Goal: Information Seeking & Learning: Learn about a topic

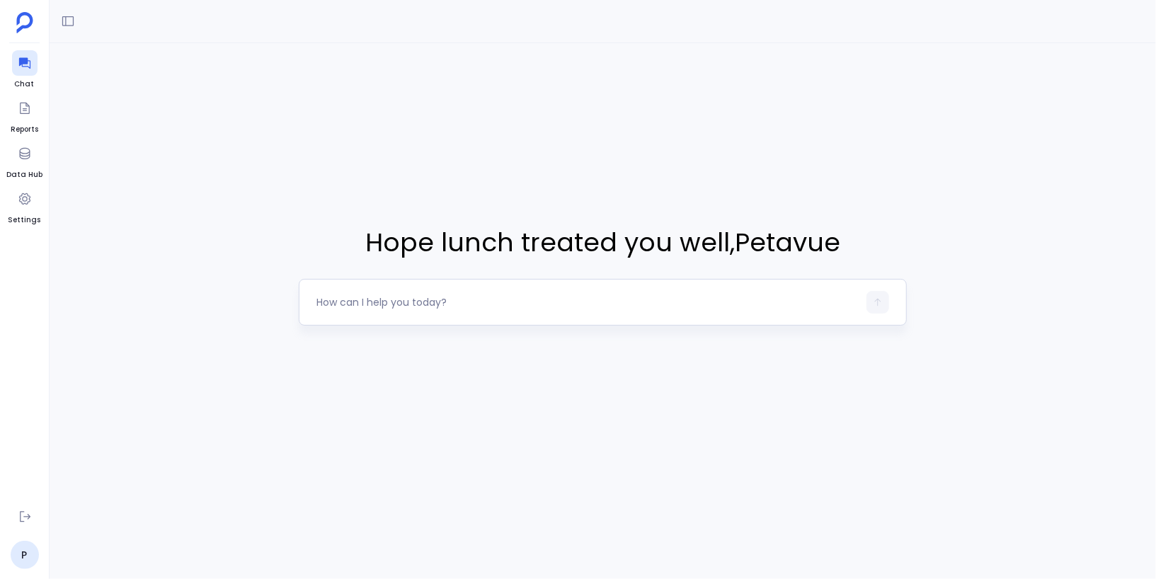
click at [402, 300] on textarea at bounding box center [587, 302] width 542 height 14
type textarea "list all ent customers"
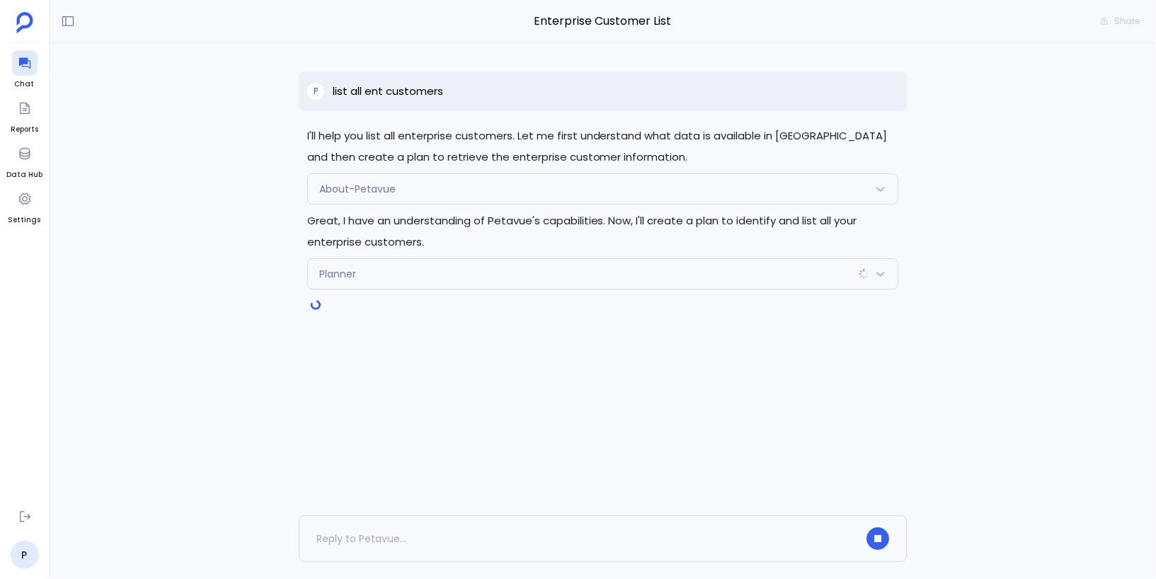
click at [348, 275] on span "Planner" at bounding box center [337, 274] width 37 height 14
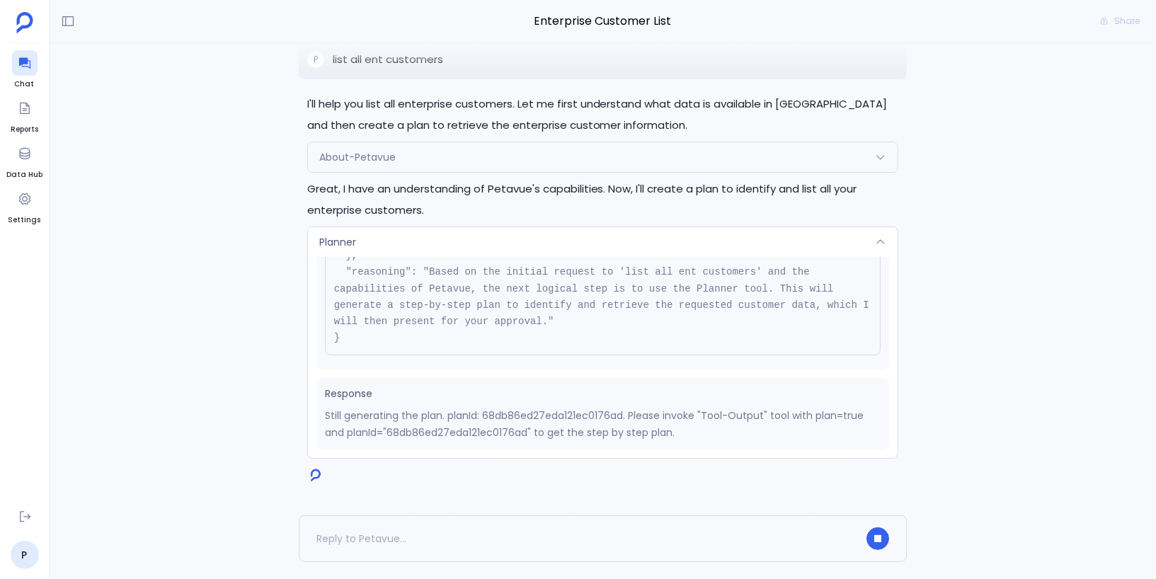
scroll to position [126, 0]
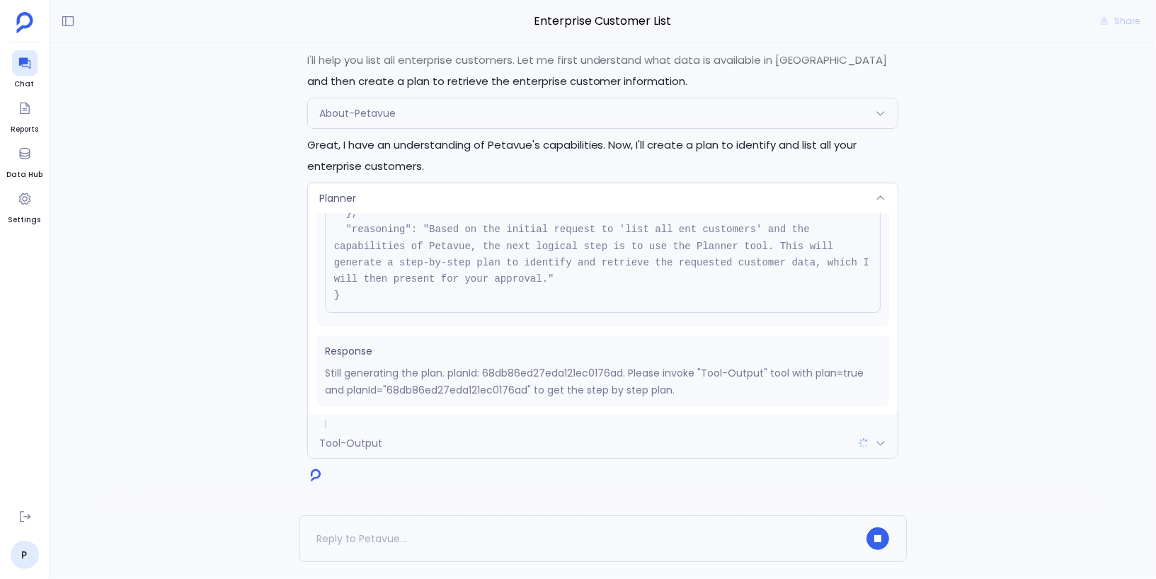
click at [444, 201] on div "Planner" at bounding box center [603, 198] width 591 height 30
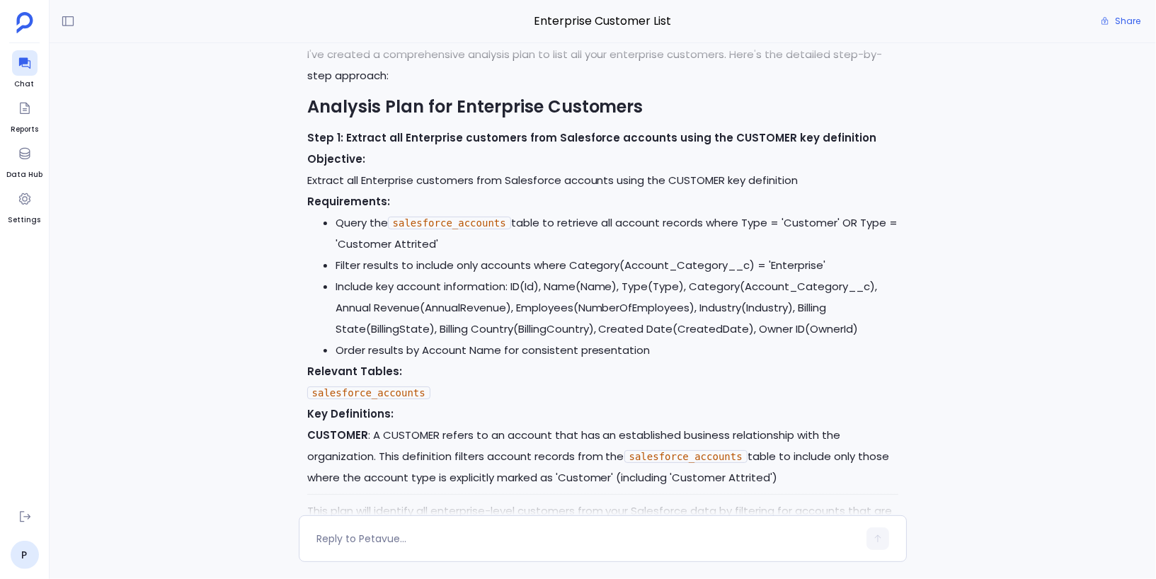
scroll to position [-209, 0]
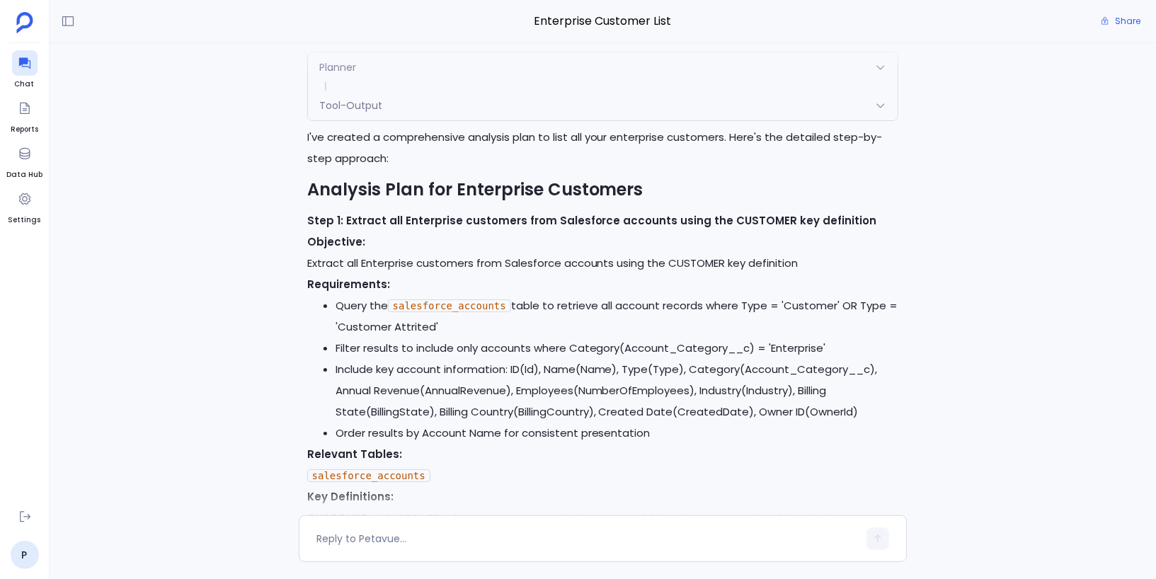
click at [469, 102] on div "Tool-Output" at bounding box center [603, 106] width 591 height 30
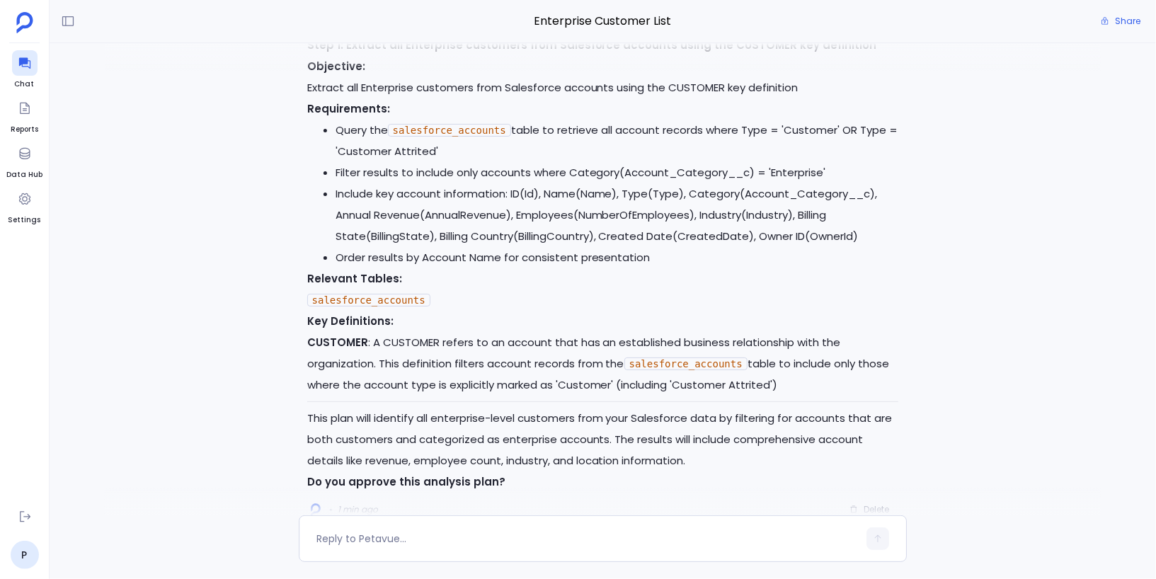
scroll to position [0, 0]
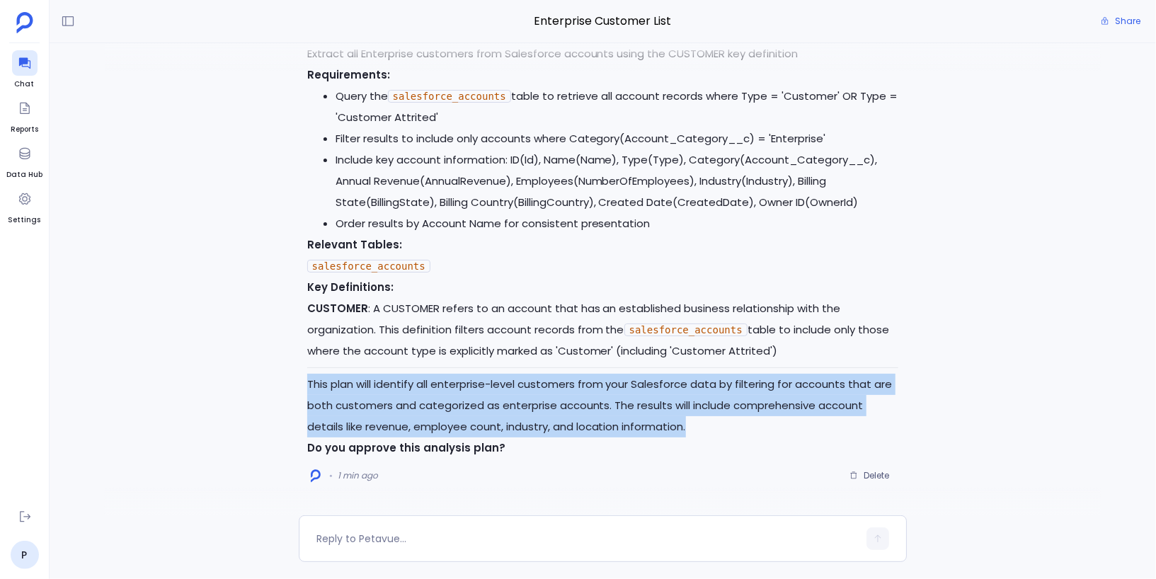
drag, startPoint x: 308, startPoint y: 386, endPoint x: 696, endPoint y: 420, distance: 389.5
click at [696, 420] on p "This plan will identify all enterprise-level customers from your Salesforce dat…" at bounding box center [603, 406] width 592 height 64
click at [696, 421] on p "This plan will identify all enterprise-level customers from your Salesforce dat…" at bounding box center [603, 406] width 592 height 64
drag, startPoint x: 691, startPoint y: 426, endPoint x: 310, endPoint y: 385, distance: 383.1
click at [310, 385] on p "This plan will identify all enterprise-level customers from your Salesforce dat…" at bounding box center [603, 406] width 592 height 64
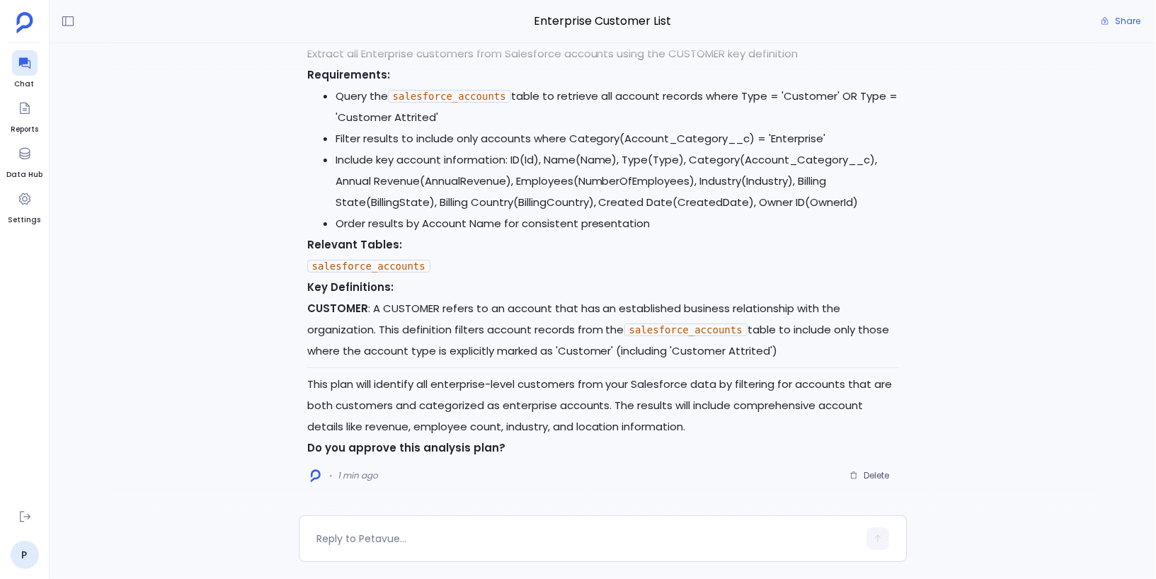
click at [492, 529] on div at bounding box center [587, 538] width 542 height 23
click at [457, 537] on textarea at bounding box center [587, 539] width 542 height 14
type textarea "this looks good. proceed"
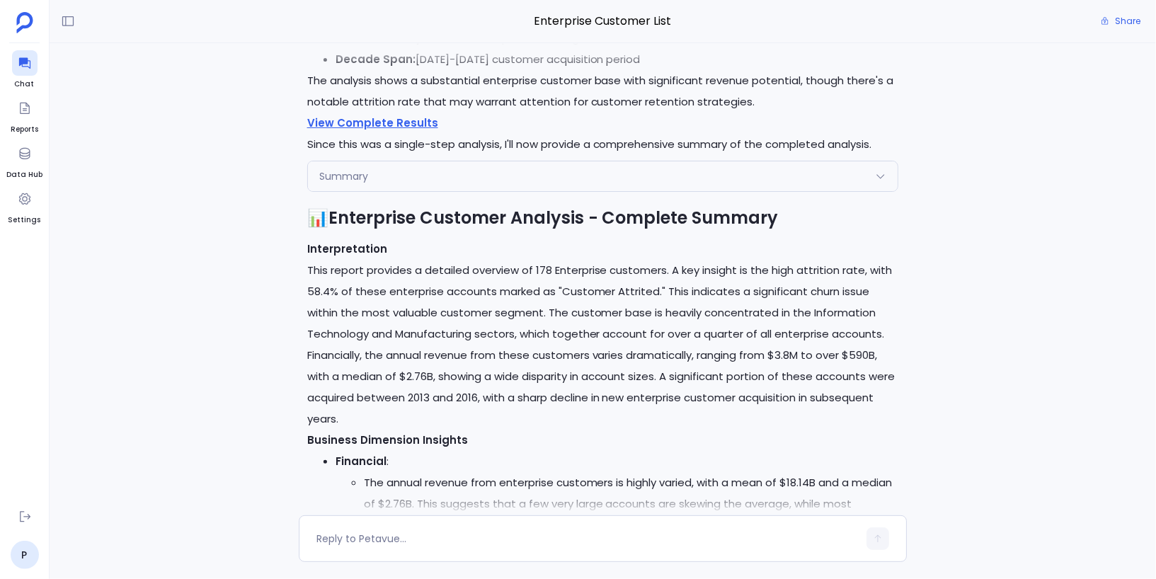
scroll to position [-1705, 0]
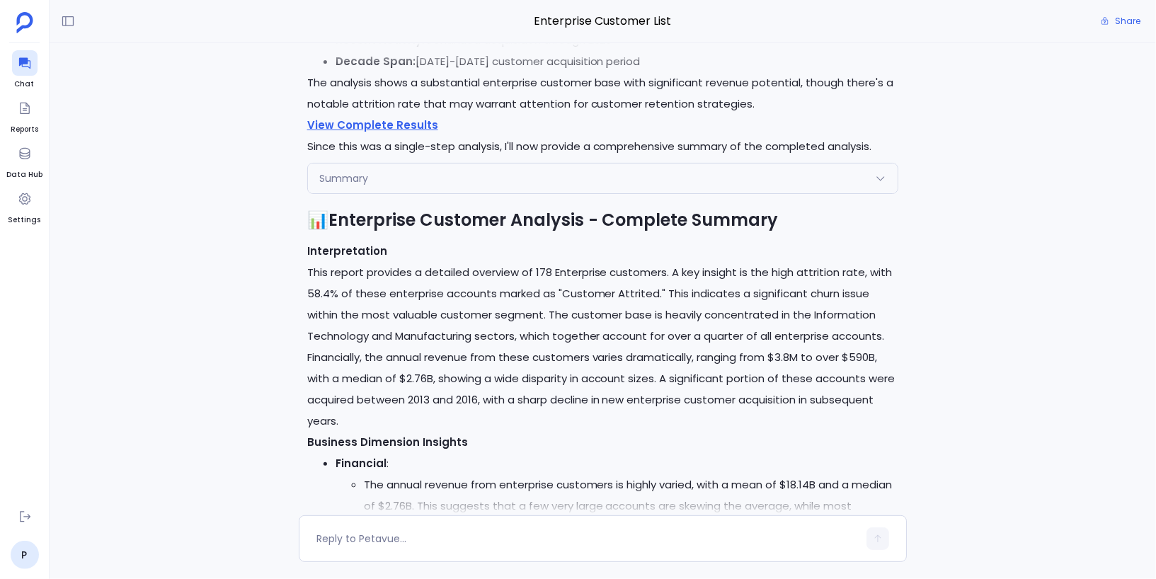
click at [424, 181] on div "Summary" at bounding box center [603, 179] width 591 height 30
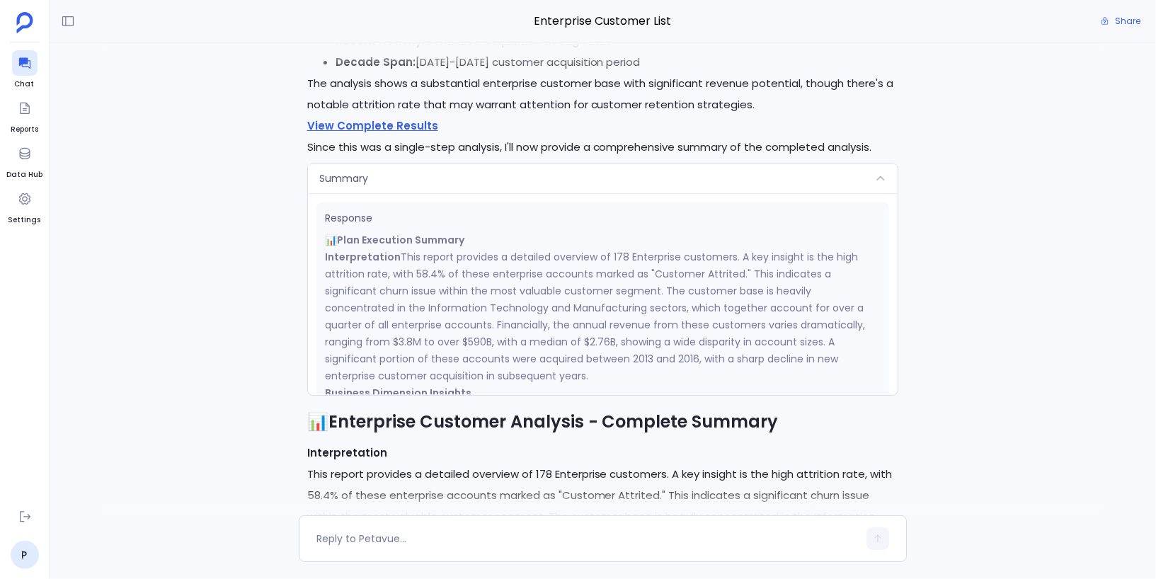
scroll to position [227, 0]
click at [477, 177] on div "Summary" at bounding box center [603, 179] width 591 height 30
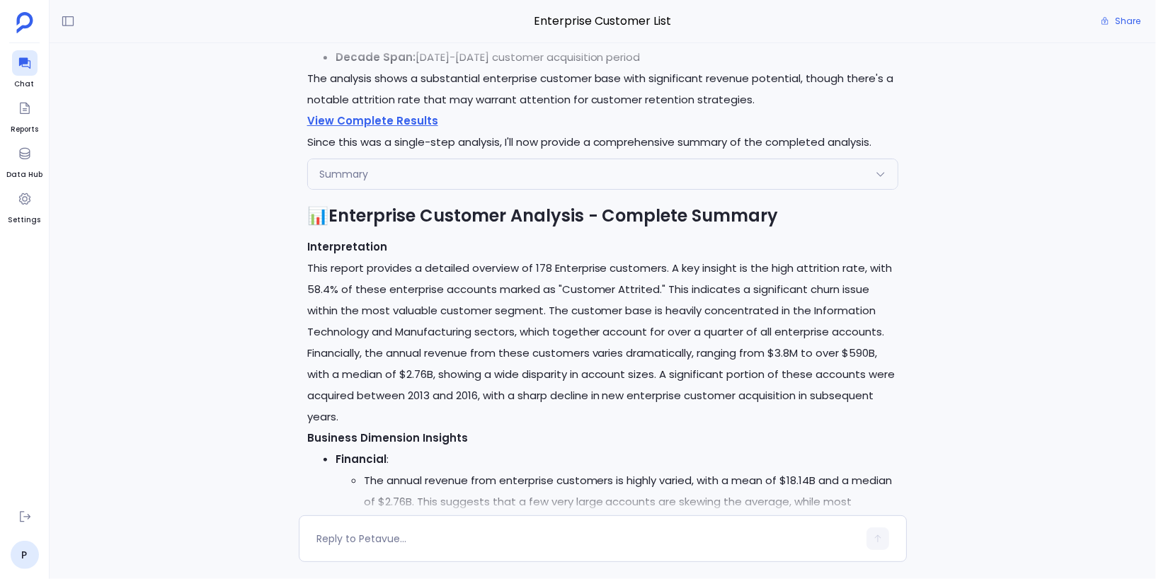
scroll to position [-1704, 0]
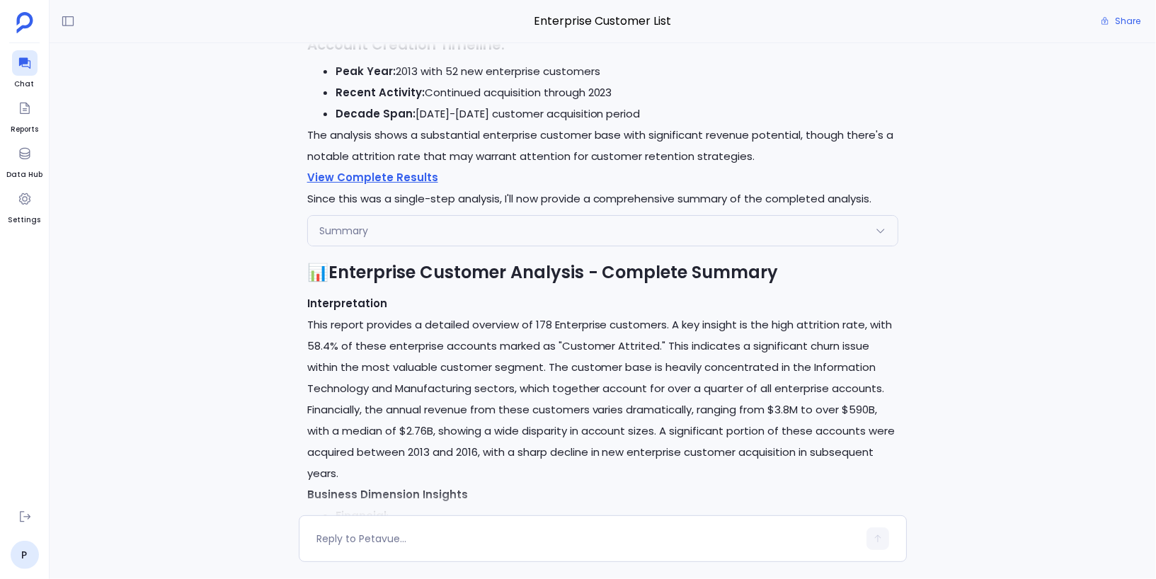
click at [508, 228] on div "Summary" at bounding box center [603, 231] width 591 height 30
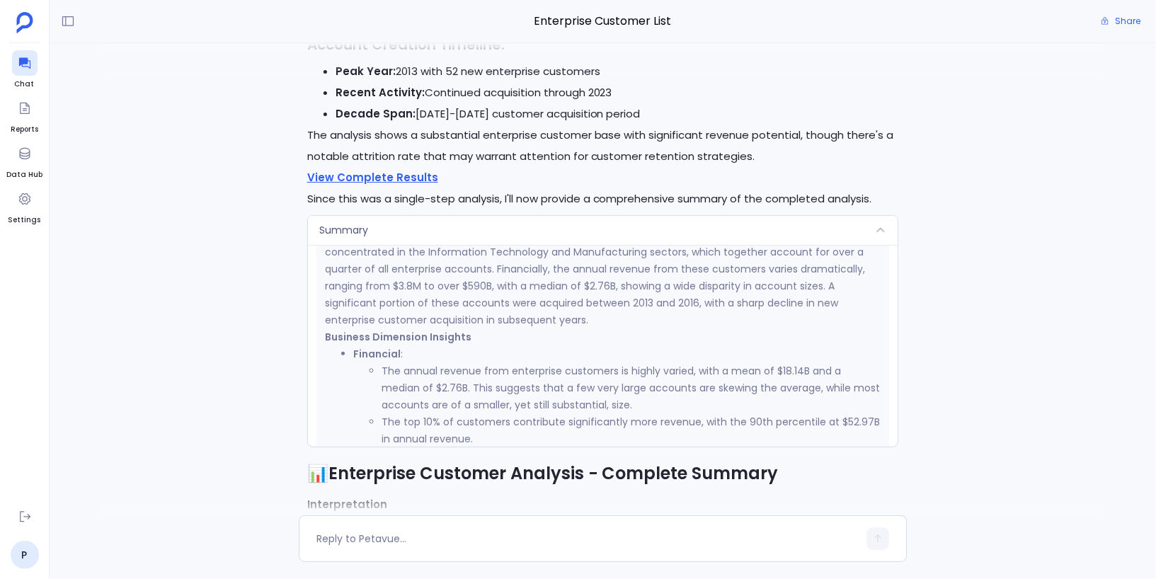
scroll to position [366, 0]
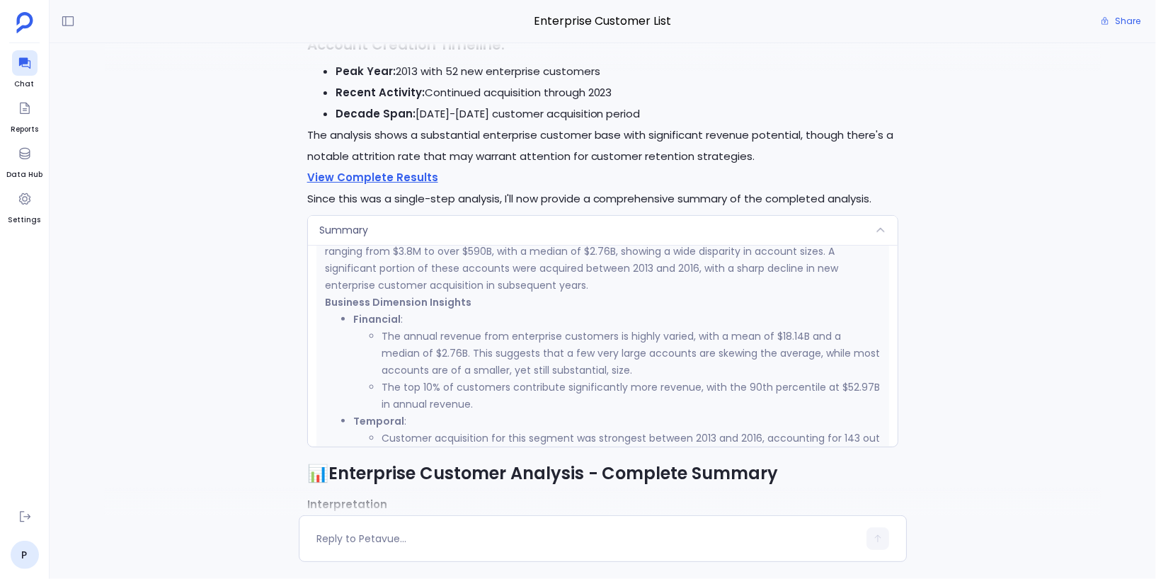
click at [524, 233] on div "Summary" at bounding box center [603, 231] width 591 height 30
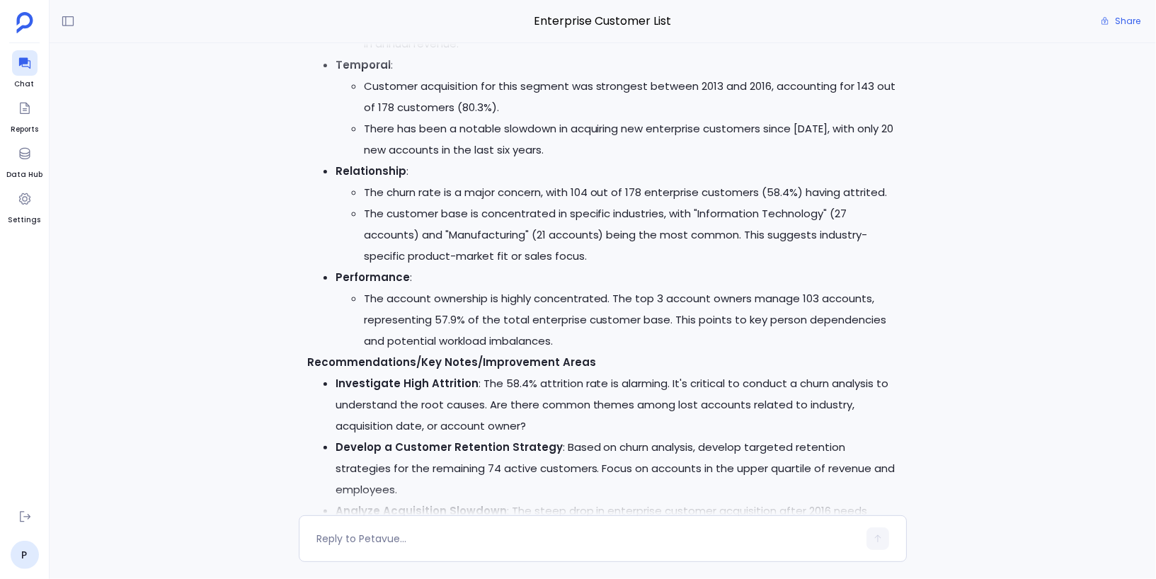
scroll to position [-1177, 0]
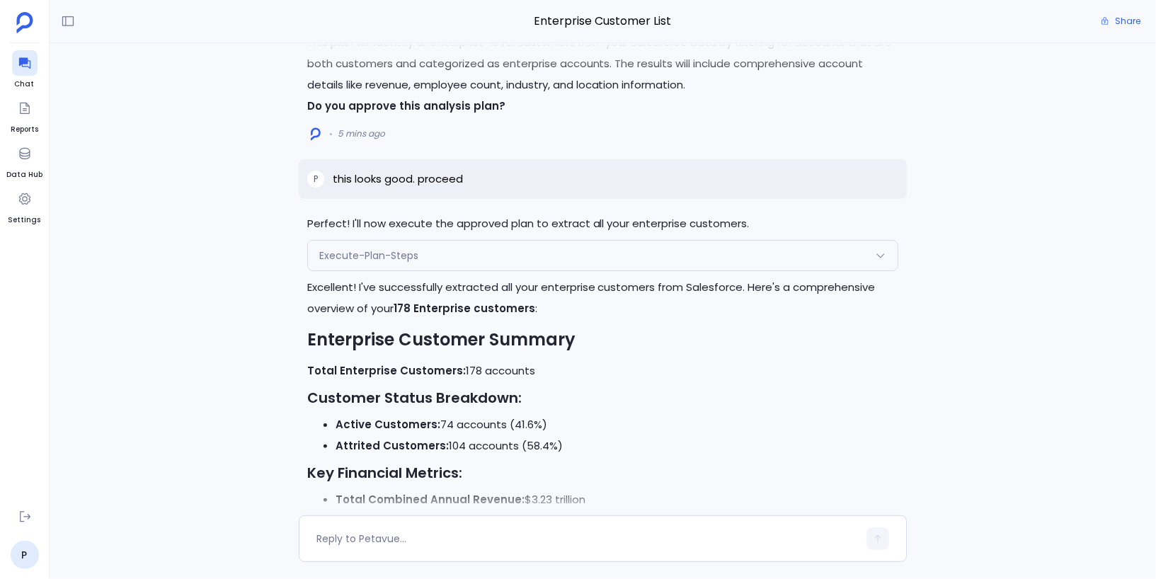
click at [411, 248] on div "Execute-Plan-Steps" at bounding box center [603, 256] width 591 height 30
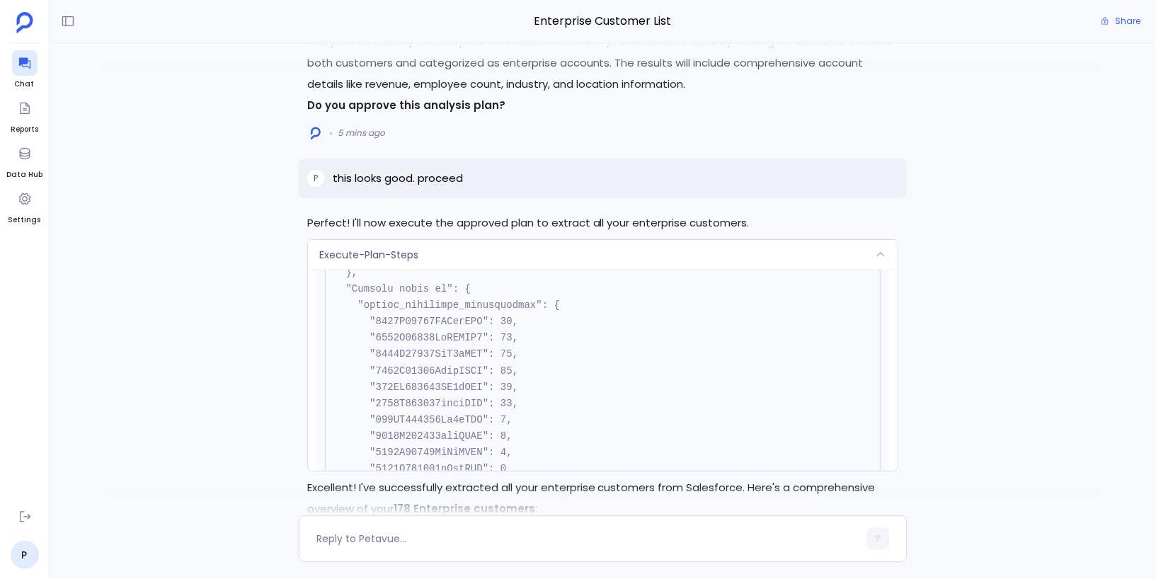
scroll to position [2878, 0]
click at [457, 259] on div "Execute-Plan-Steps" at bounding box center [603, 255] width 591 height 30
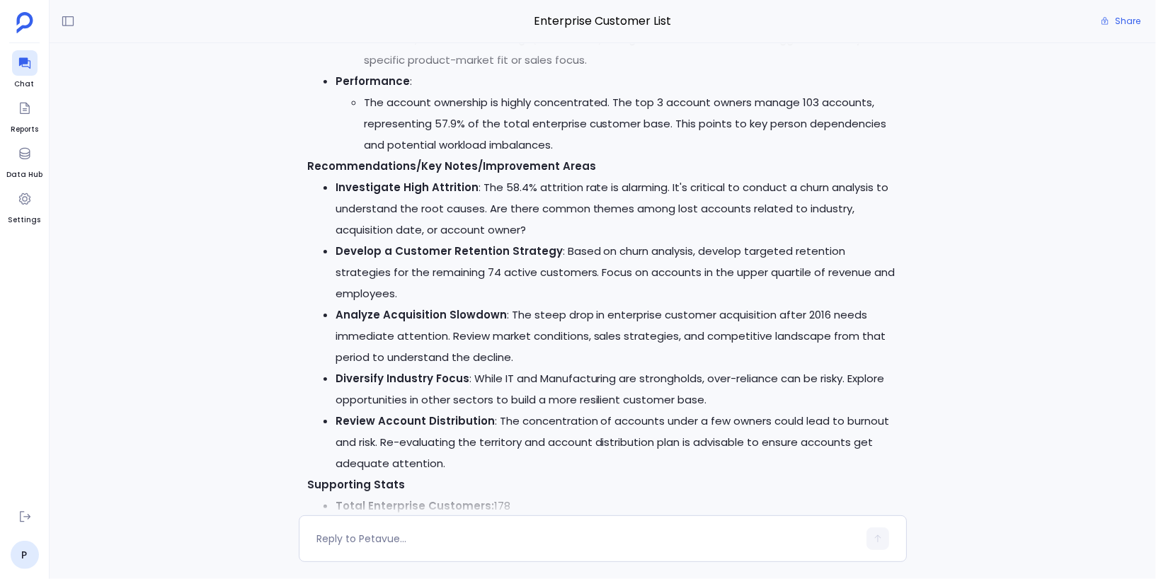
scroll to position [-973, 0]
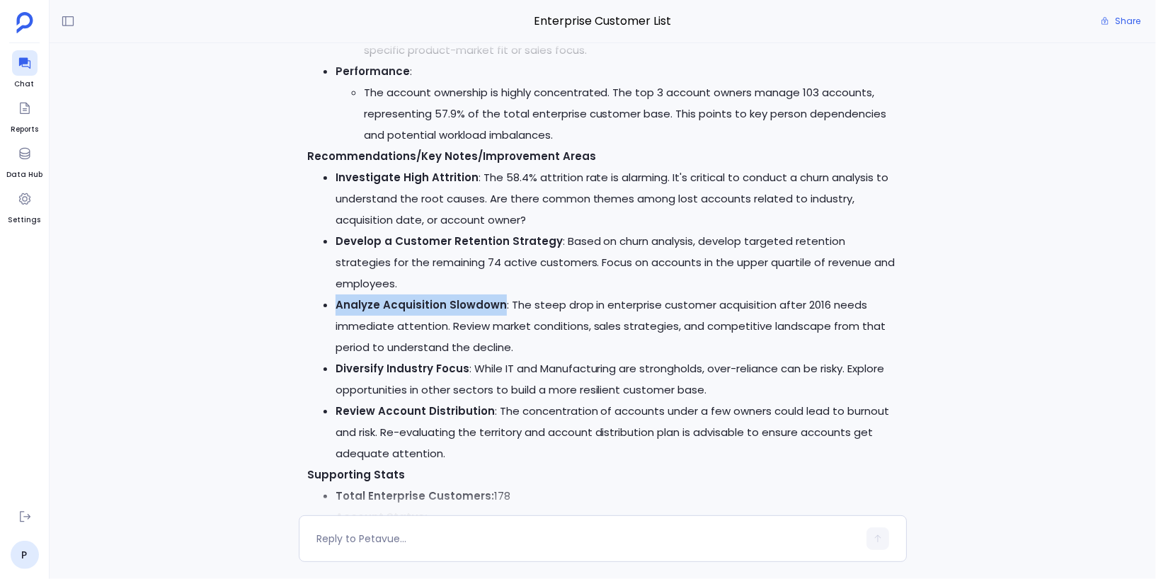
drag, startPoint x: 338, startPoint y: 304, endPoint x: 498, endPoint y: 310, distance: 160.8
click at [498, 310] on strong "Analyze Acquisition Slowdown" at bounding box center [421, 304] width 171 height 15
click at [398, 335] on li "Analyze Acquisition Slowdown : The steep drop in enterprise customer acquisitio…" at bounding box center [618, 327] width 564 height 64
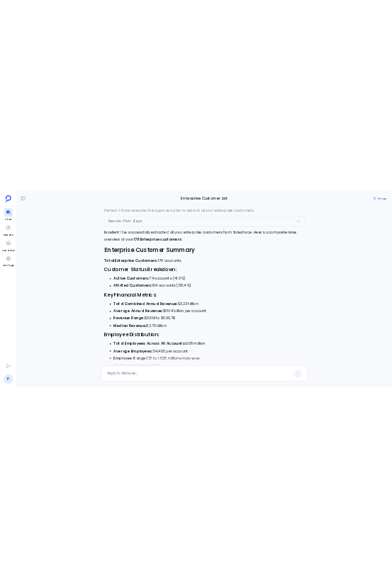
scroll to position [-2570, 0]
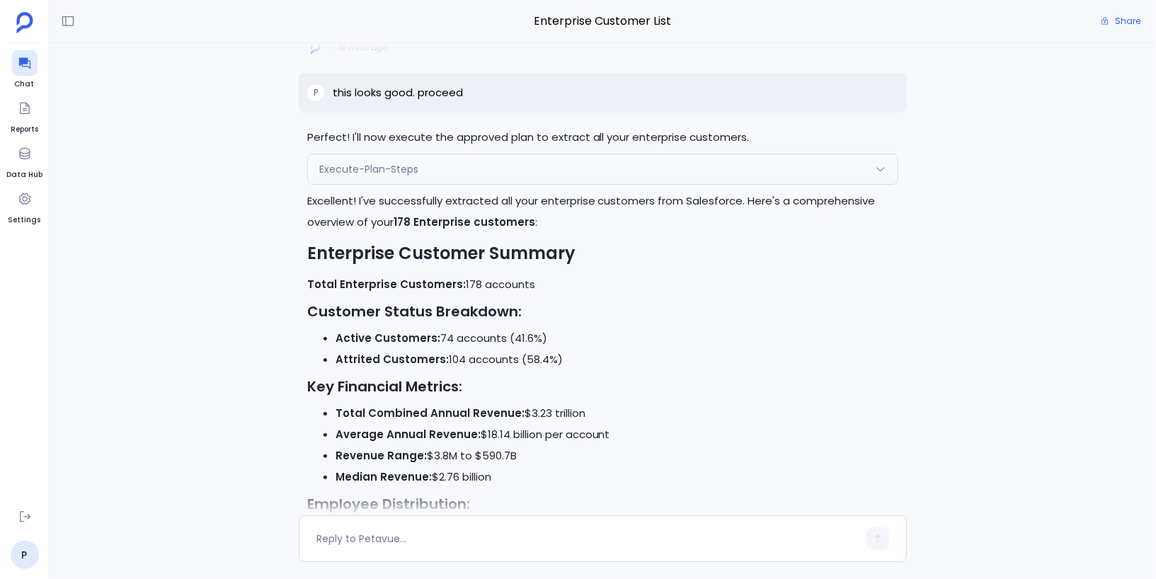
click at [411, 314] on h3 "Customer Status Breakdown:" at bounding box center [603, 311] width 592 height 21
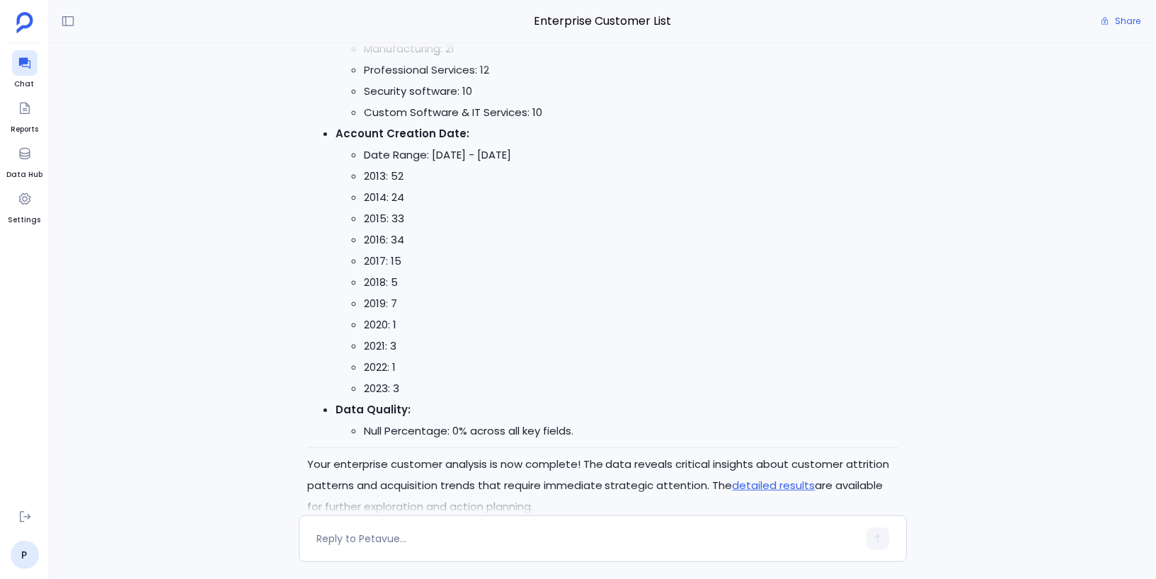
scroll to position [0, 0]
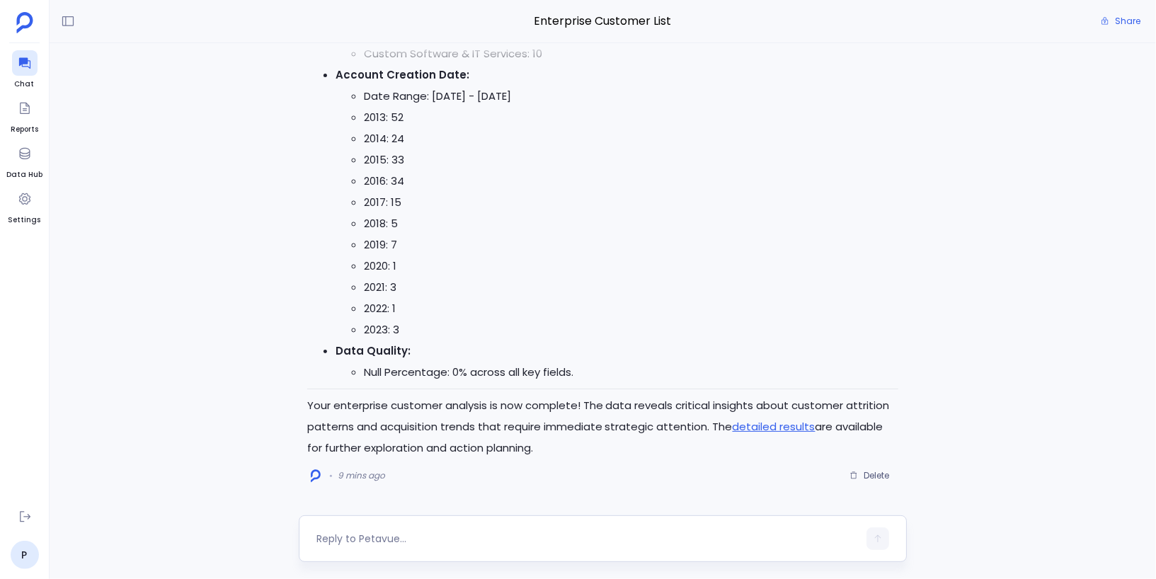
click at [511, 536] on textarea at bounding box center [587, 539] width 542 height 14
type textarea "How many opportunities"
type textarea "list all churned customers"
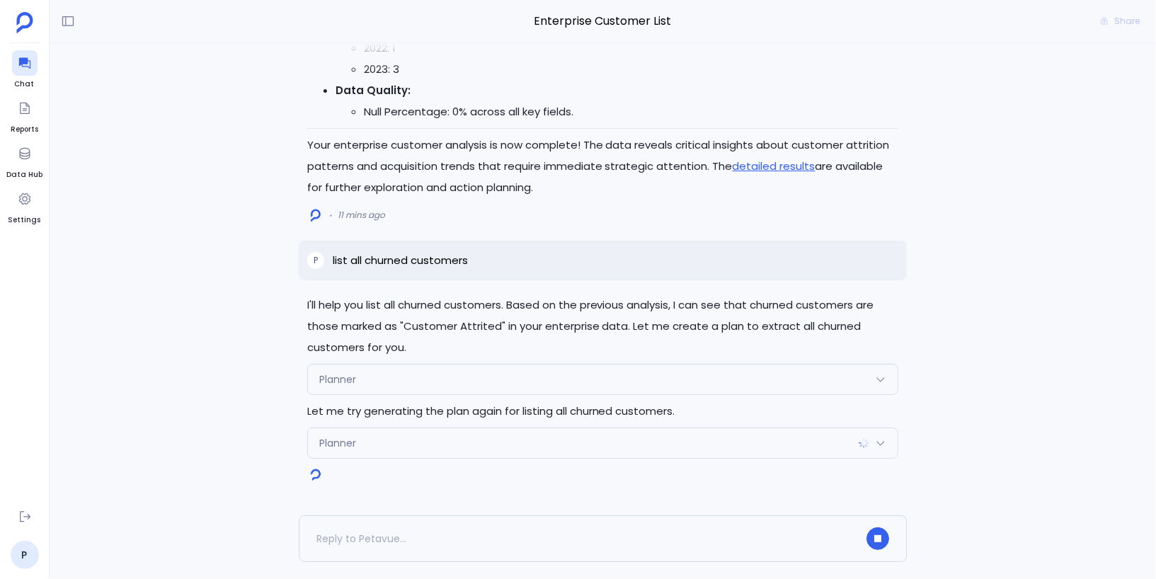
click at [610, 379] on div "Planner" at bounding box center [603, 380] width 591 height 30
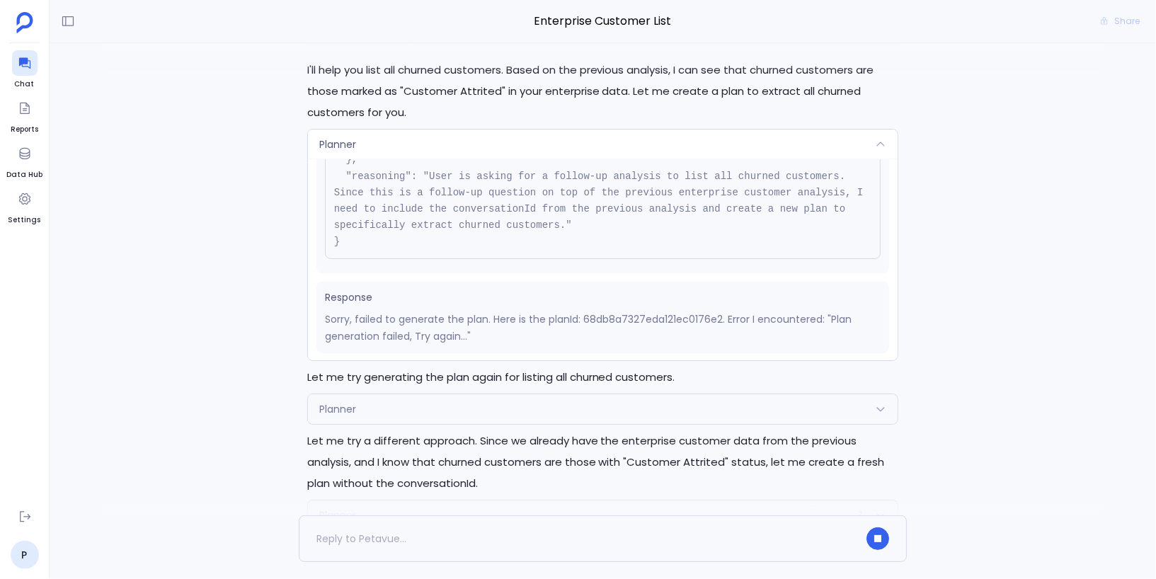
scroll to position [-101, 0]
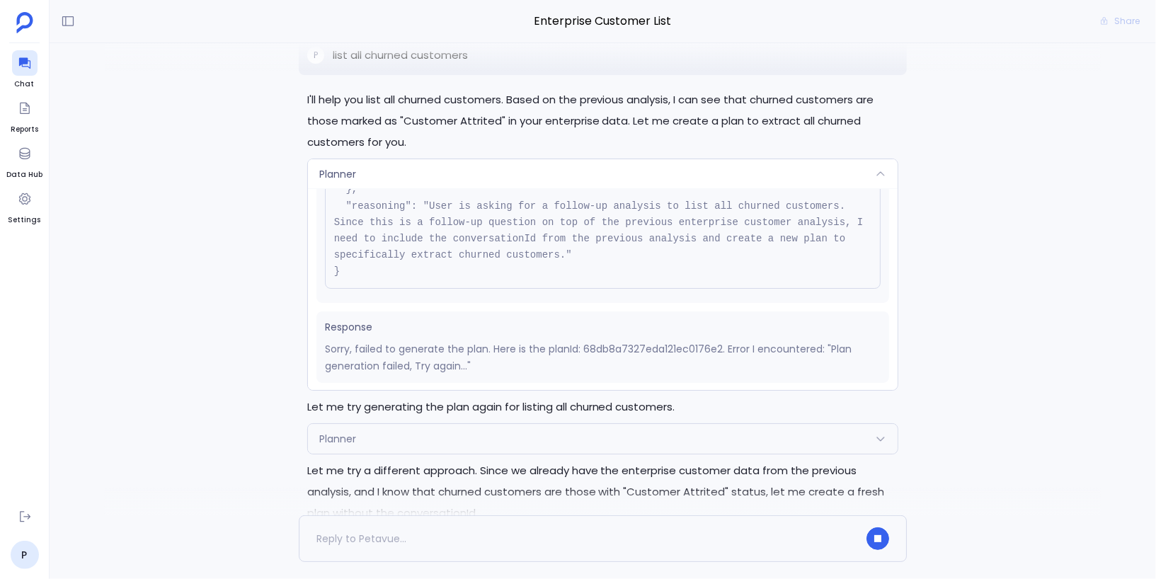
click at [665, 177] on div "Planner" at bounding box center [603, 174] width 591 height 30
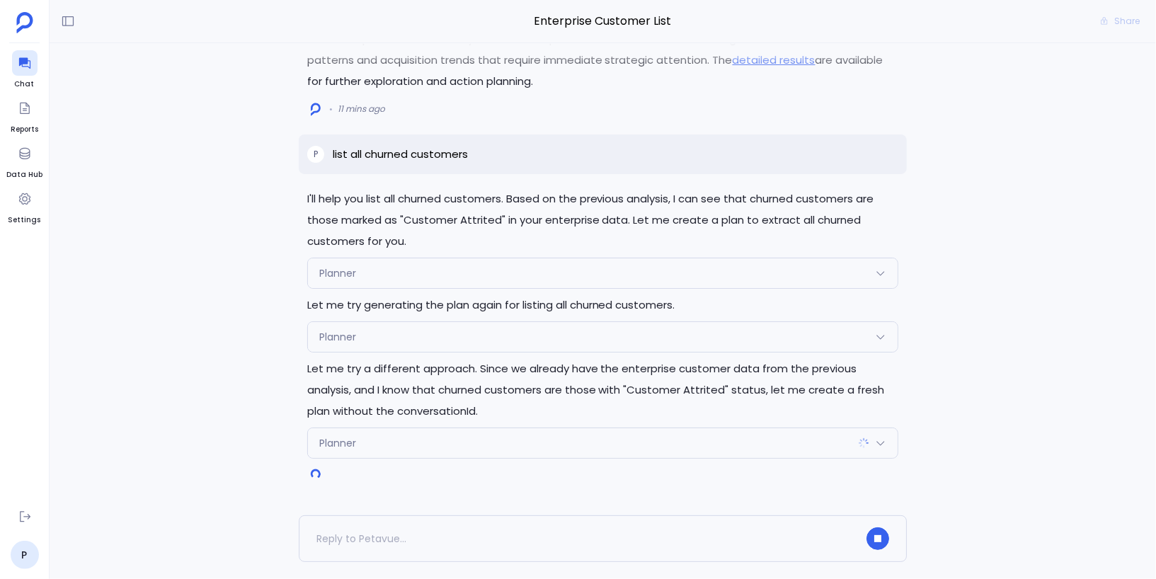
scroll to position [0, 0]
click at [586, 342] on div "Planner" at bounding box center [603, 337] width 591 height 30
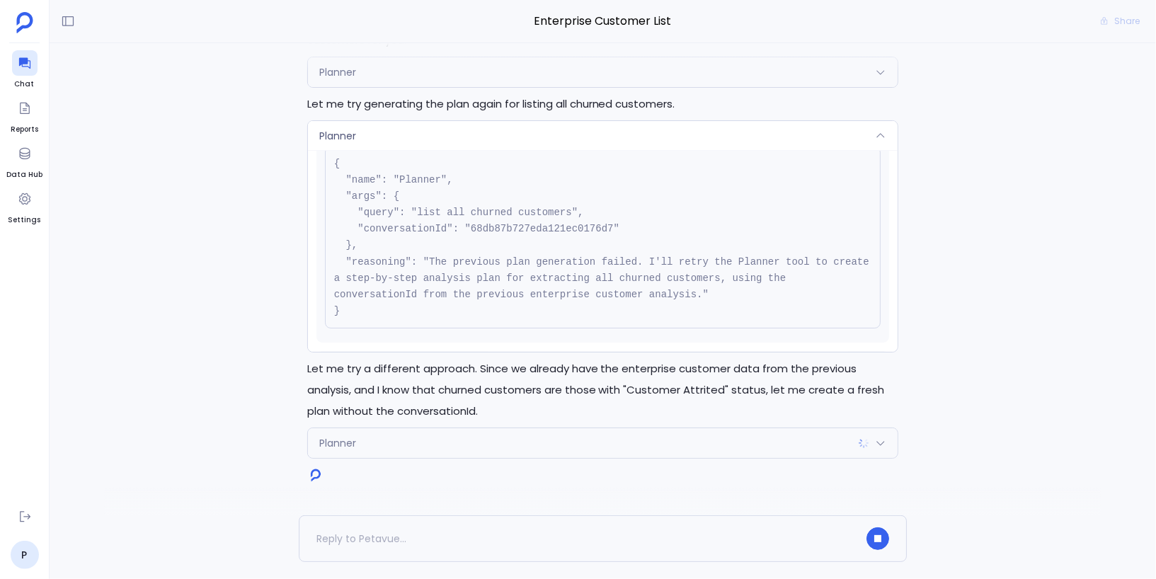
scroll to position [54, 0]
click at [656, 138] on div "Planner" at bounding box center [603, 136] width 591 height 30
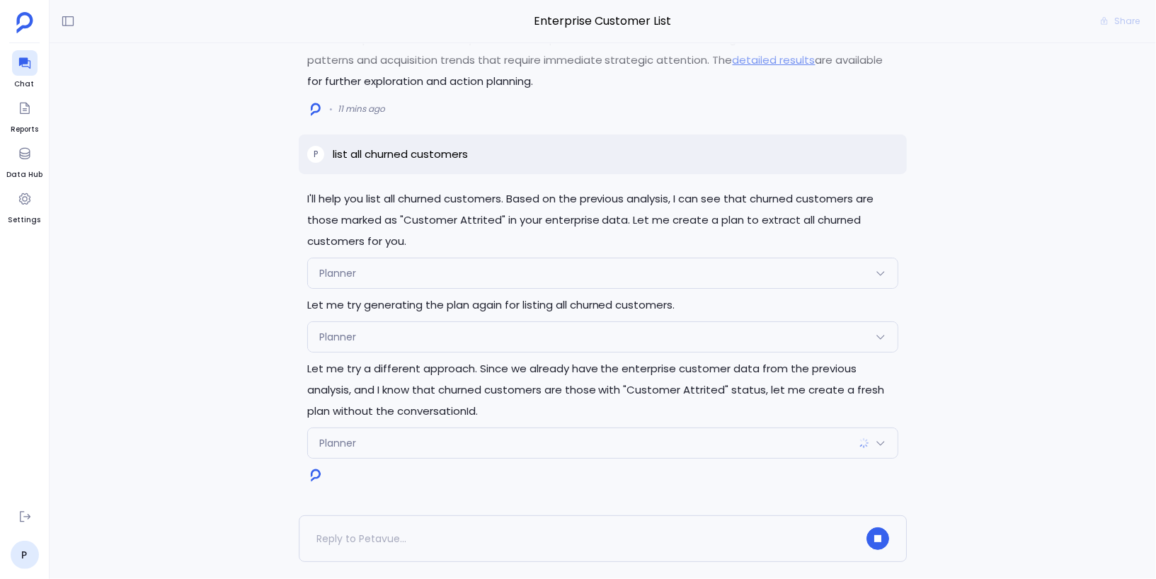
scroll to position [0, 0]
click at [474, 447] on div "Planner" at bounding box center [603, 443] width 591 height 30
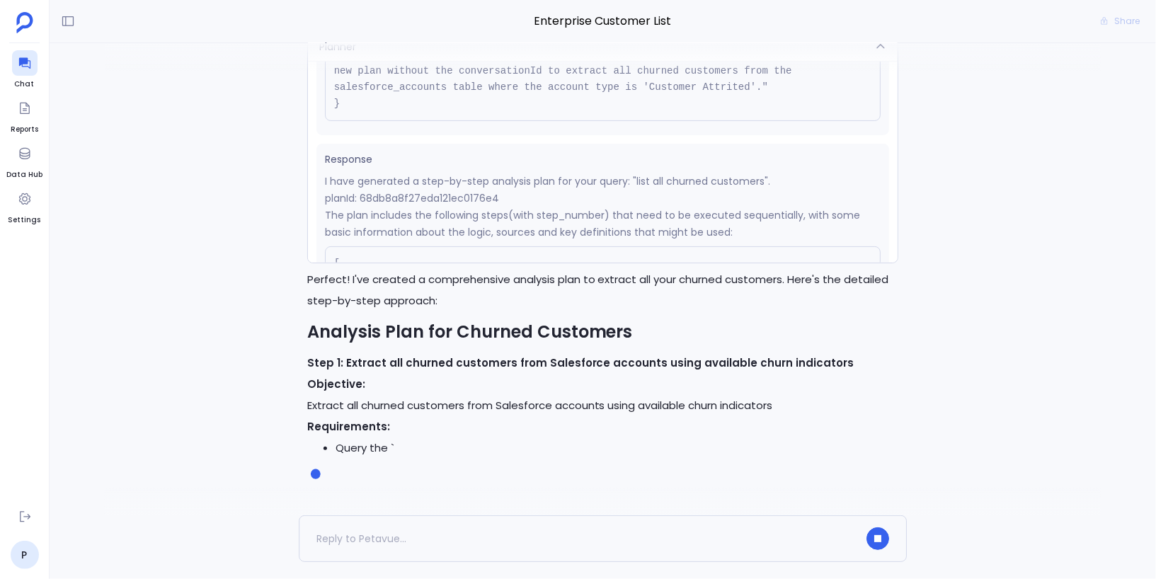
scroll to position [156, 0]
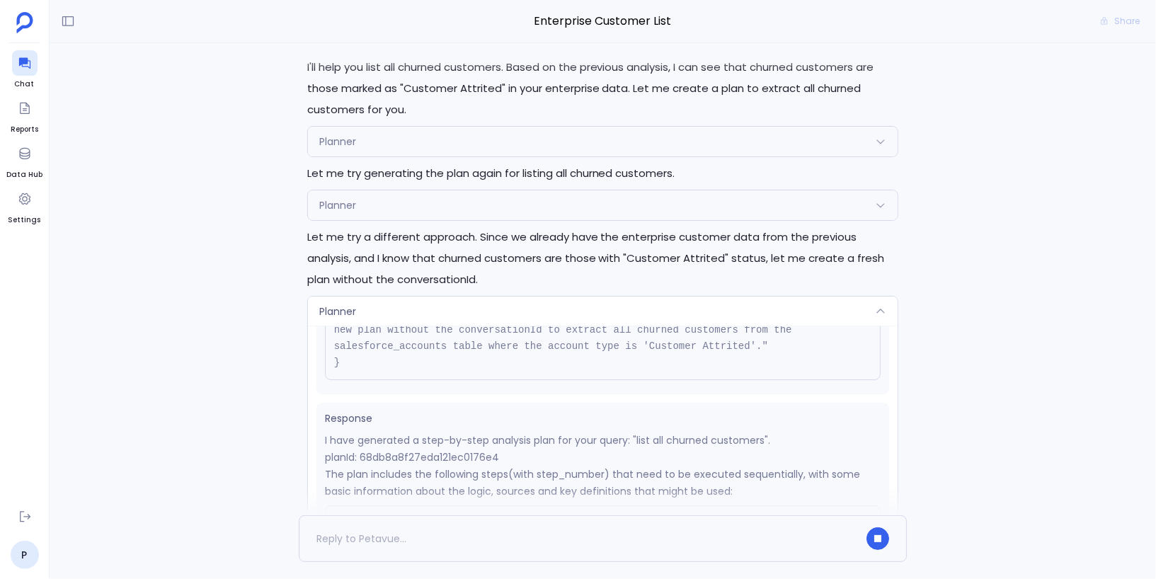
click at [600, 297] on div "Planner" at bounding box center [603, 312] width 591 height 30
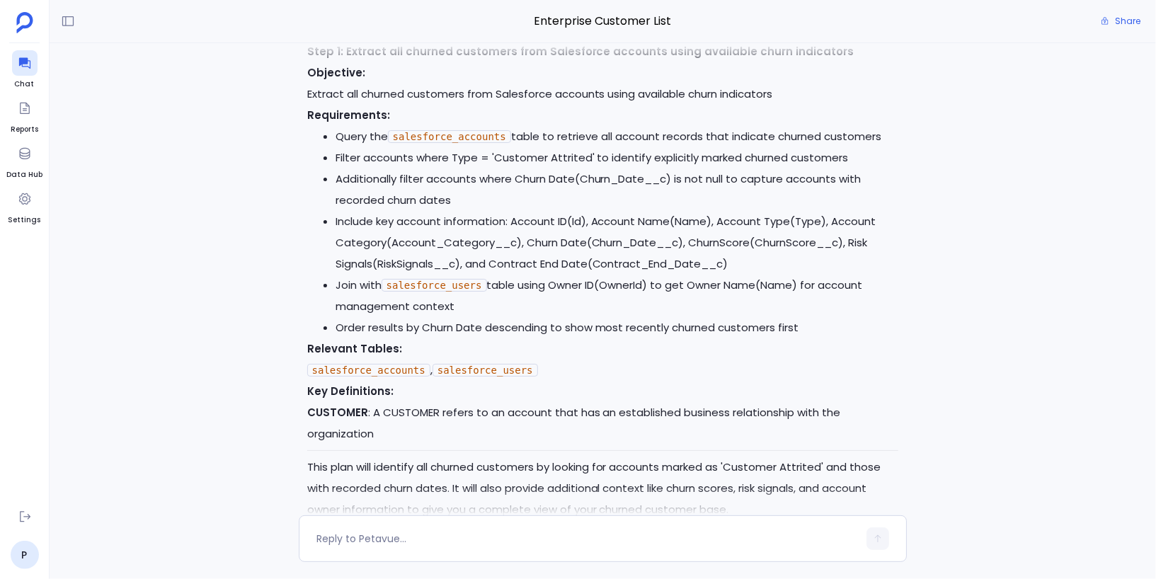
scroll to position [-11, 0]
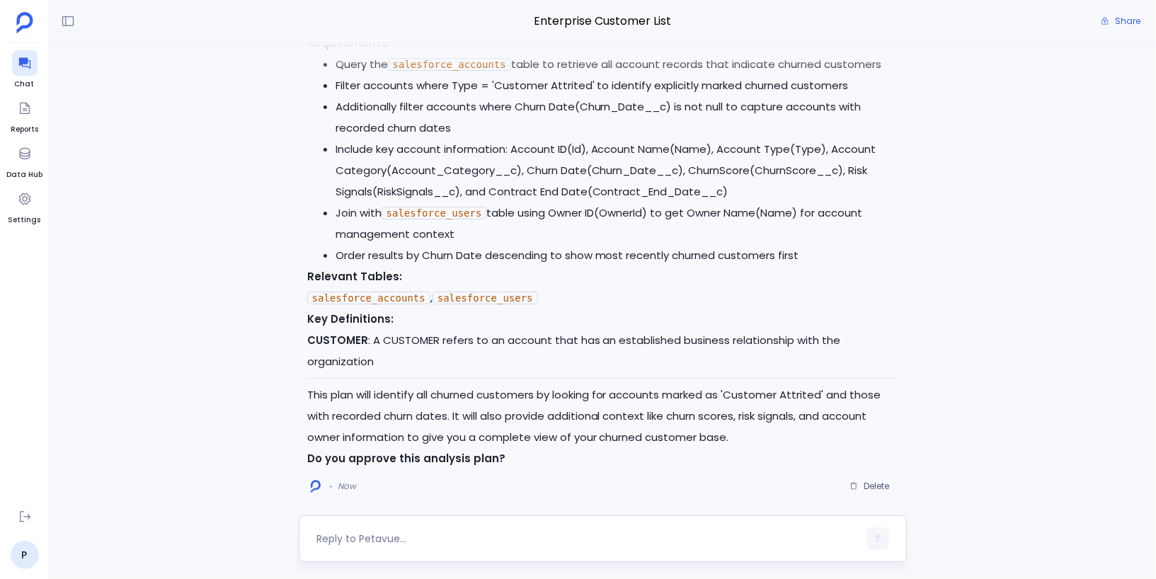
click at [427, 534] on textarea at bounding box center [587, 539] width 542 height 14
type textarea "this looks good"
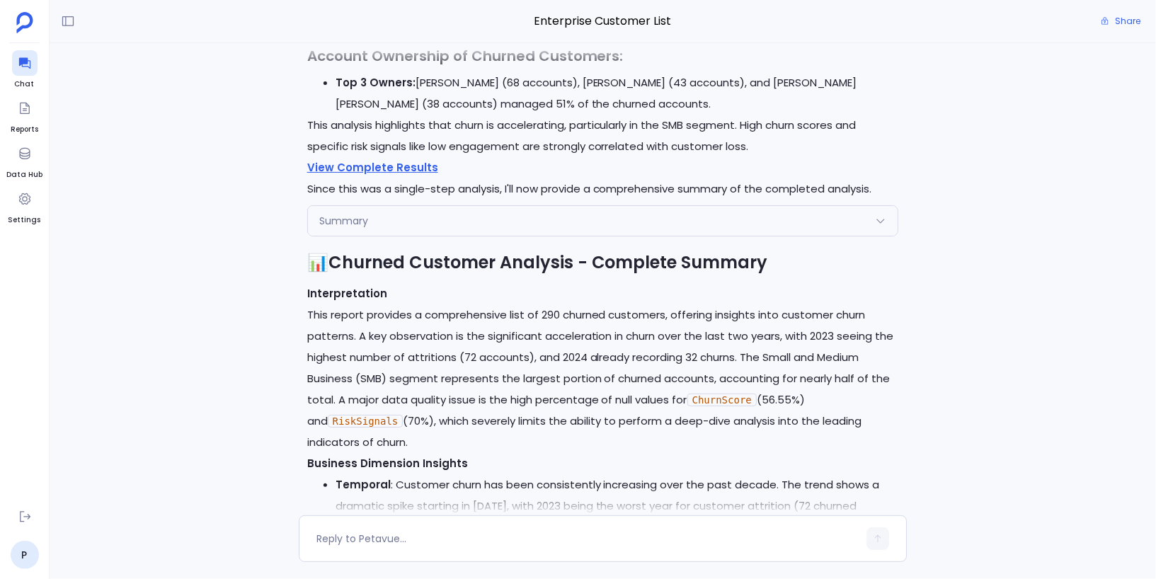
scroll to position [-1311, 0]
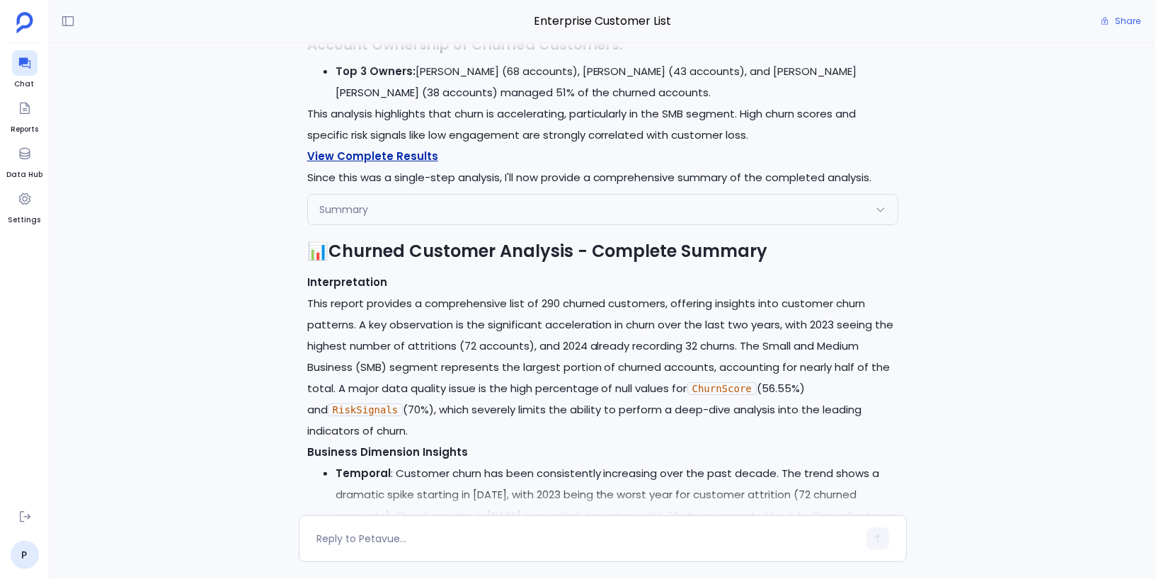
click at [397, 164] on link "View Complete Results" at bounding box center [372, 156] width 131 height 15
click at [612, 167] on p "View Complete Results" at bounding box center [603, 156] width 592 height 21
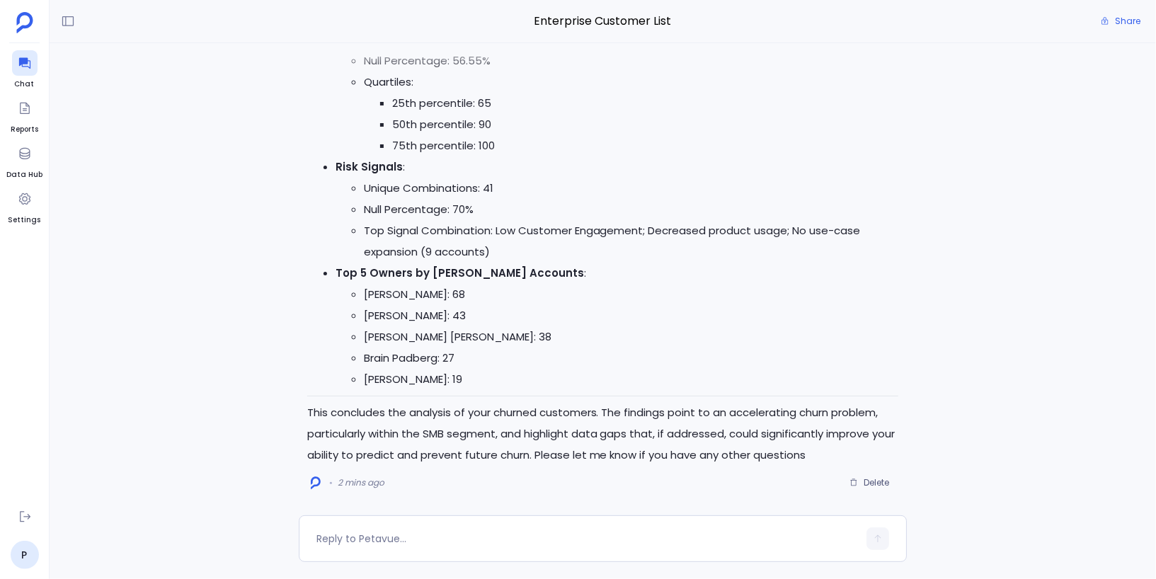
scroll to position [0, 0]
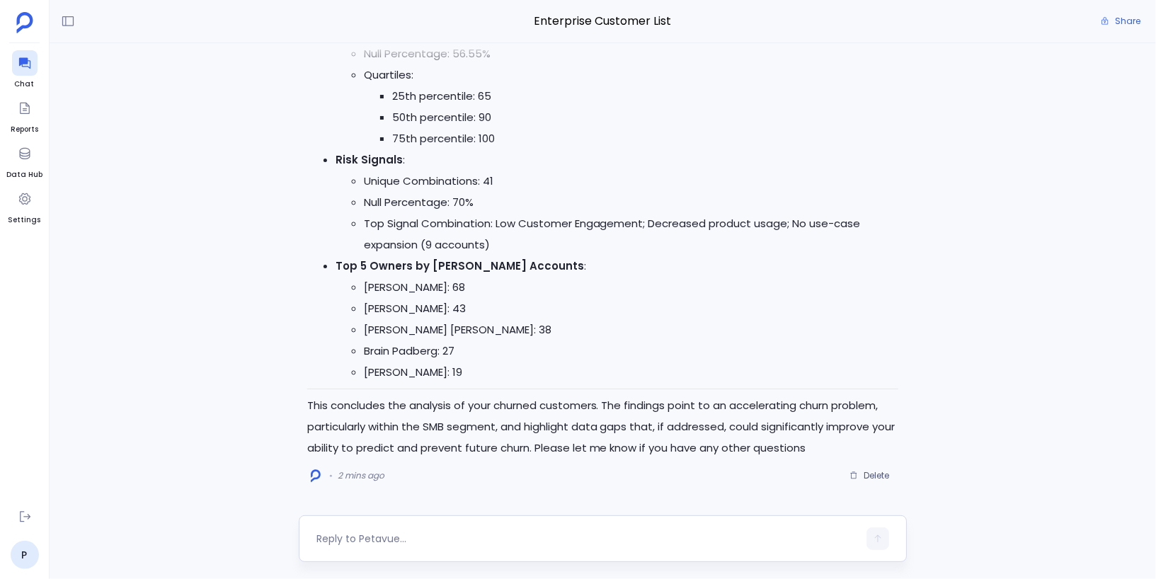
click at [494, 533] on textarea at bounding box center [587, 539] width 542 height 14
type textarea "I need to see the churned customer names"
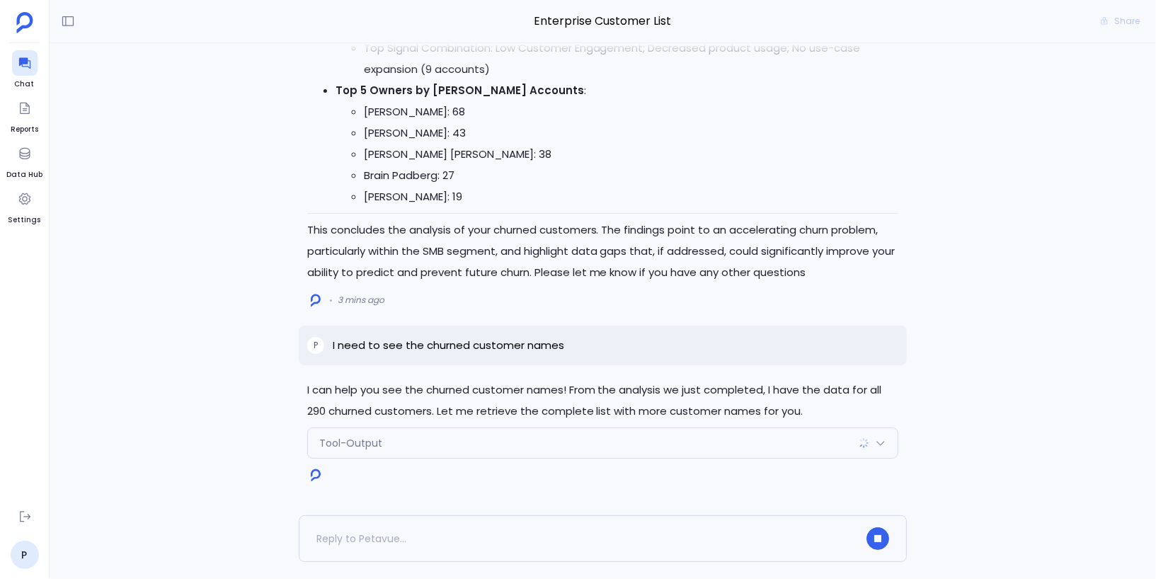
click at [503, 450] on div "Tool-Output" at bounding box center [603, 443] width 591 height 30
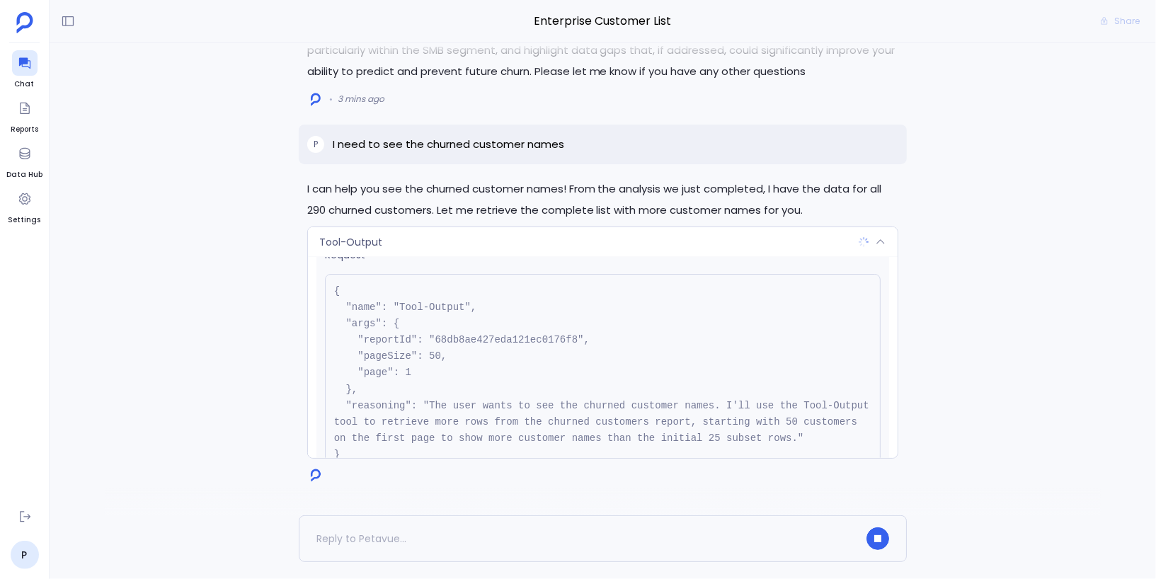
scroll to position [33, 0]
click at [568, 243] on div "Tool-Output" at bounding box center [603, 242] width 591 height 30
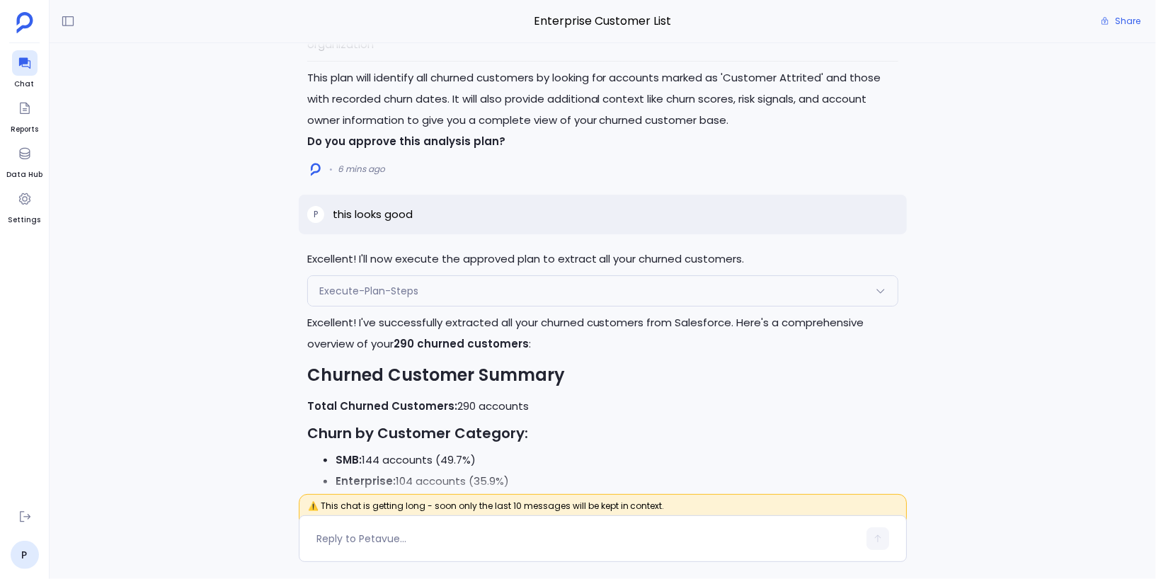
scroll to position [-3682, 0]
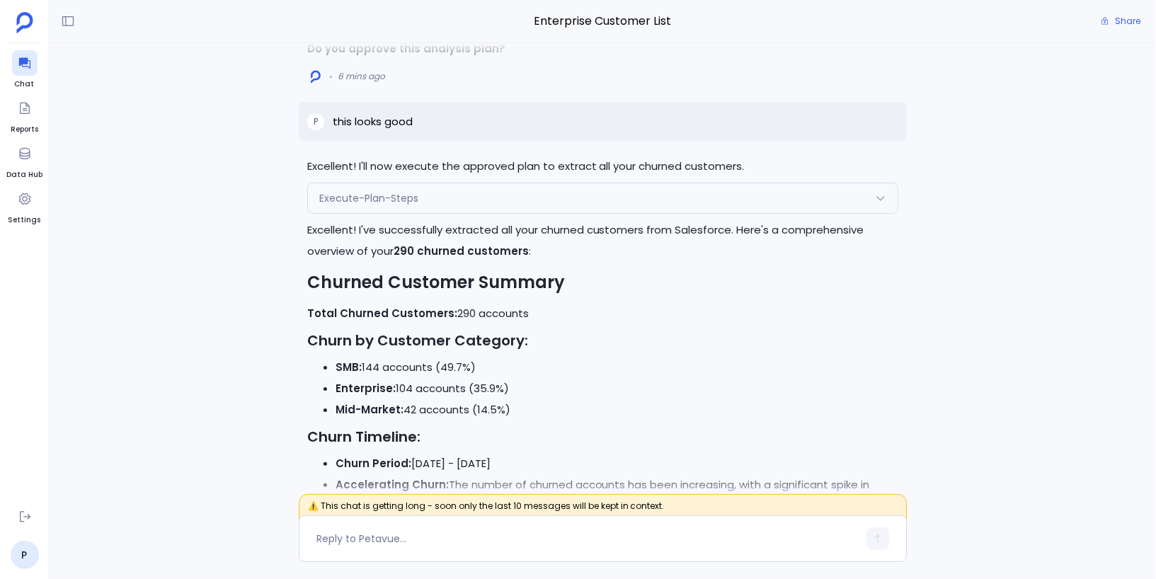
click at [411, 205] on span "Execute-Plan-Steps" at bounding box center [368, 198] width 99 height 14
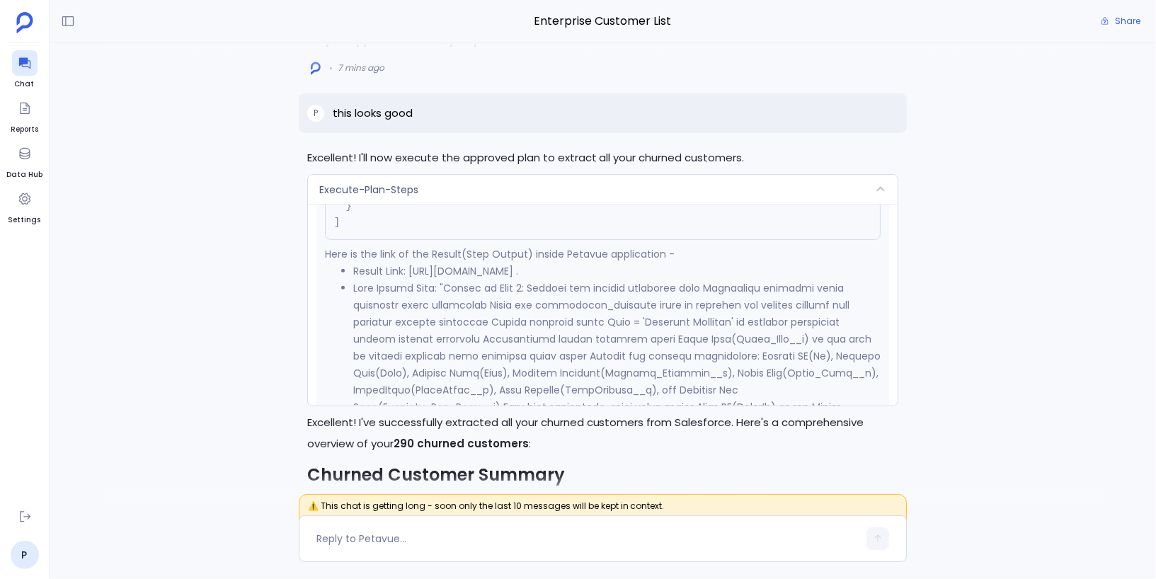
scroll to position [7352, 0]
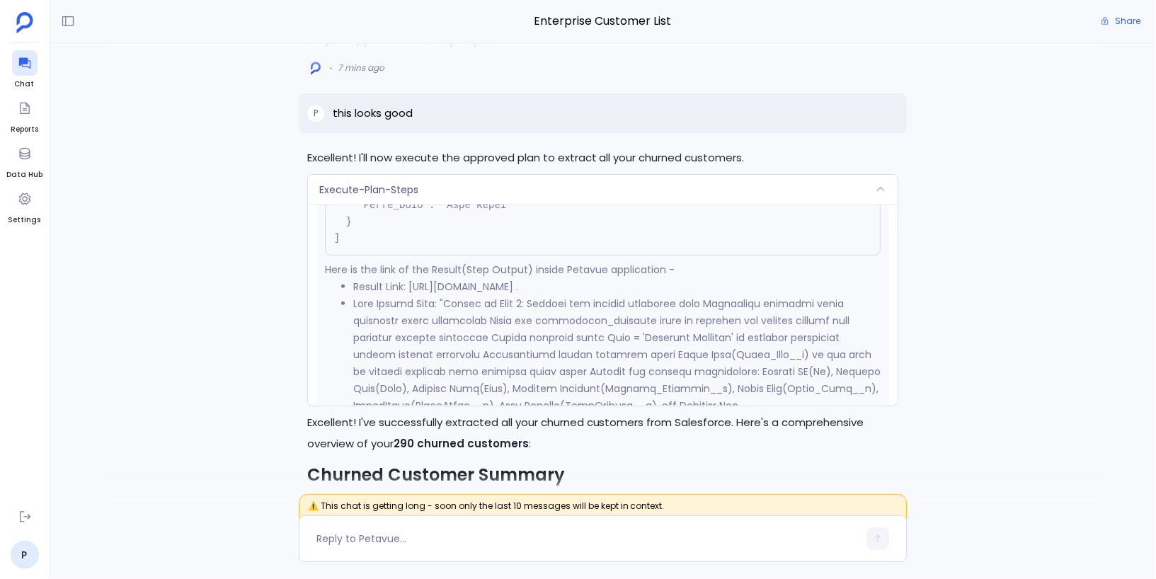
click at [508, 205] on div "Execute-Plan-Steps" at bounding box center [603, 190] width 591 height 30
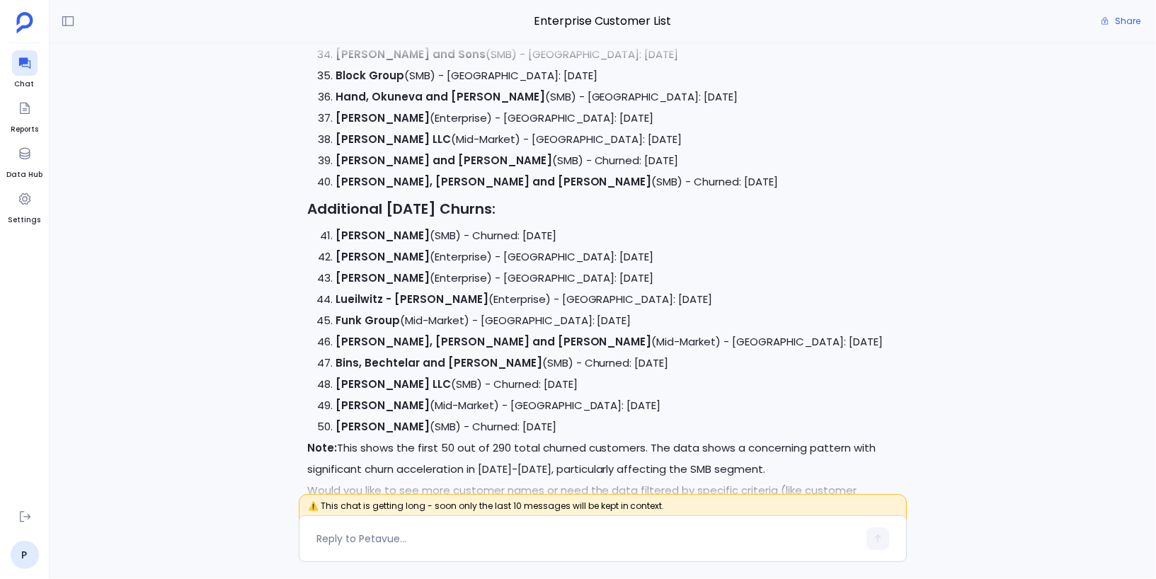
scroll to position [0, 0]
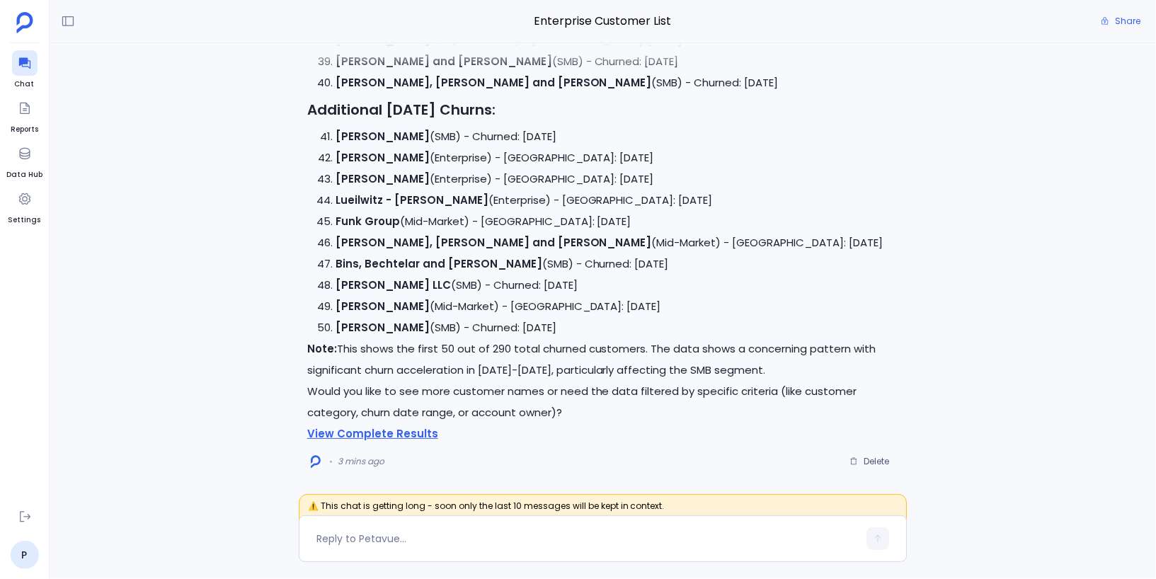
drag, startPoint x: 491, startPoint y: 329, endPoint x: 634, endPoint y: 322, distance: 143.2
click at [634, 322] on li "Hermiston - Roberts (SMB) - Churned: December 1, 2023" at bounding box center [618, 327] width 564 height 21
drag, startPoint x: 634, startPoint y: 322, endPoint x: 492, endPoint y: 321, distance: 142.3
click at [492, 321] on li "Hermiston - Roberts (SMB) - Churned: December 1, 2023" at bounding box center [618, 327] width 564 height 21
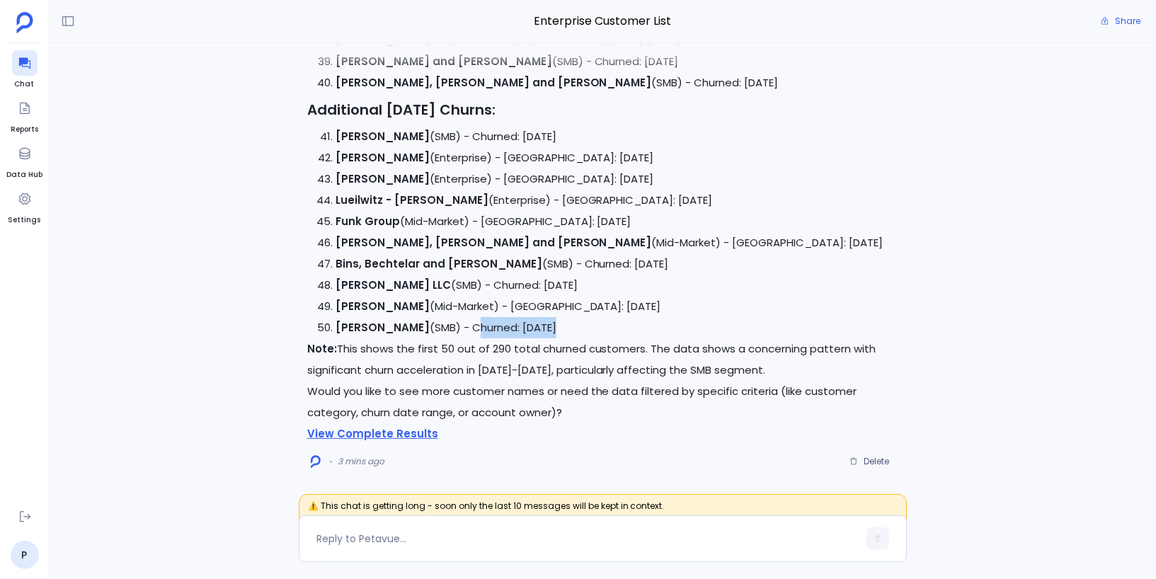
click at [494, 331] on li "Hermiston - Roberts (SMB) - Churned: December 1, 2023" at bounding box center [618, 327] width 564 height 21
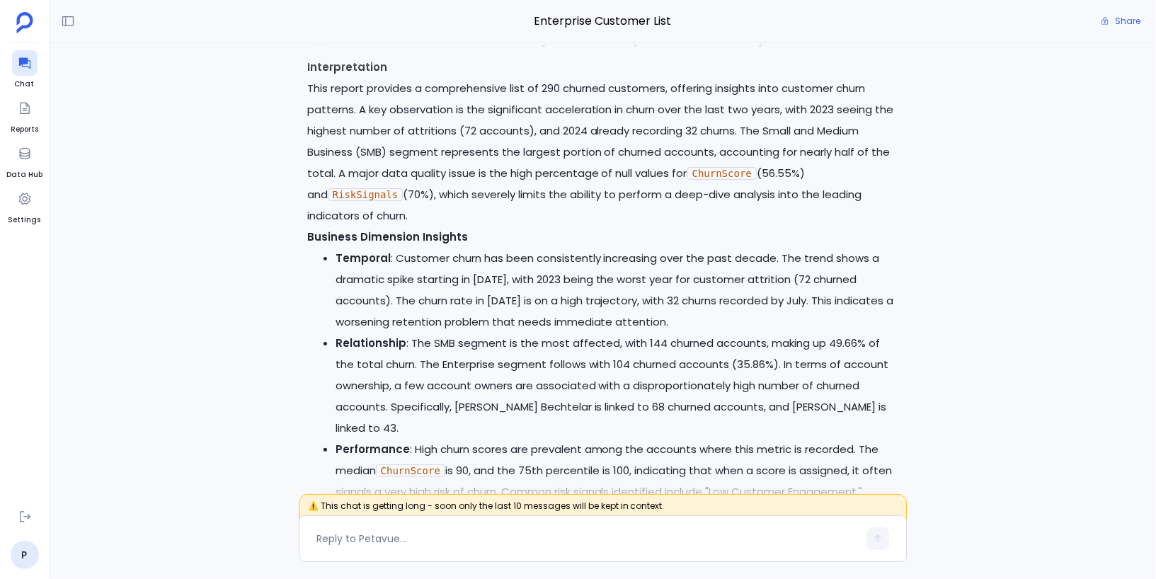
scroll to position [-3036, 0]
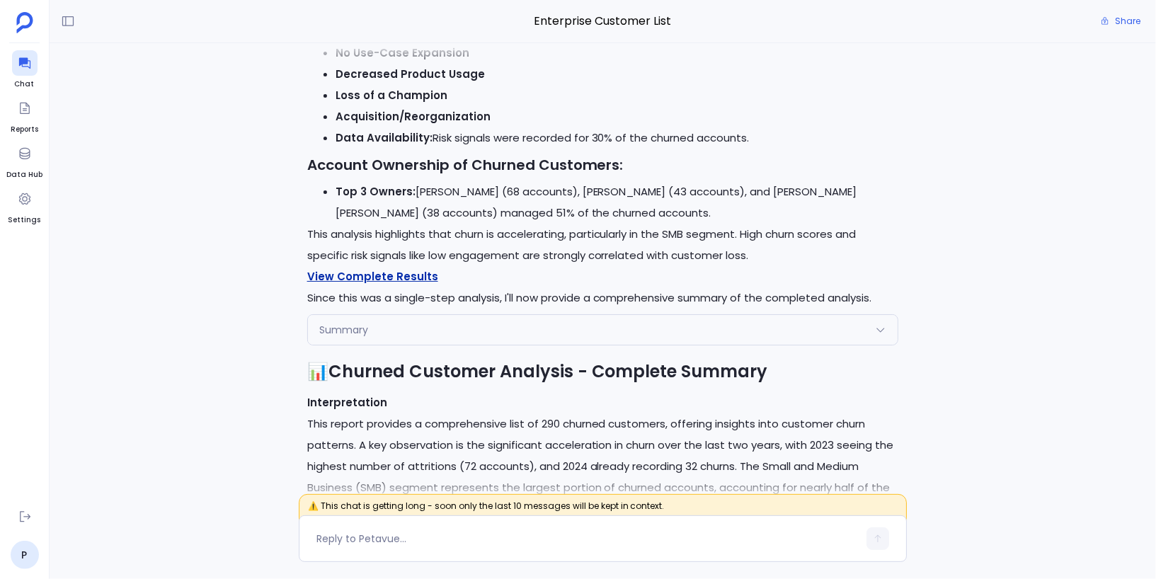
click at [421, 284] on link "View Complete Results" at bounding box center [372, 276] width 131 height 15
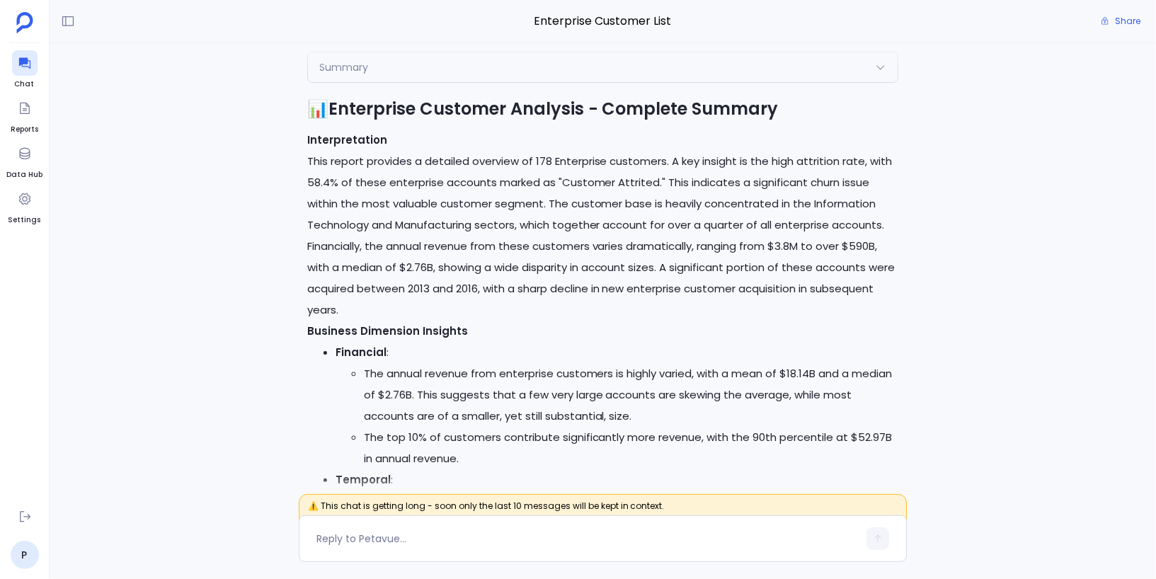
scroll to position [-6601, 0]
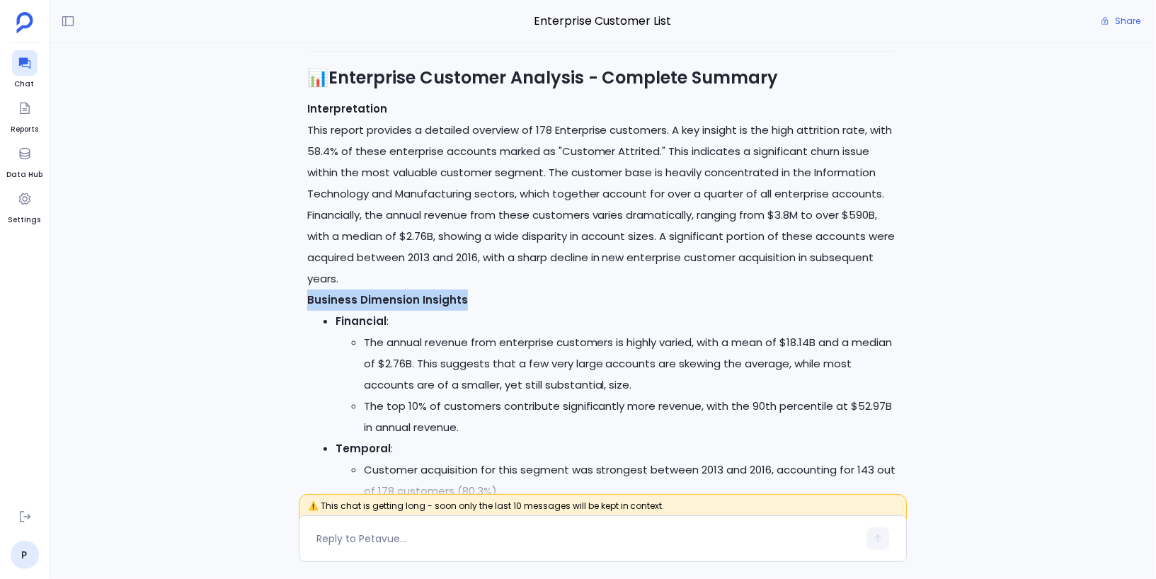
drag, startPoint x: 307, startPoint y: 324, endPoint x: 479, endPoint y: 323, distance: 171.3
click at [478, 311] on p "Business Dimension Insights" at bounding box center [603, 300] width 592 height 21
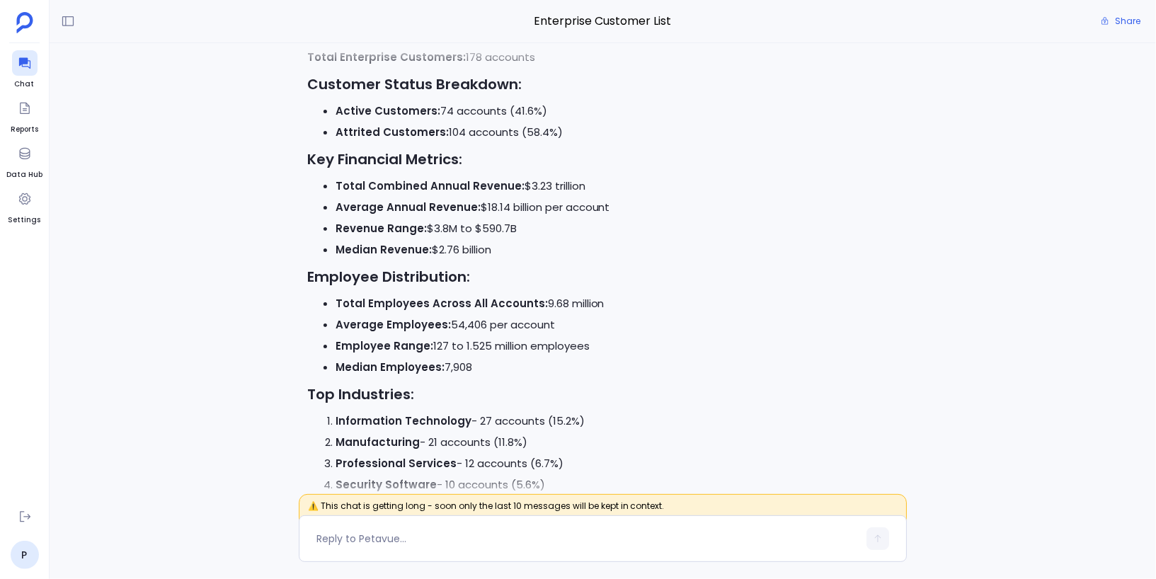
scroll to position [-7442, 0]
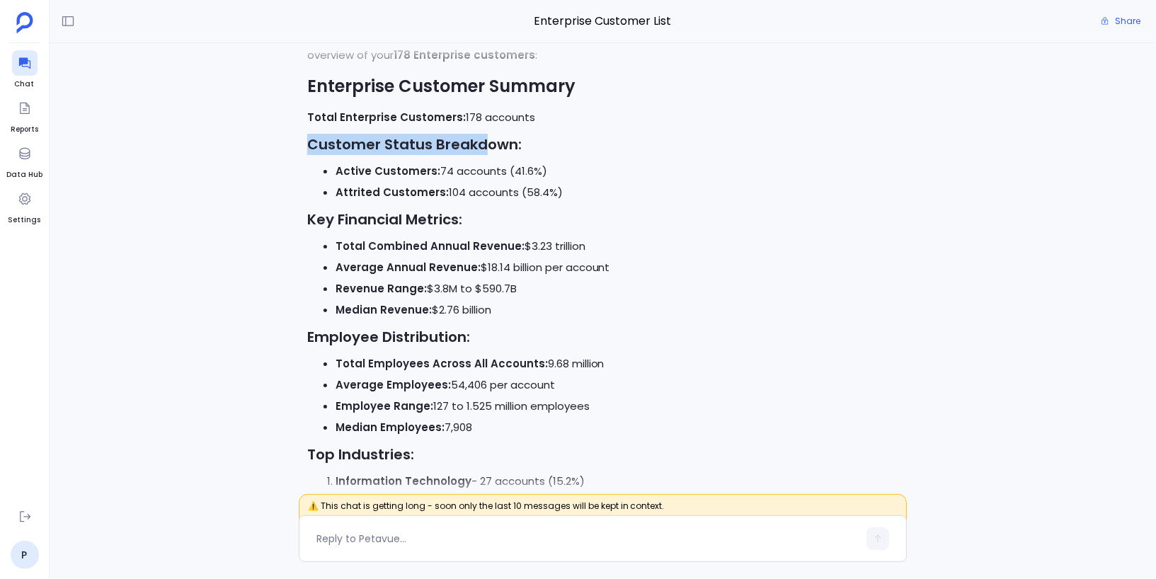
drag, startPoint x: 308, startPoint y: 170, endPoint x: 484, endPoint y: 176, distance: 176.4
click at [483, 155] on h3 "Customer Status Breakdown:" at bounding box center [603, 144] width 592 height 21
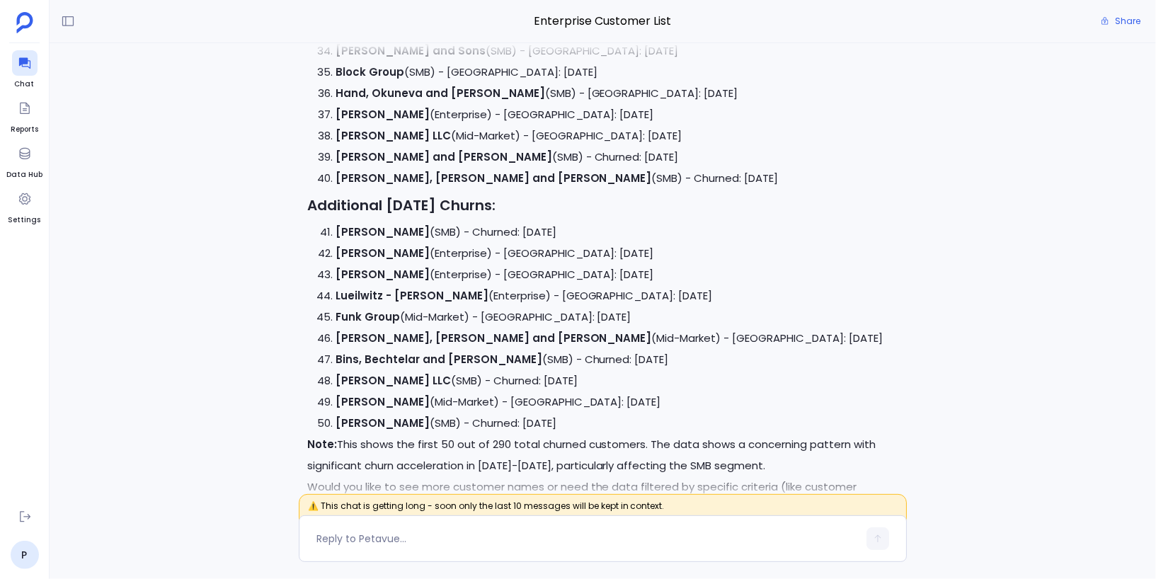
scroll to position [0, 0]
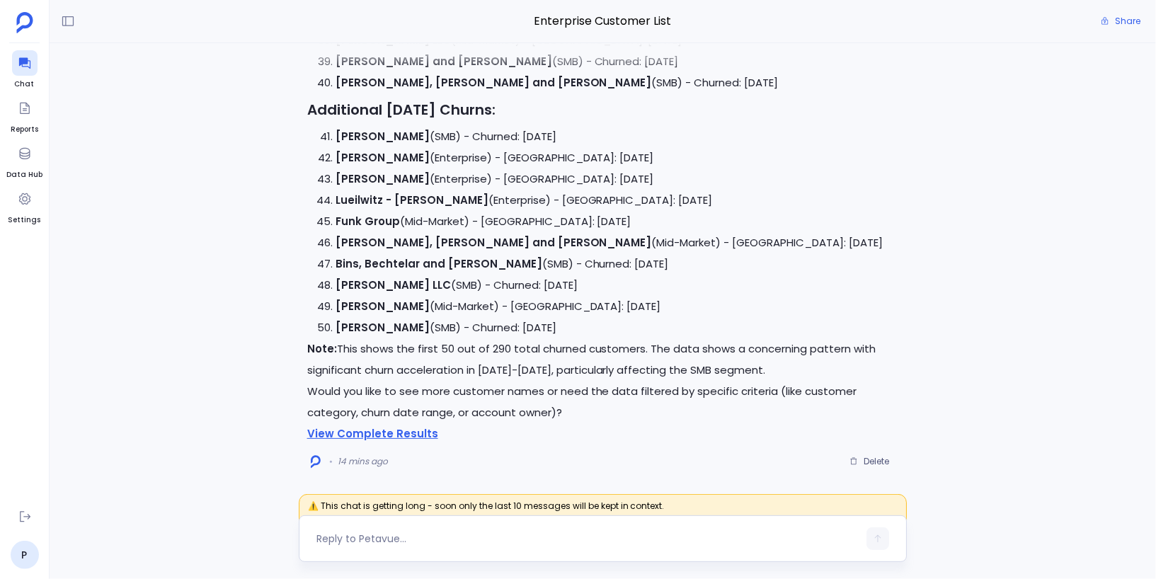
click at [484, 544] on textarea at bounding box center [587, 539] width 542 height 14
click at [633, 540] on textarea "Show me the CSMs who had the most churned customers" at bounding box center [587, 539] width 542 height 14
type textarea "Show me the CSMs who had the most churned customers in last three years"
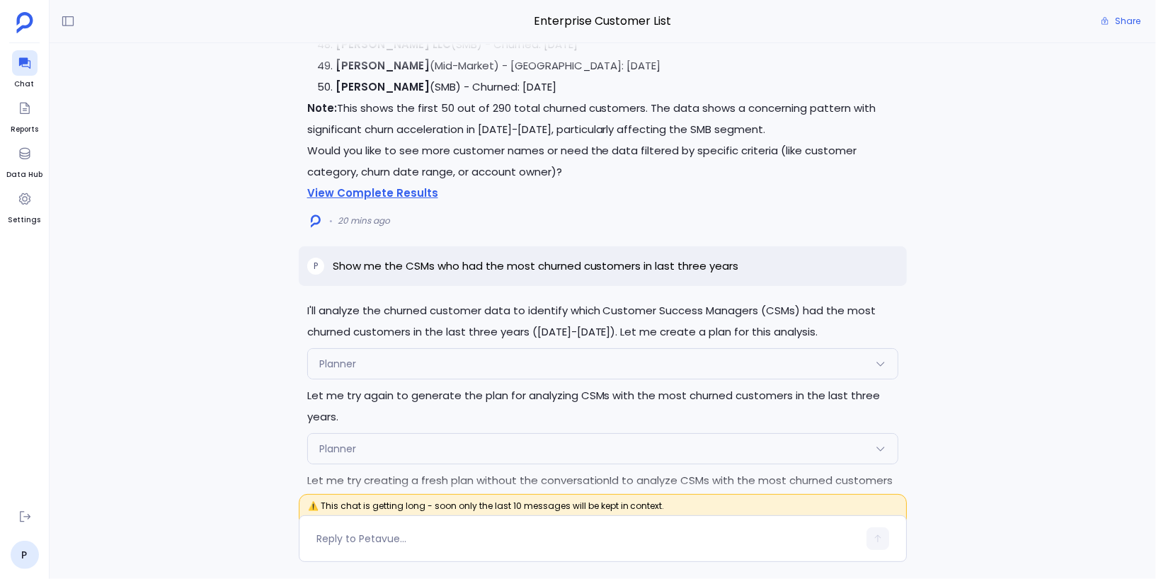
scroll to position [-944, 0]
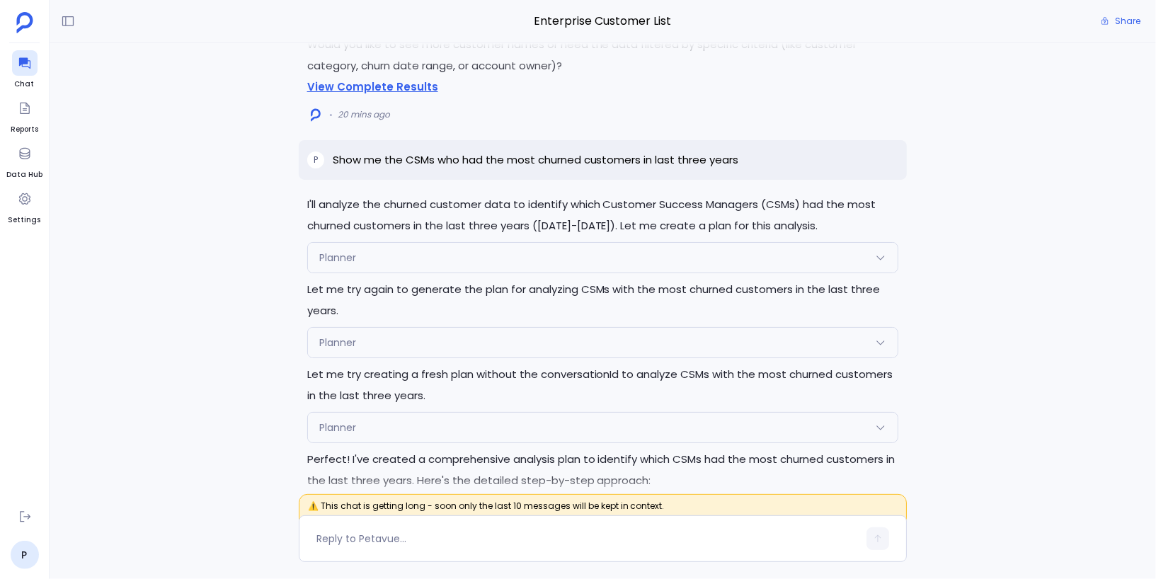
click at [372, 243] on div "Planner" at bounding box center [603, 258] width 591 height 30
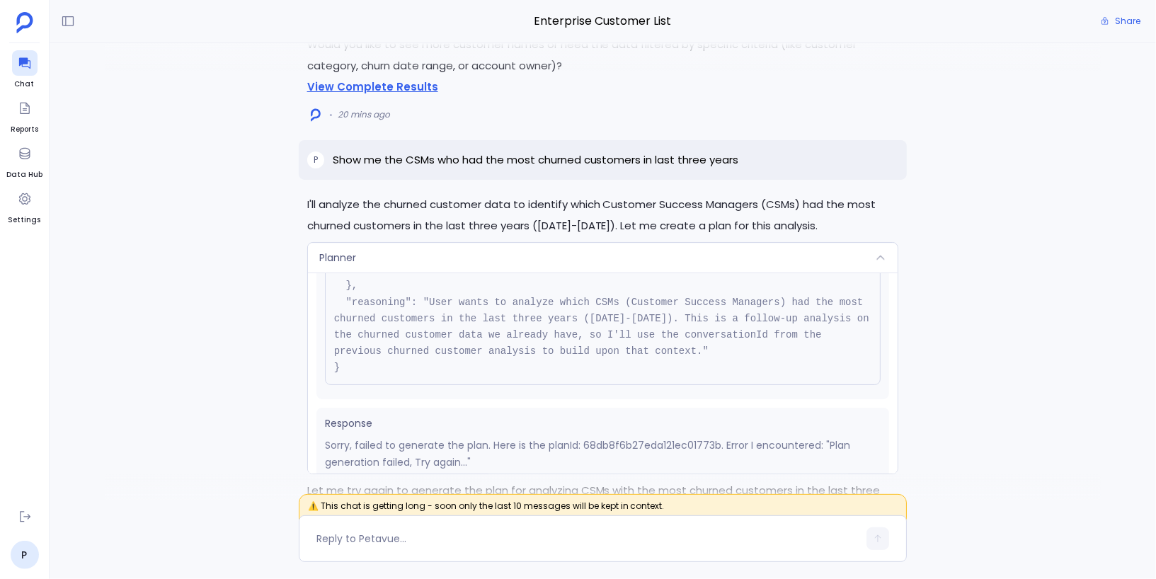
scroll to position [142, 0]
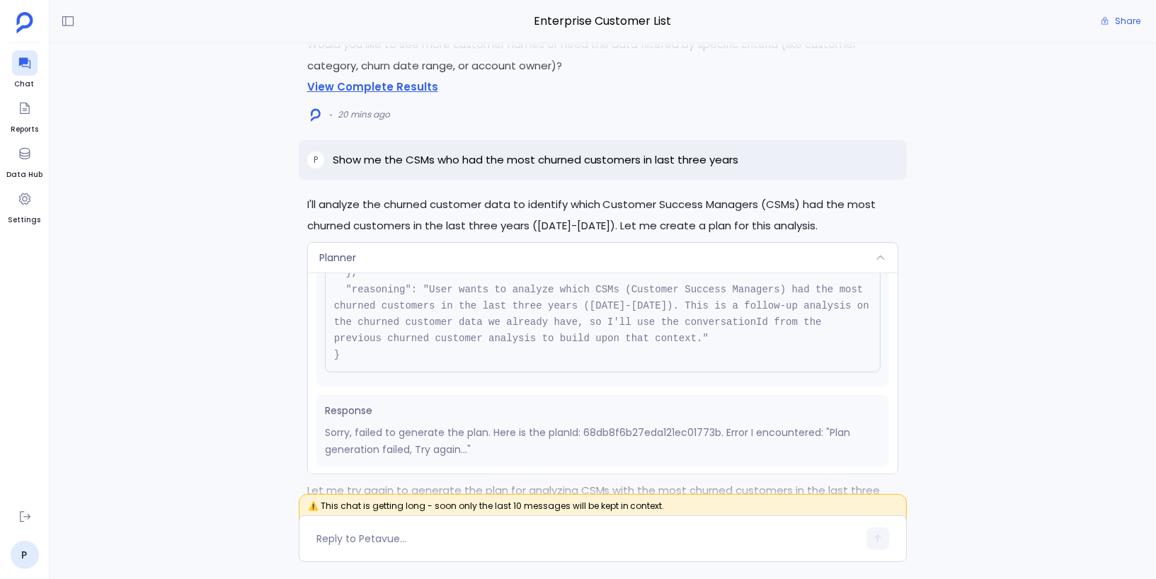
click at [402, 243] on div "Planner" at bounding box center [603, 258] width 591 height 30
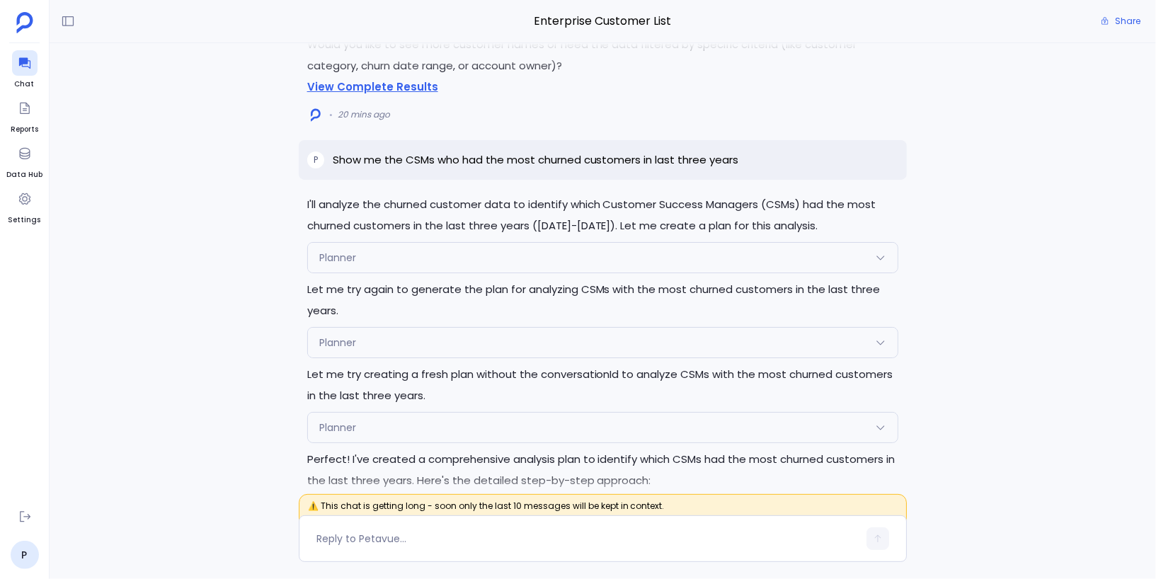
click at [395, 328] on div "Planner" at bounding box center [603, 343] width 591 height 30
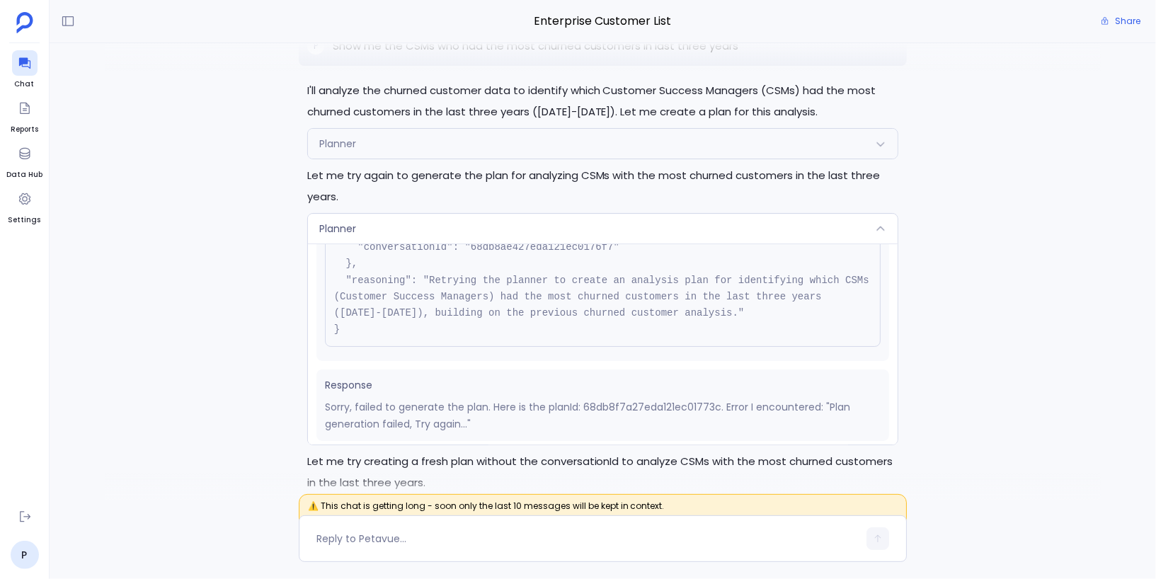
scroll to position [126, 0]
click at [441, 214] on div "Planner" at bounding box center [603, 229] width 591 height 30
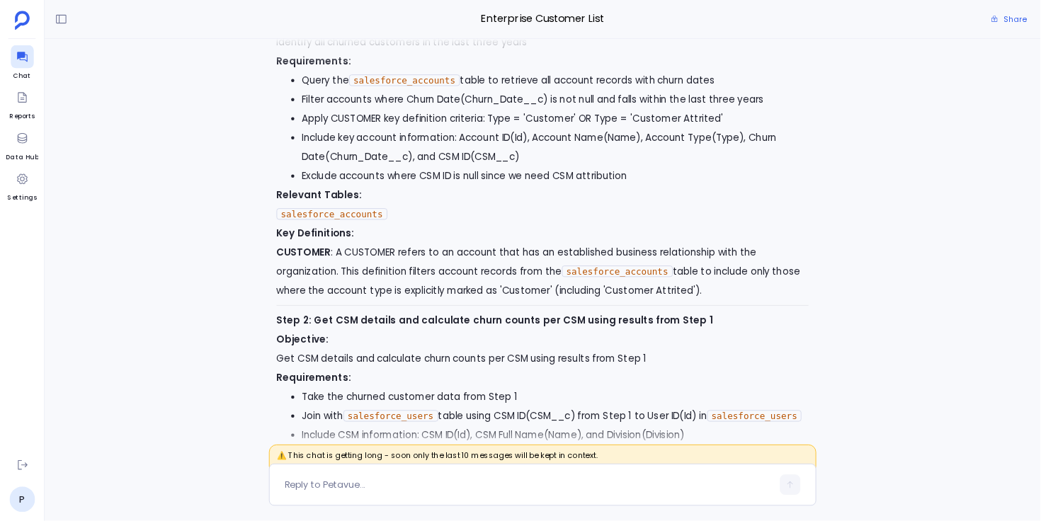
scroll to position [11996, 0]
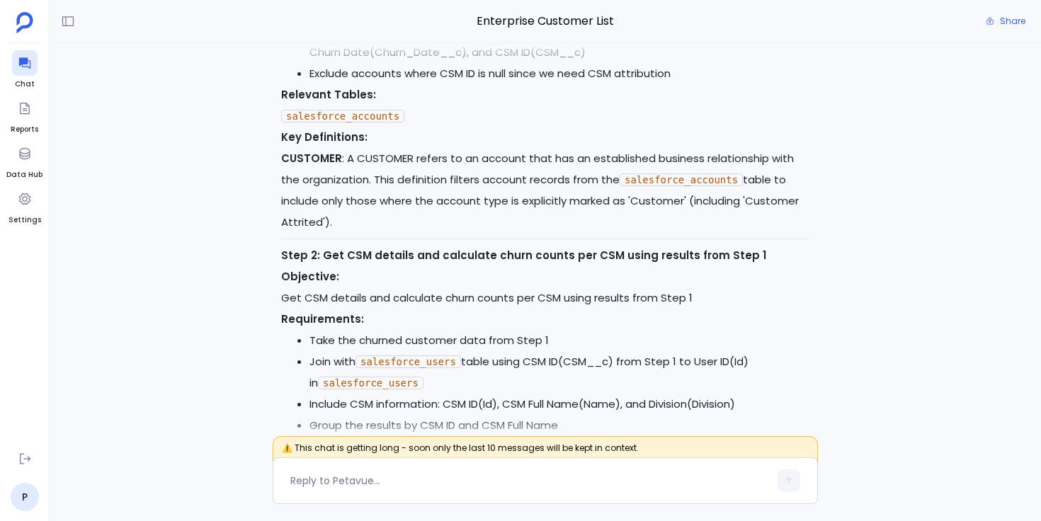
click at [243, 350] on div "I'll analyze the churned customer data to identify which Customer Success Manag…" at bounding box center [545, 243] width 991 height 400
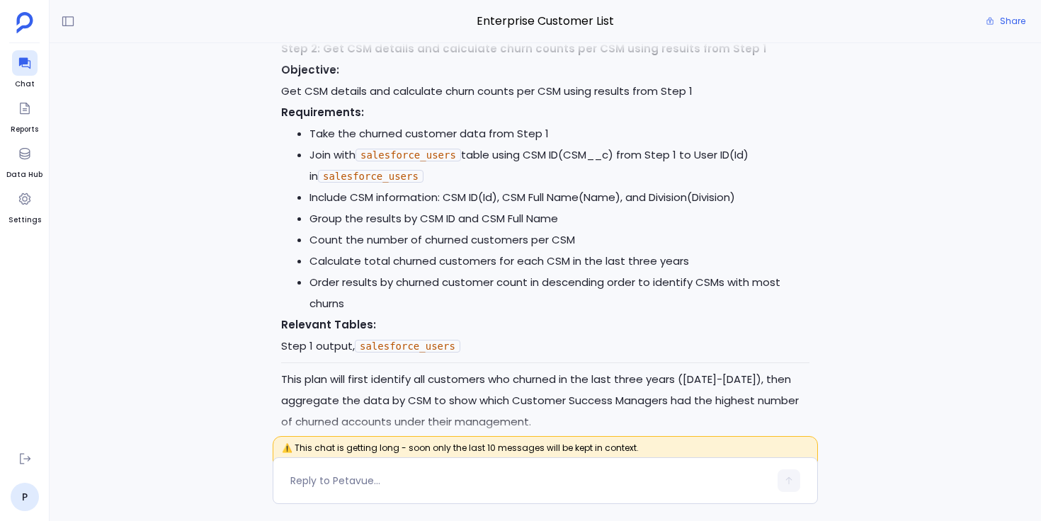
scroll to position [0, 0]
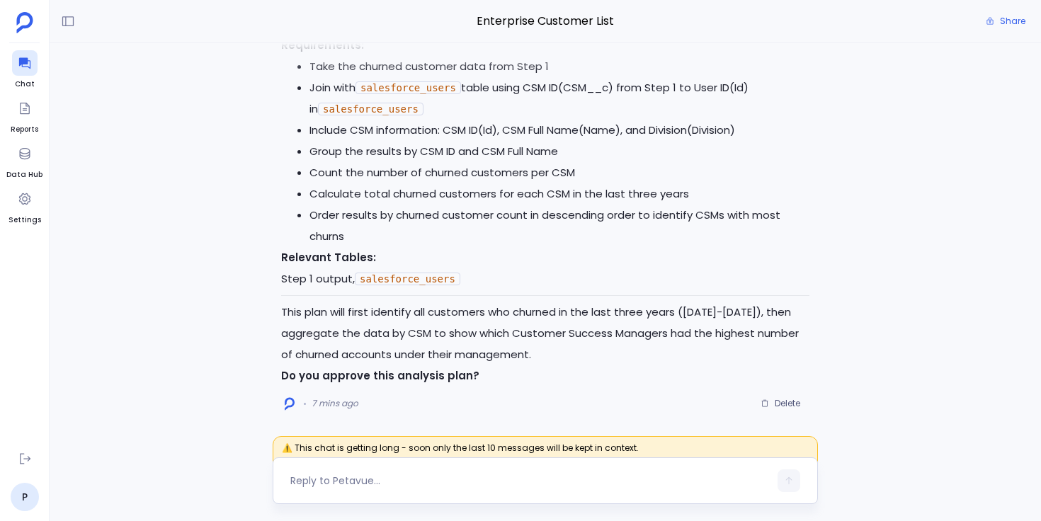
click at [327, 476] on textarea at bounding box center [529, 481] width 479 height 14
type textarea "in step 1,"
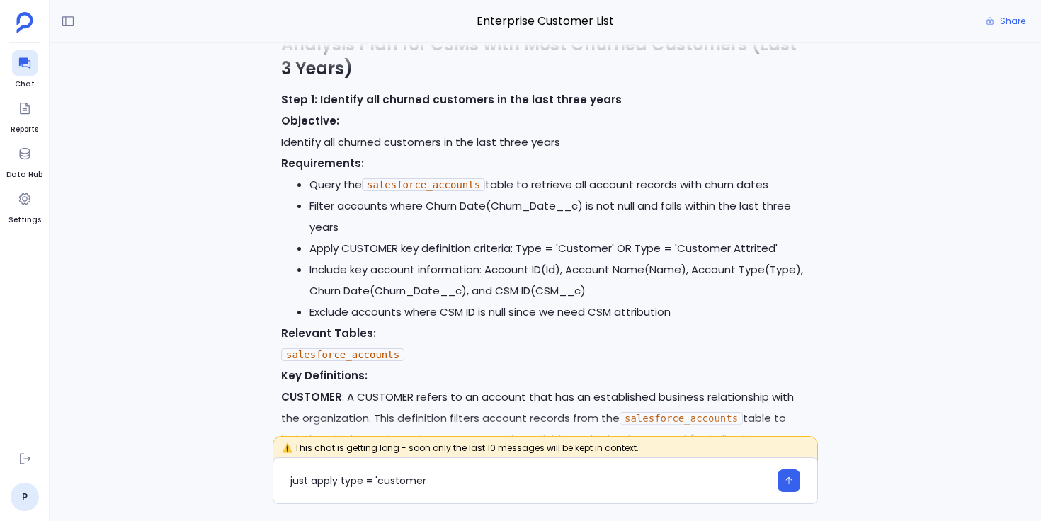
scroll to position [-526, 0]
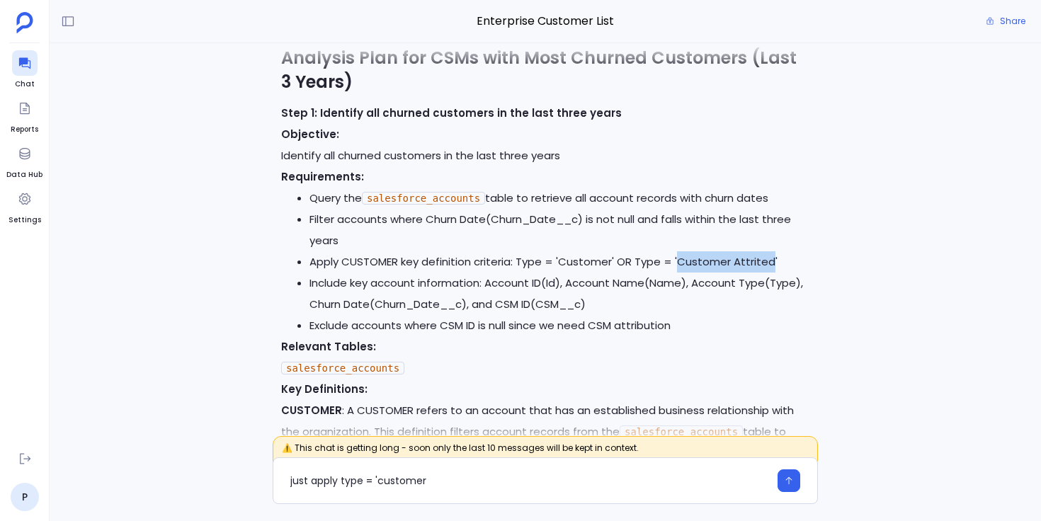
drag, startPoint x: 675, startPoint y: 258, endPoint x: 767, endPoint y: 263, distance: 92.1
click at [767, 263] on li "Apply CUSTOMER key definition criteria: Type = 'Customer' OR Type = 'Customer A…" at bounding box center [559, 261] width 500 height 21
copy li "Customer Attrited"
drag, startPoint x: 431, startPoint y: 484, endPoint x: 374, endPoint y: 481, distance: 57.4
click at [374, 481] on textarea "just apply type = 'customer" at bounding box center [529, 481] width 479 height 14
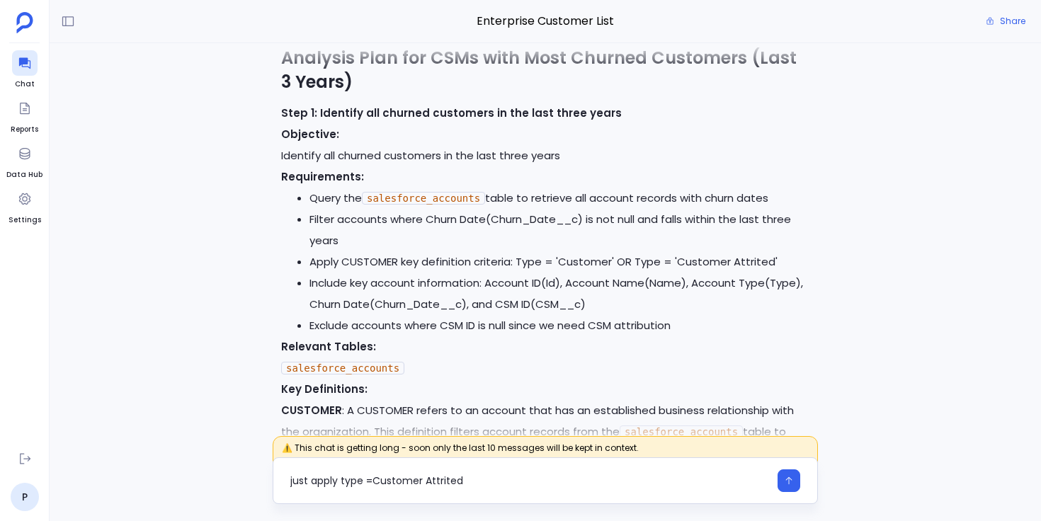
click at [372, 481] on textarea "just apply type =Customer Attrited" at bounding box center [529, 481] width 479 height 14
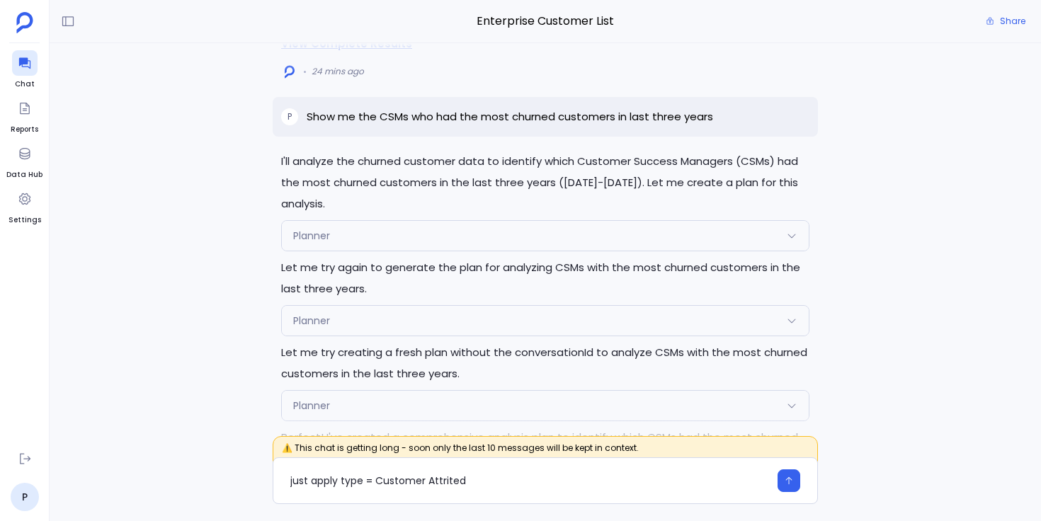
scroll to position [-1022, 0]
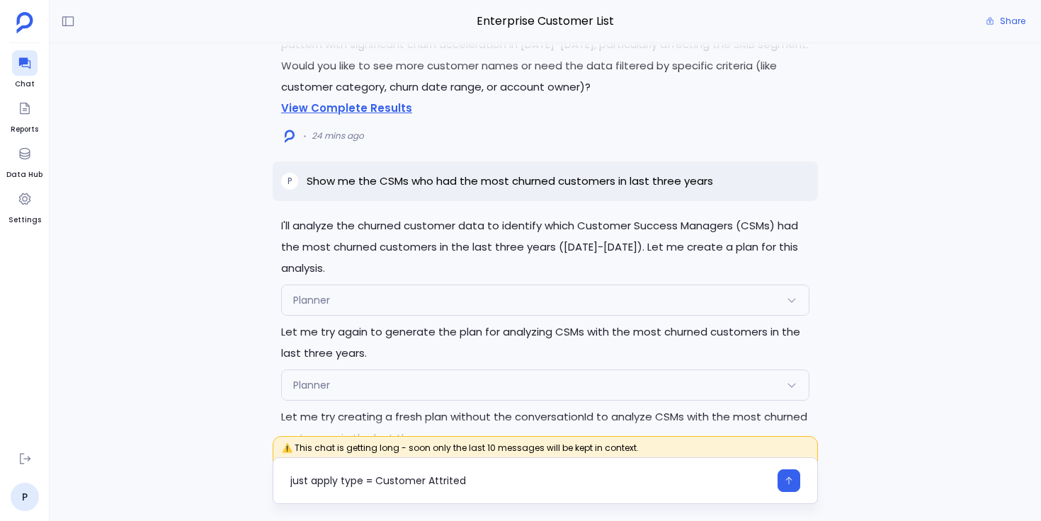
click at [479, 477] on textarea "just apply type = Customer Attrited" at bounding box center [529, 481] width 479 height 14
type textarea "just apply type = Customer Attrited to identify churned customer"
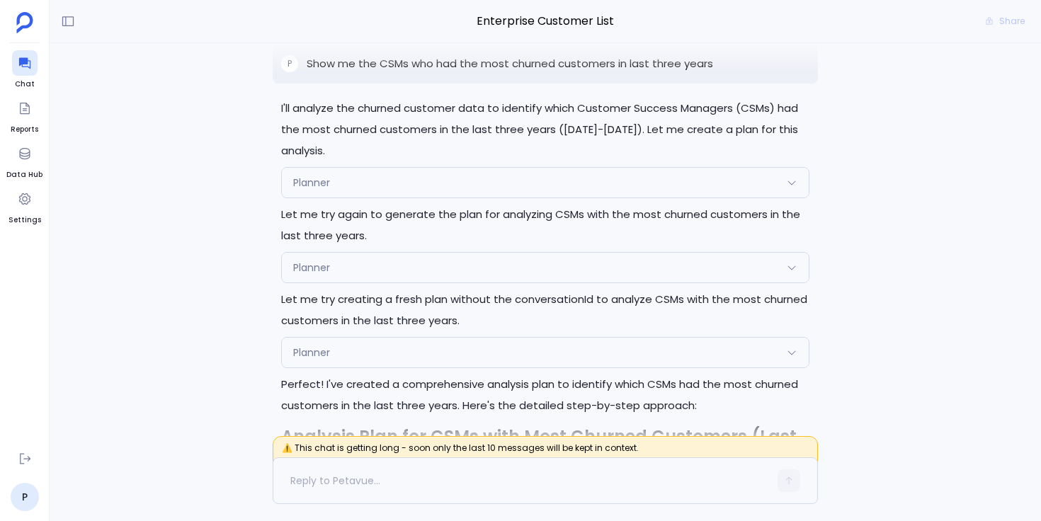
scroll to position [0, 0]
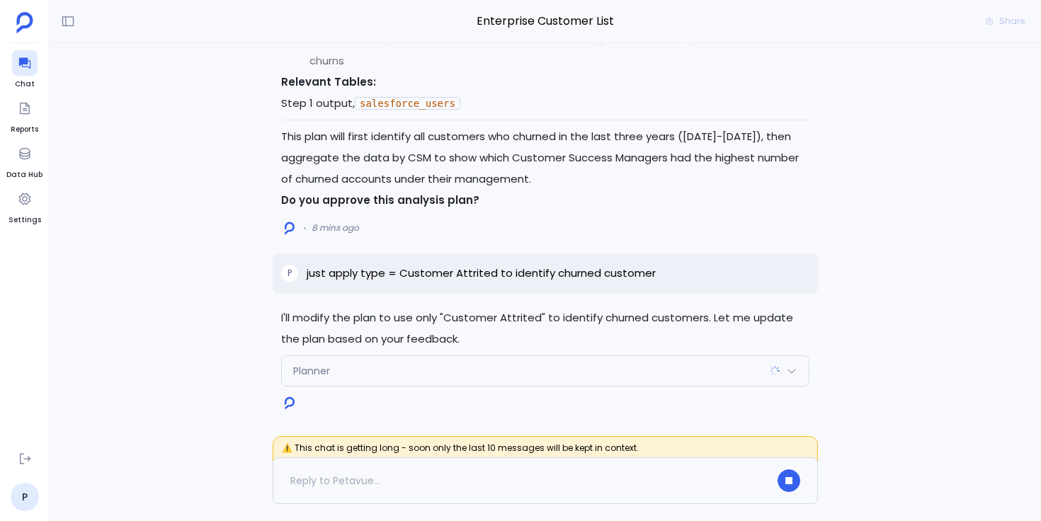
click at [312, 364] on span "Planner" at bounding box center [311, 371] width 37 height 14
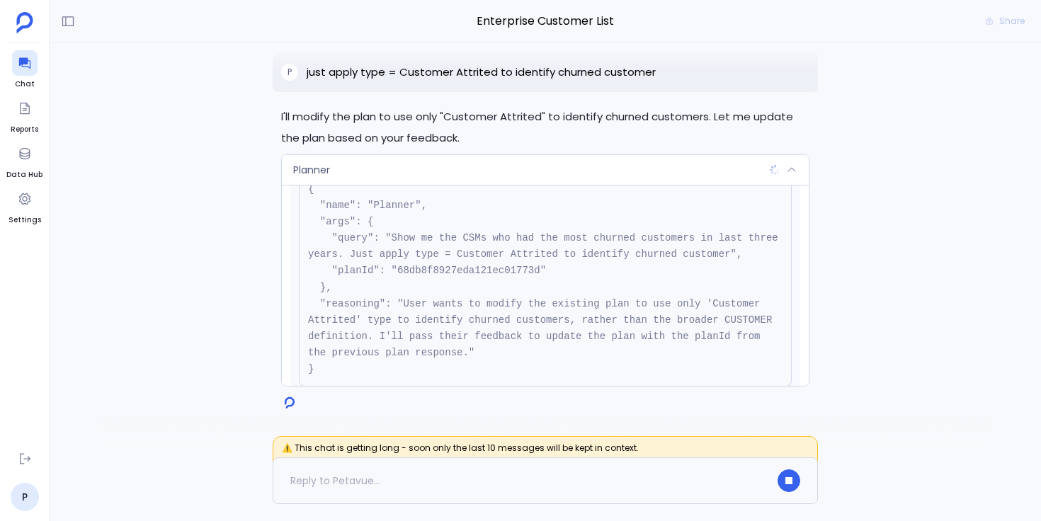
scroll to position [60, 0]
click at [435, 177] on div "Planner" at bounding box center [545, 170] width 527 height 30
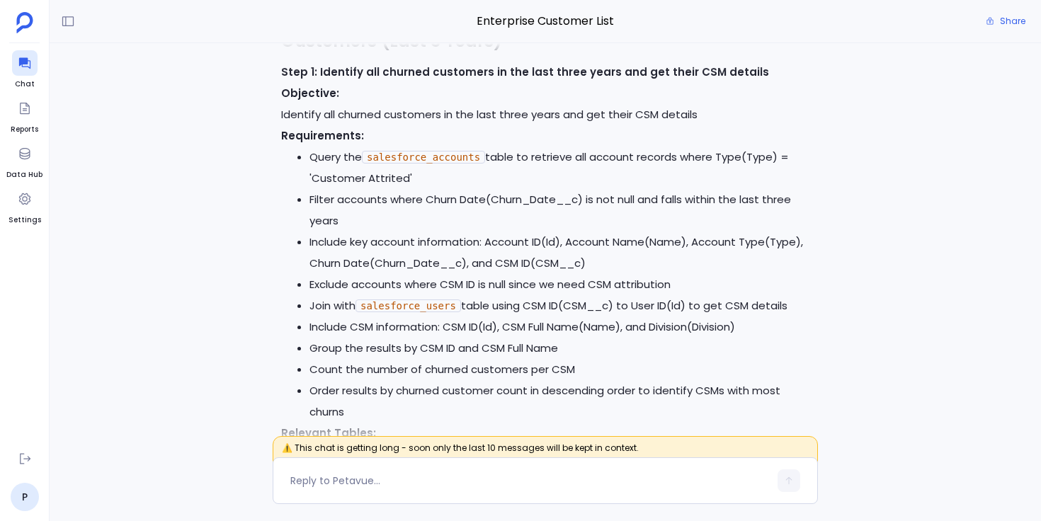
scroll to position [-174, 0]
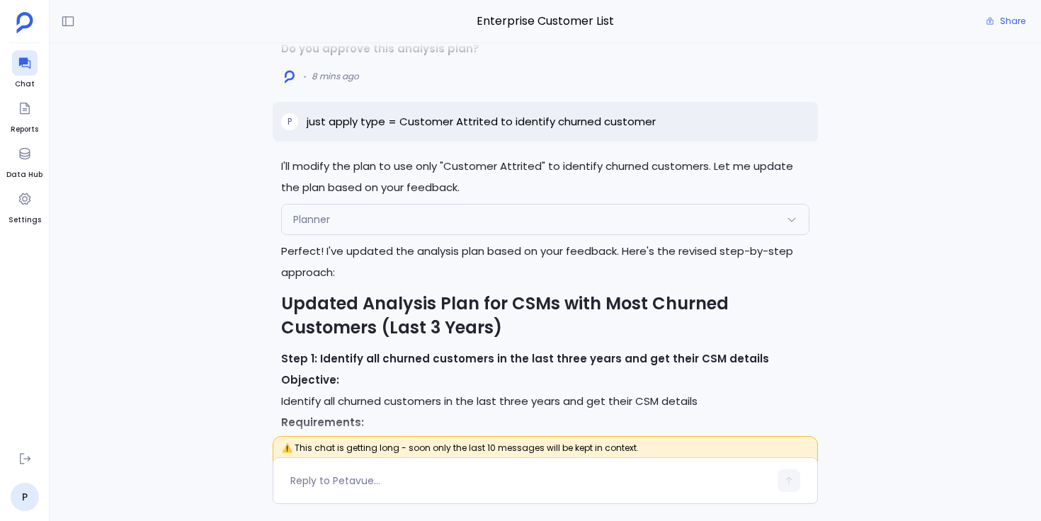
click at [366, 222] on div "Planner" at bounding box center [545, 220] width 527 height 30
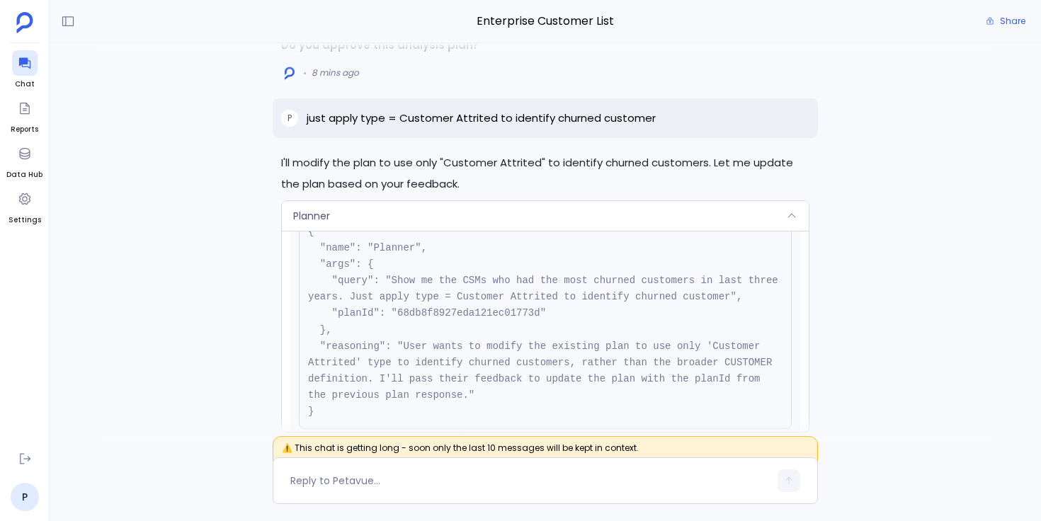
scroll to position [-663, 0]
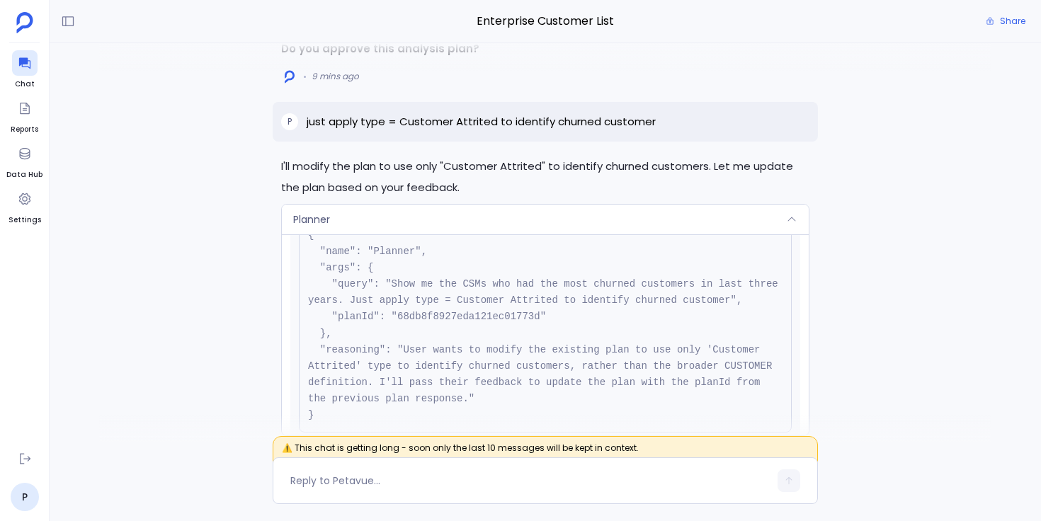
click at [501, 220] on div "Planner" at bounding box center [545, 220] width 527 height 30
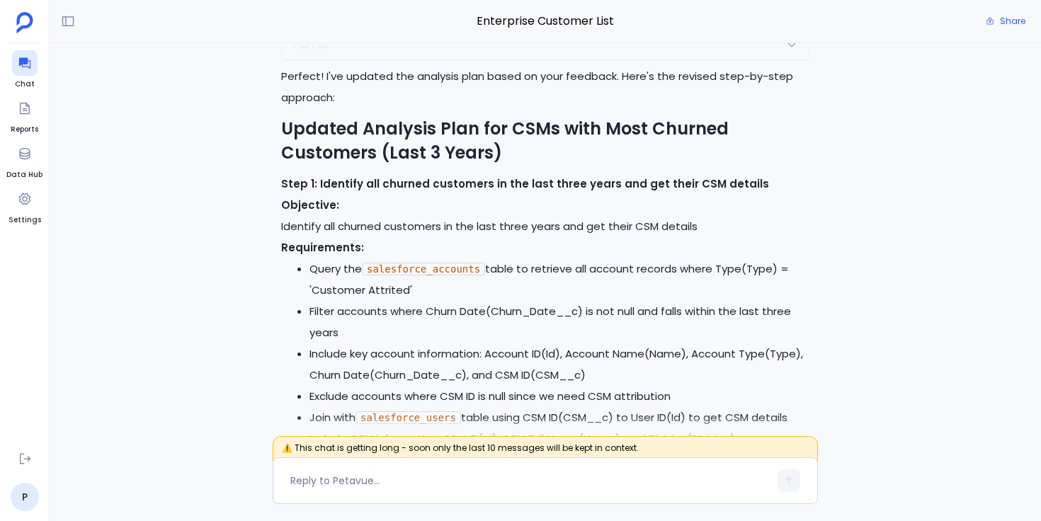
scroll to position [-336, 0]
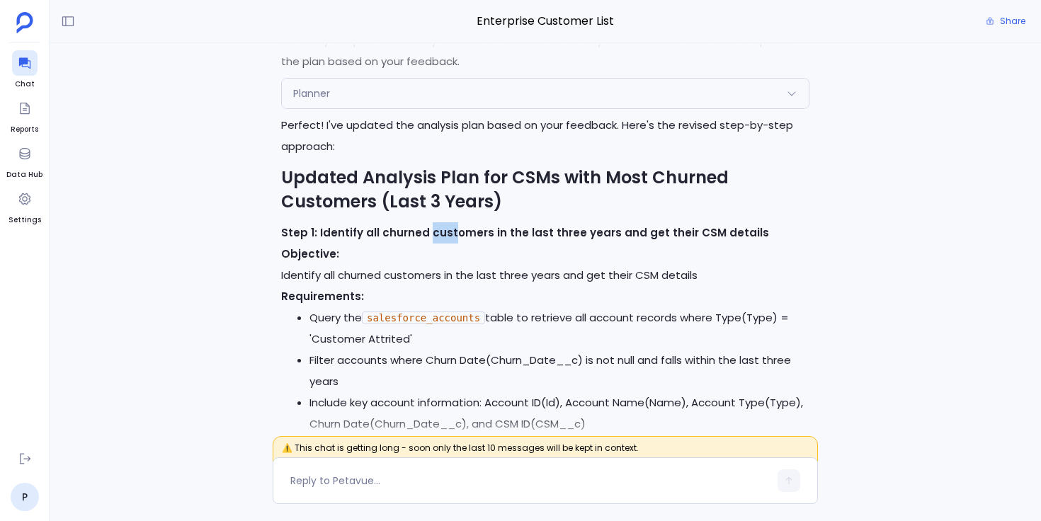
drag, startPoint x: 426, startPoint y: 232, endPoint x: 446, endPoint y: 232, distance: 19.8
click at [446, 232] on strong "Step 1: Identify all churned customers in the last three years and get their CS…" at bounding box center [525, 232] width 488 height 15
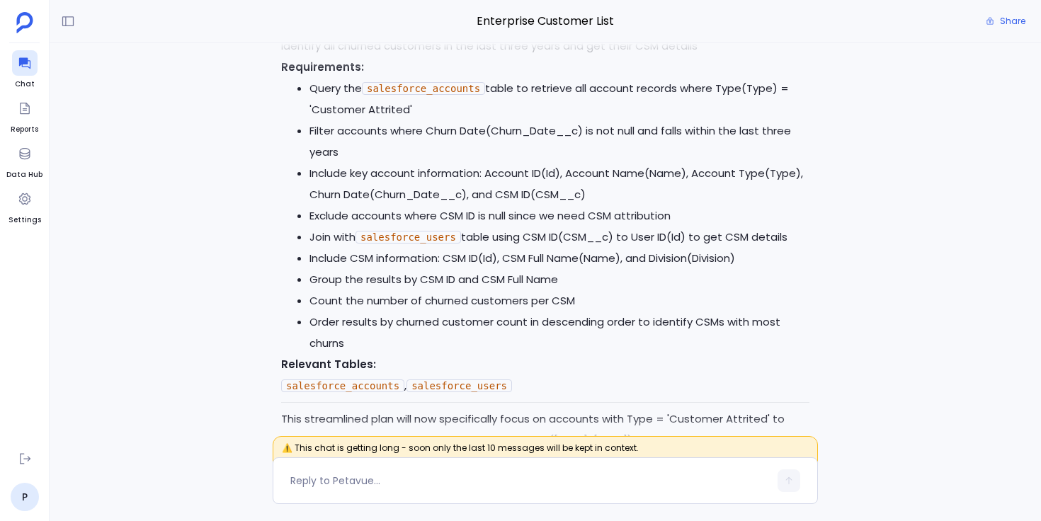
scroll to position [0, 0]
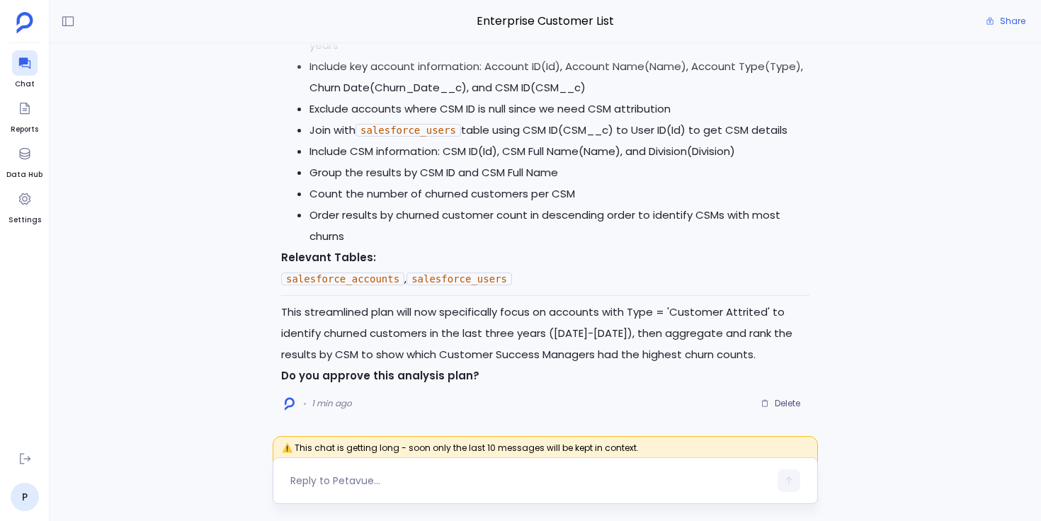
click at [353, 474] on textarea at bounding box center [529, 481] width 479 height 14
click at [382, 482] on textarea "This looks good." at bounding box center [529, 481] width 479 height 14
type textarea "This looks good."
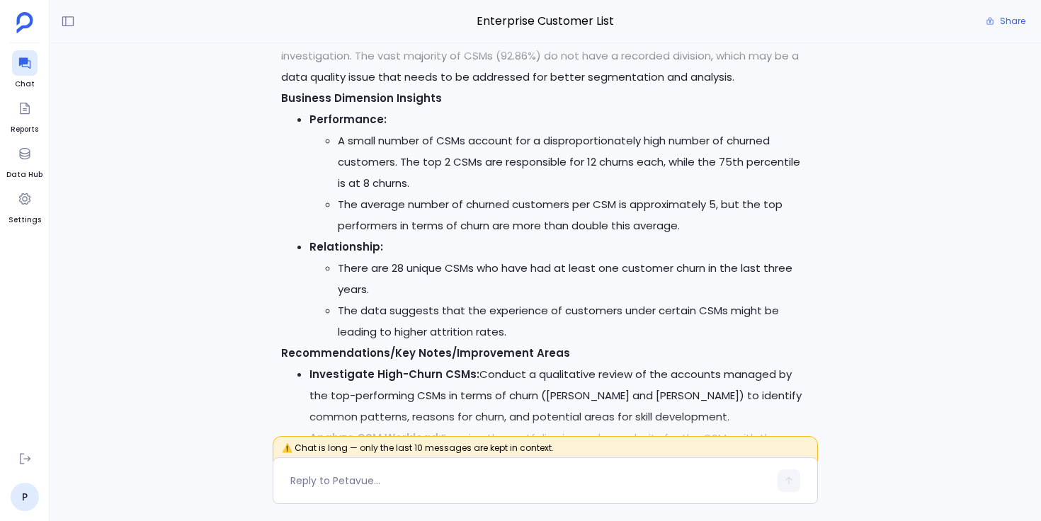
scroll to position [-561, 0]
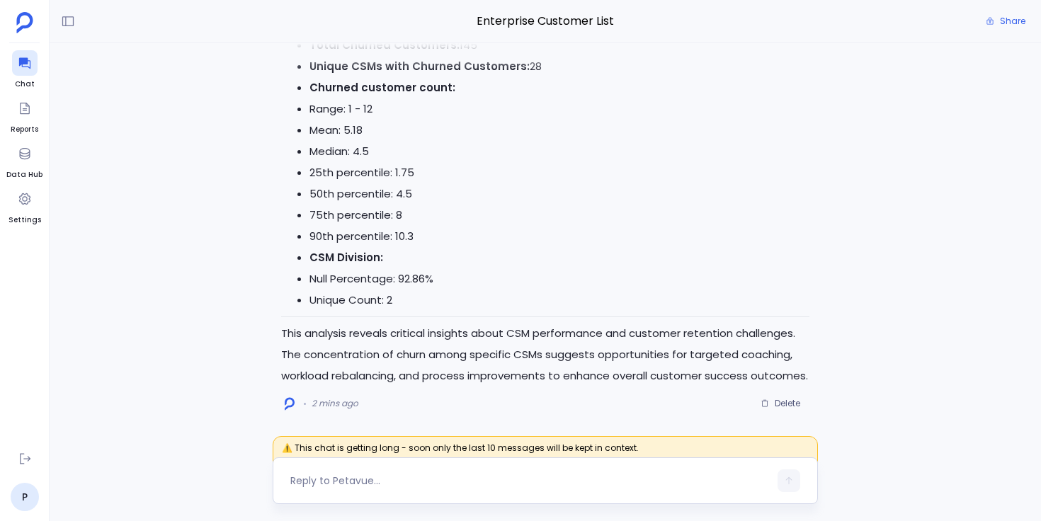
click at [358, 469] on div at bounding box center [529, 480] width 479 height 23
click at [365, 484] on textarea at bounding box center [529, 481] width 479 height 14
type textarea "How many ana"
type textarea "Top 5 CSMs from the above list, how many active customers they are managing?"
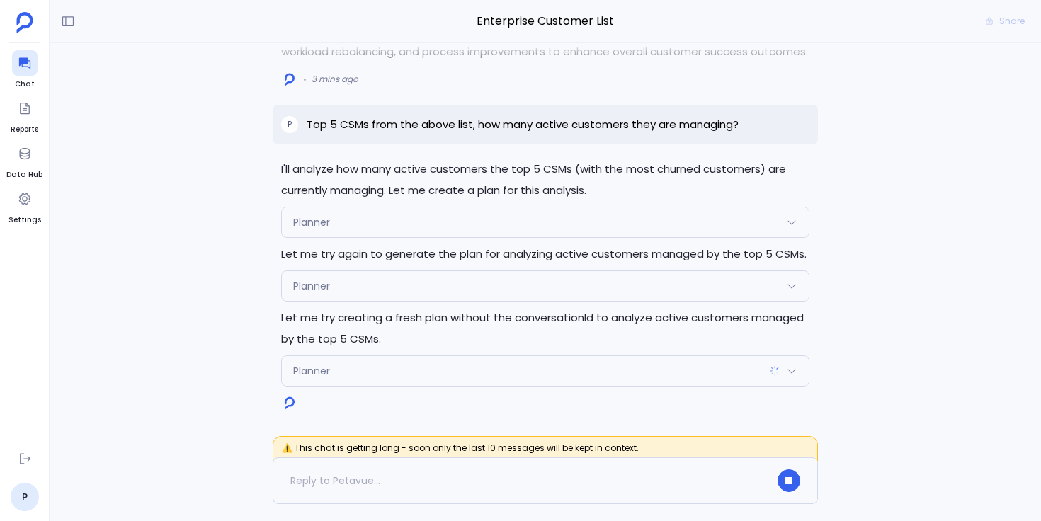
click at [350, 290] on div "Planner" at bounding box center [545, 286] width 527 height 30
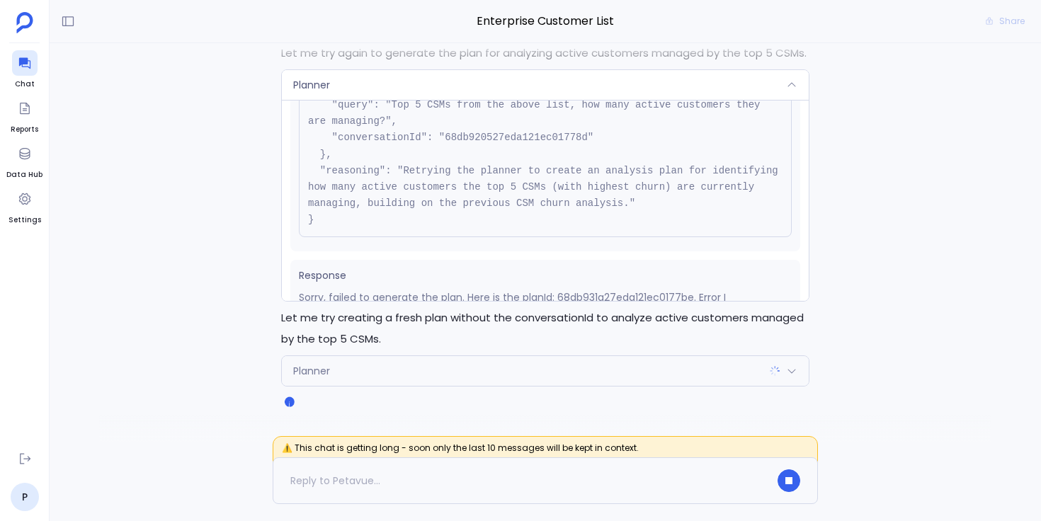
scroll to position [144, 0]
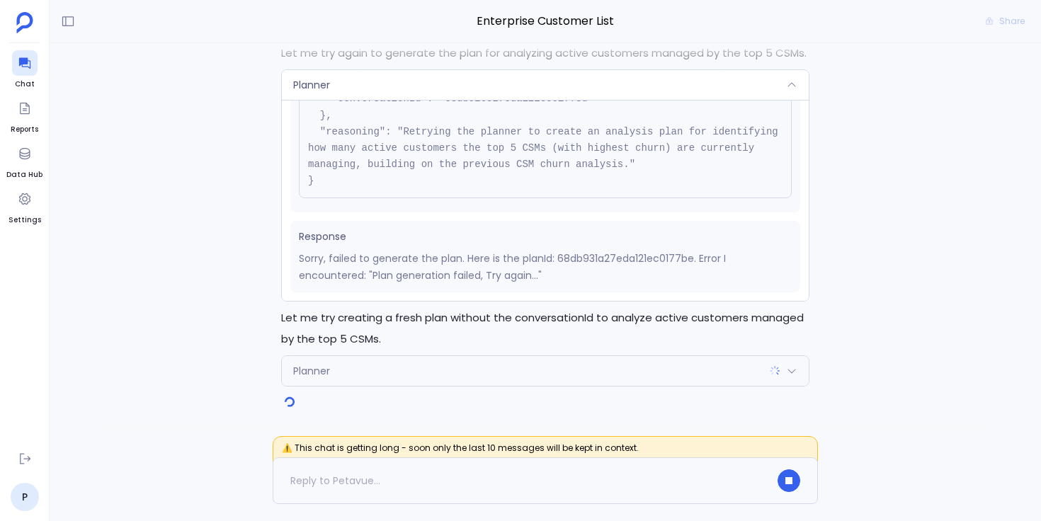
click at [479, 86] on div "Planner" at bounding box center [545, 85] width 527 height 30
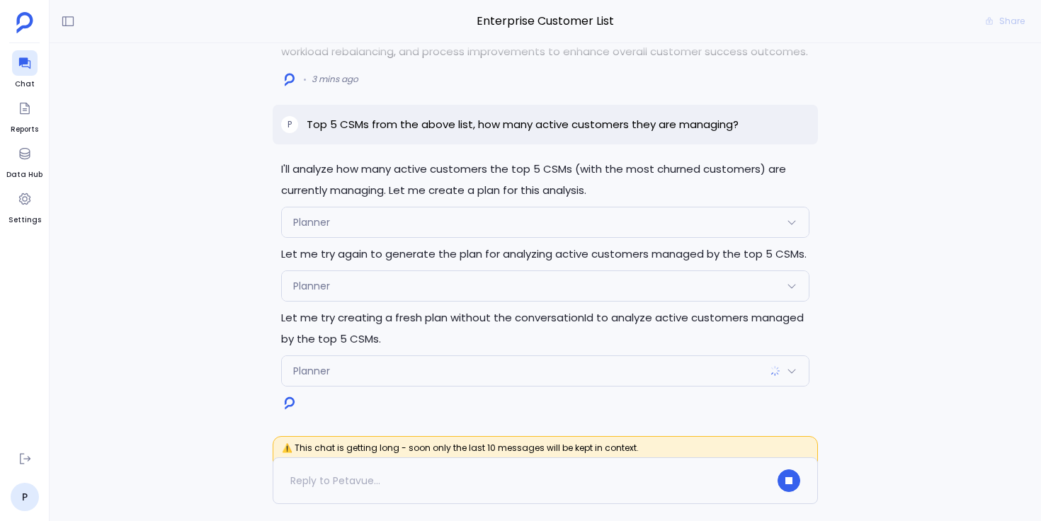
click at [400, 365] on div "Planner" at bounding box center [545, 371] width 527 height 30
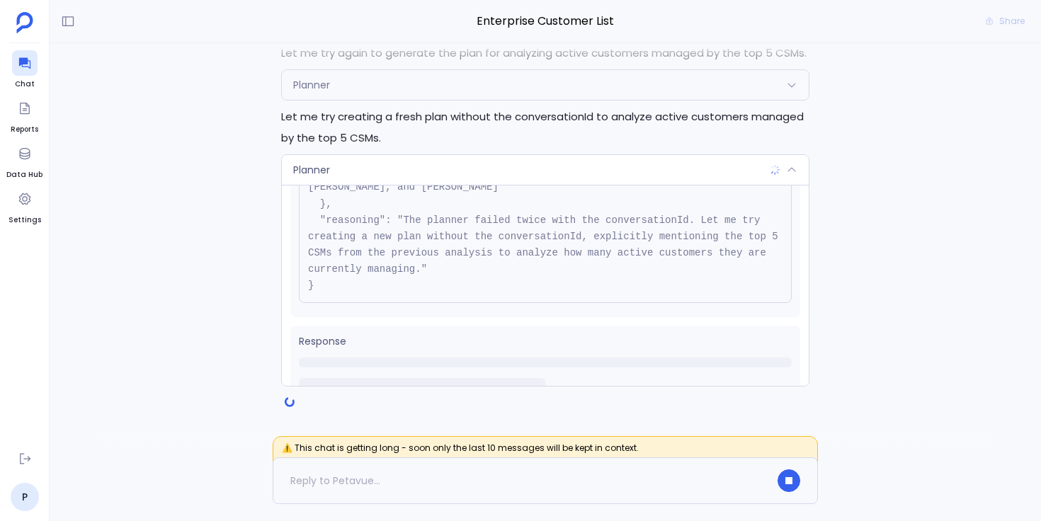
scroll to position [161, 0]
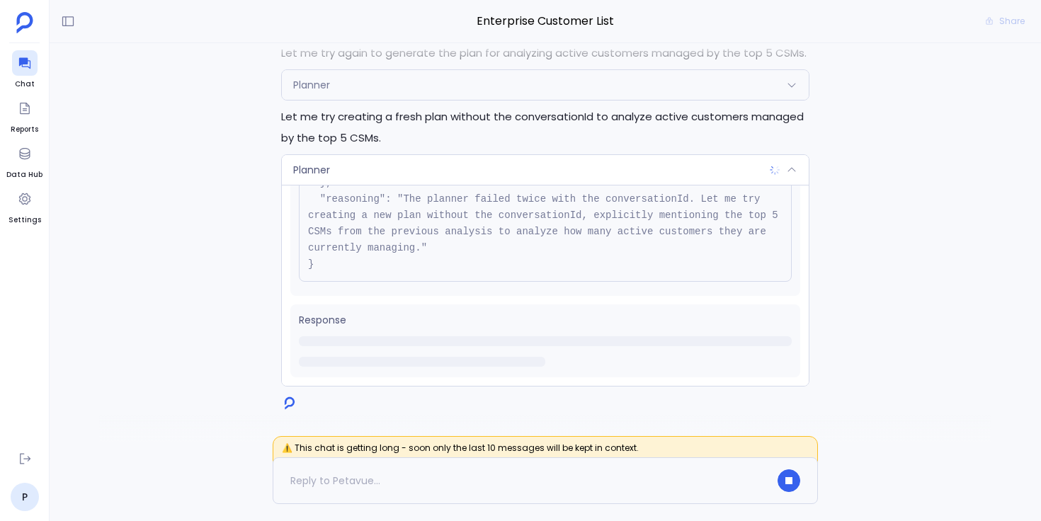
click at [407, 176] on div "Planner" at bounding box center [545, 170] width 527 height 30
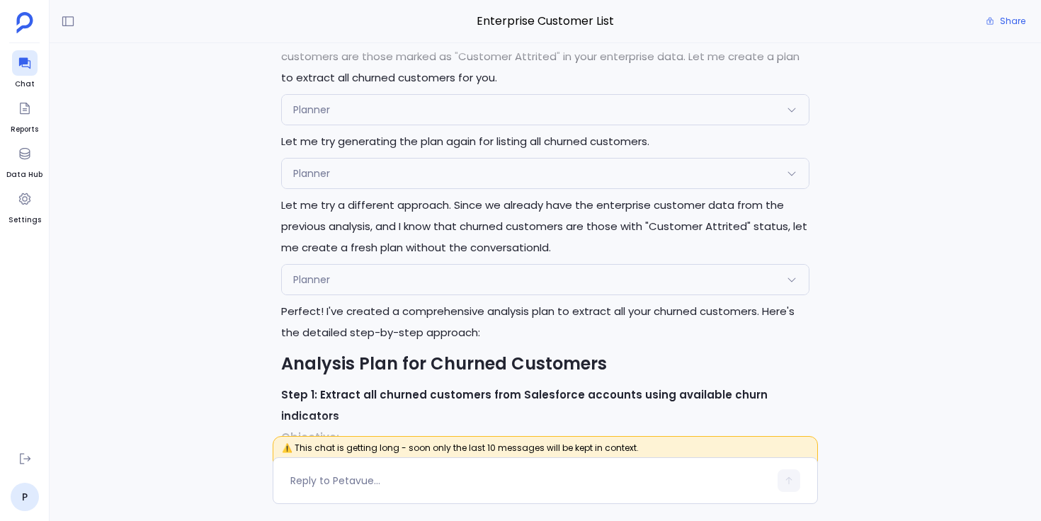
scroll to position [-10208, 0]
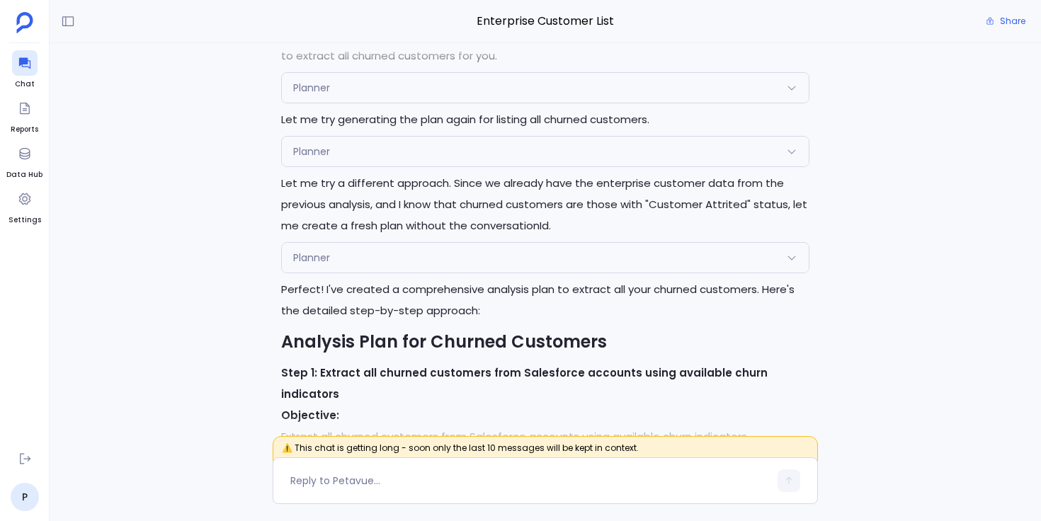
click at [343, 103] on div "Planner" at bounding box center [545, 88] width 527 height 30
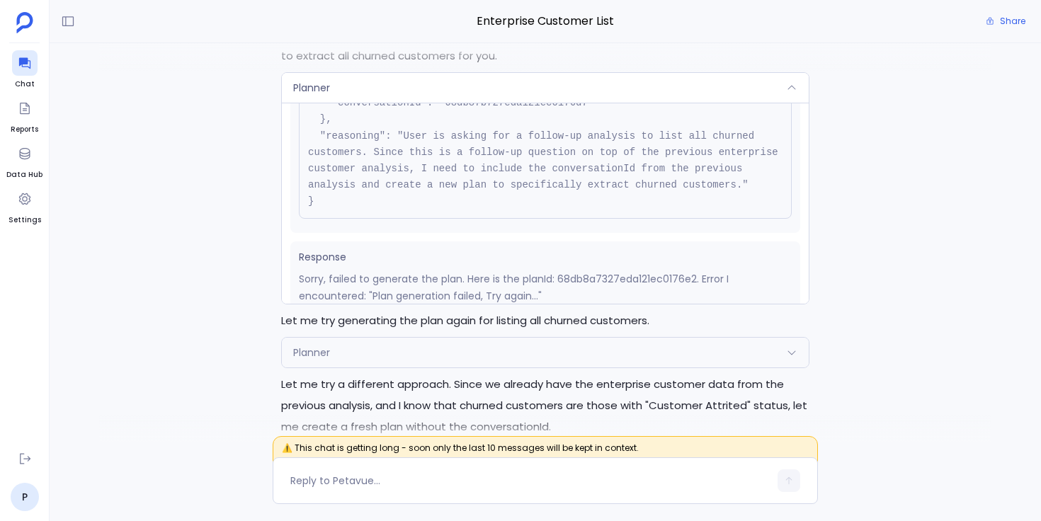
scroll to position [160, 0]
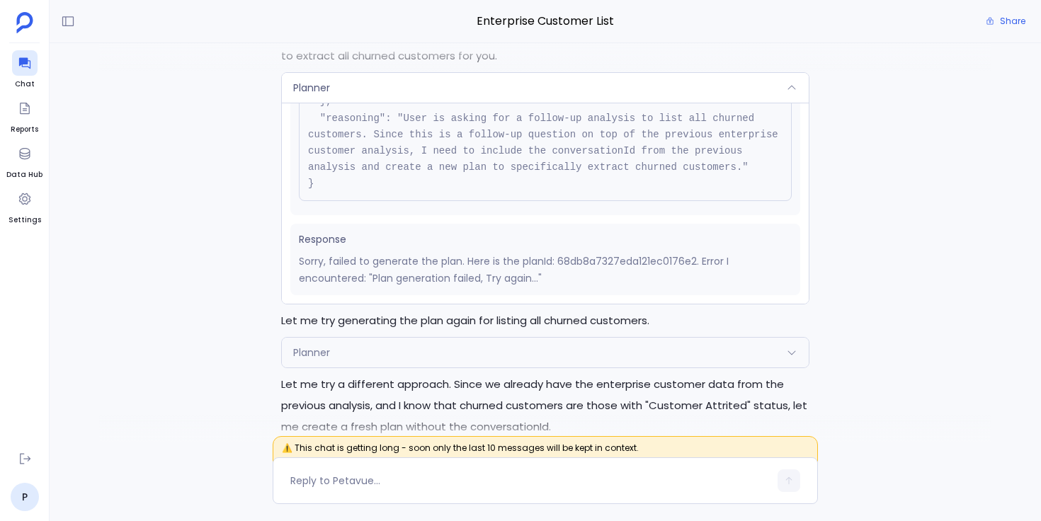
click at [405, 103] on div "Planner" at bounding box center [545, 88] width 527 height 30
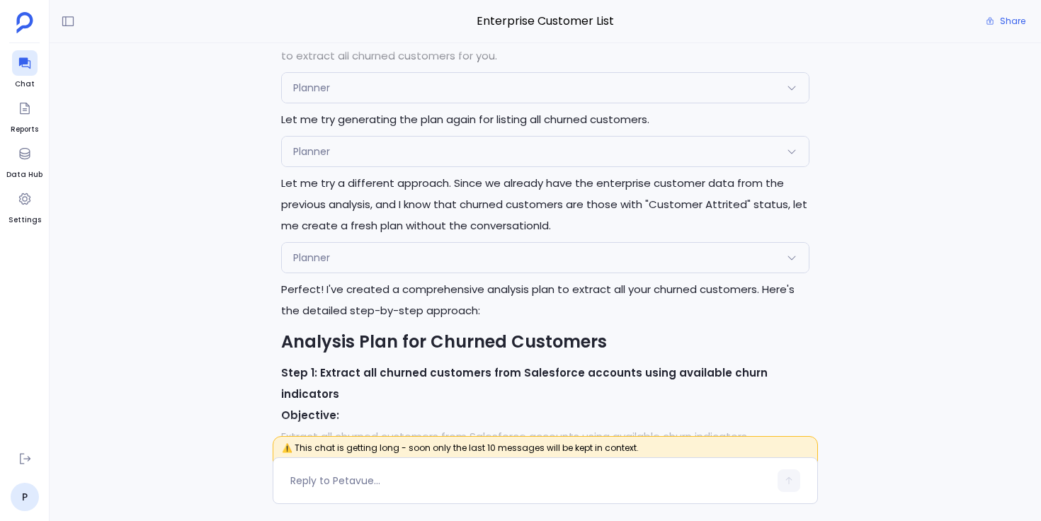
click at [388, 166] on div "Planner" at bounding box center [545, 152] width 527 height 30
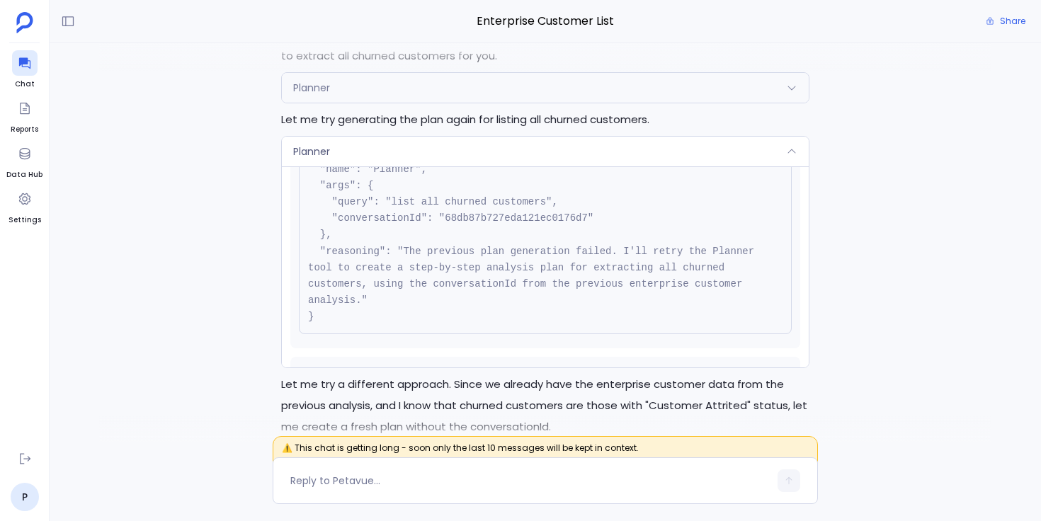
scroll to position [144, 0]
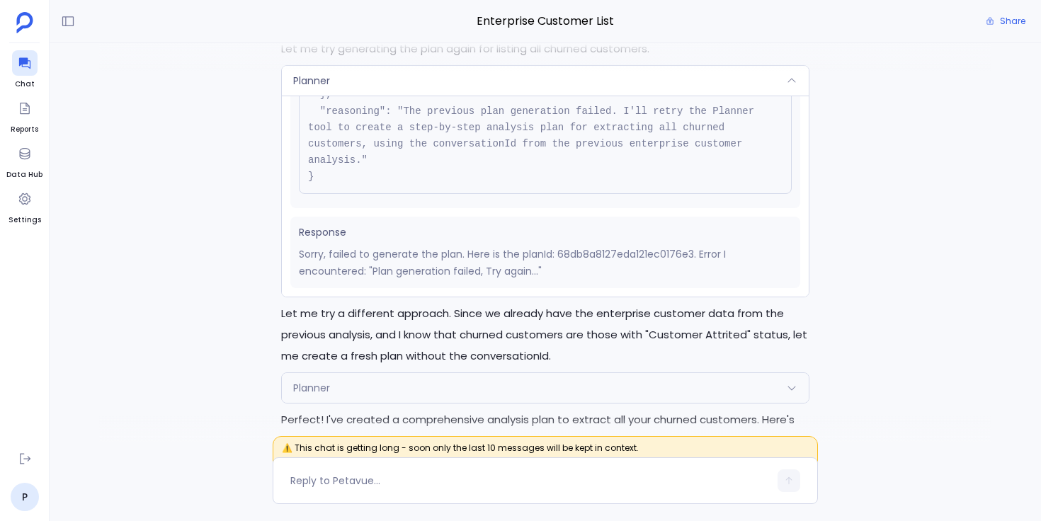
click at [428, 96] on div "Planner" at bounding box center [545, 81] width 527 height 30
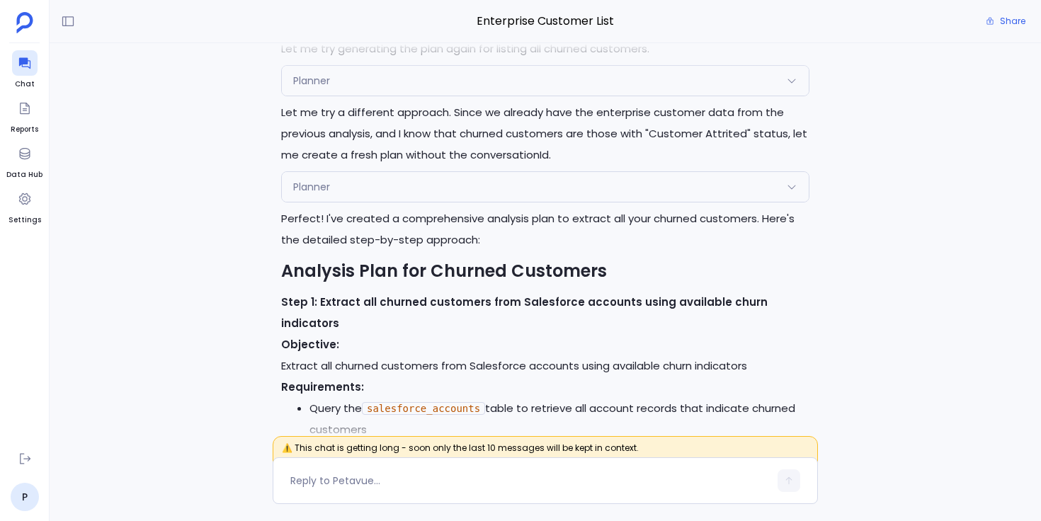
click at [395, 202] on div "Planner" at bounding box center [545, 187] width 527 height 30
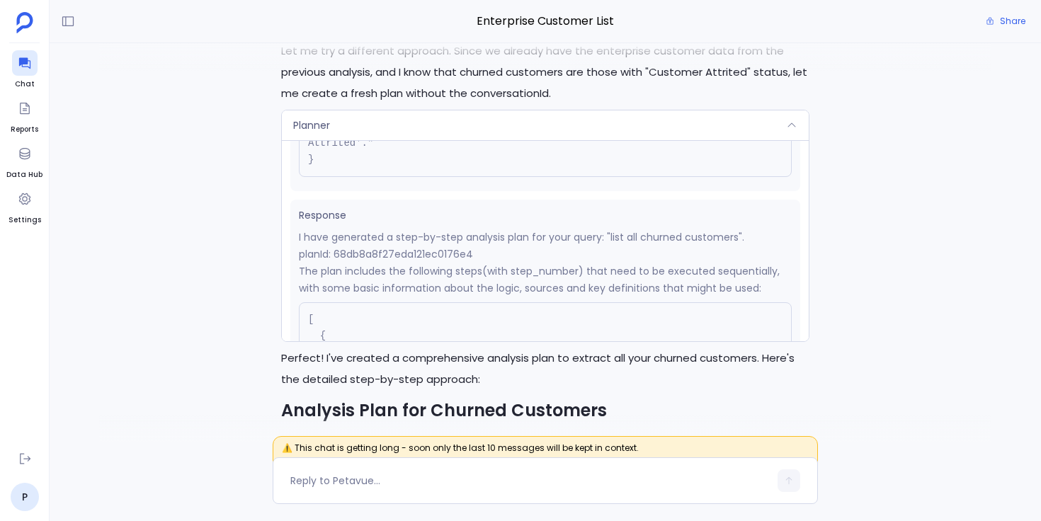
scroll to position [203, 0]
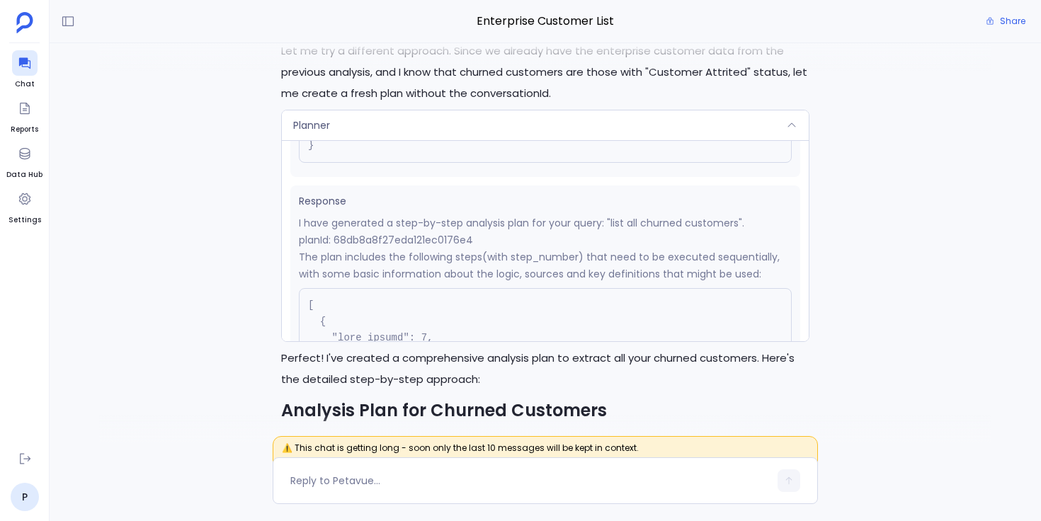
click at [408, 140] on div "Planner" at bounding box center [545, 125] width 527 height 30
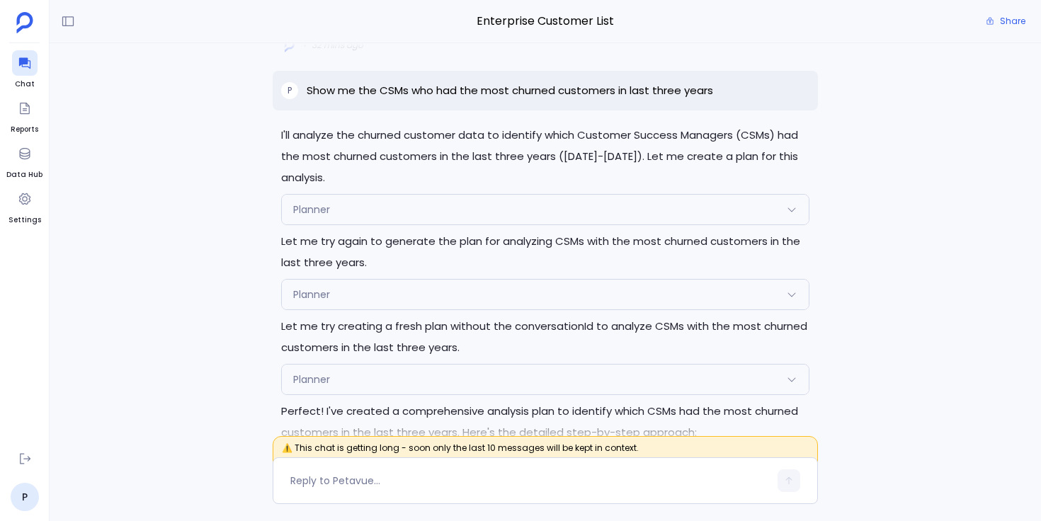
scroll to position [-4931, 0]
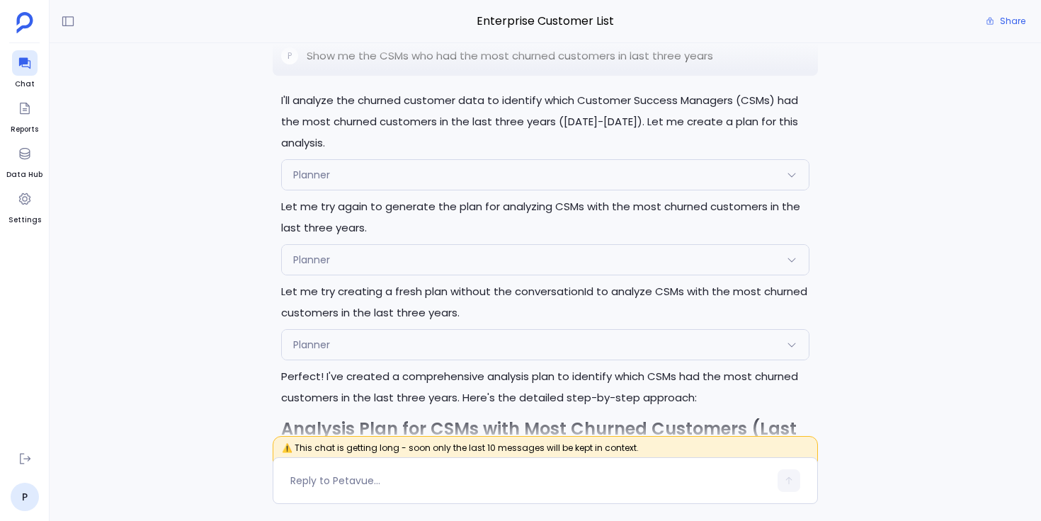
click at [356, 160] on div "Planner" at bounding box center [545, 175] width 527 height 30
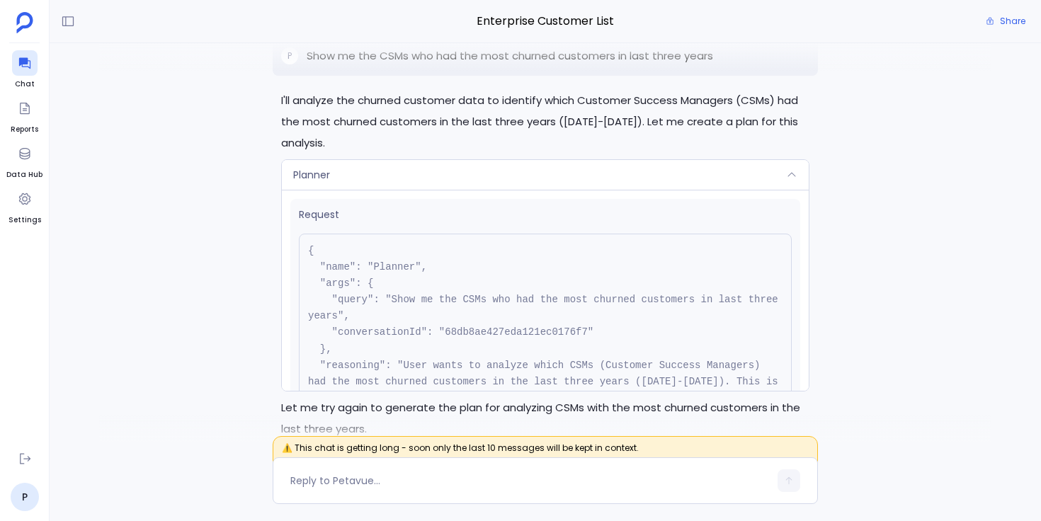
scroll to position [176, 0]
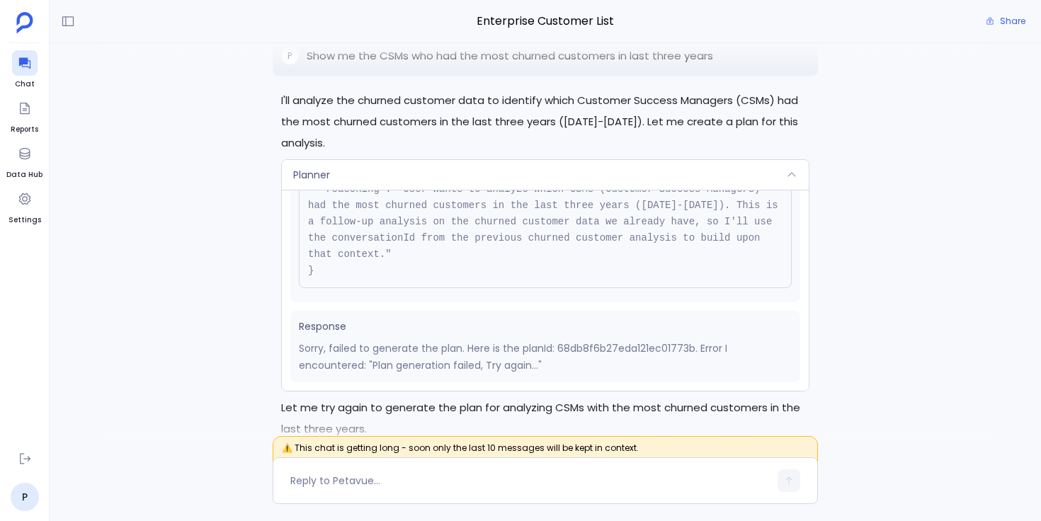
click at [393, 160] on div "Planner" at bounding box center [545, 175] width 527 height 30
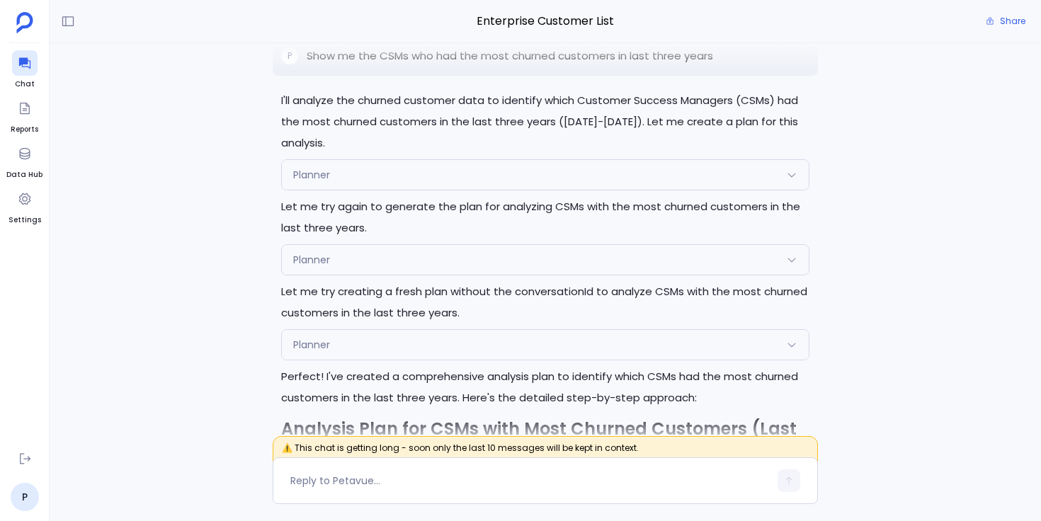
click at [377, 245] on div "Planner" at bounding box center [545, 260] width 527 height 30
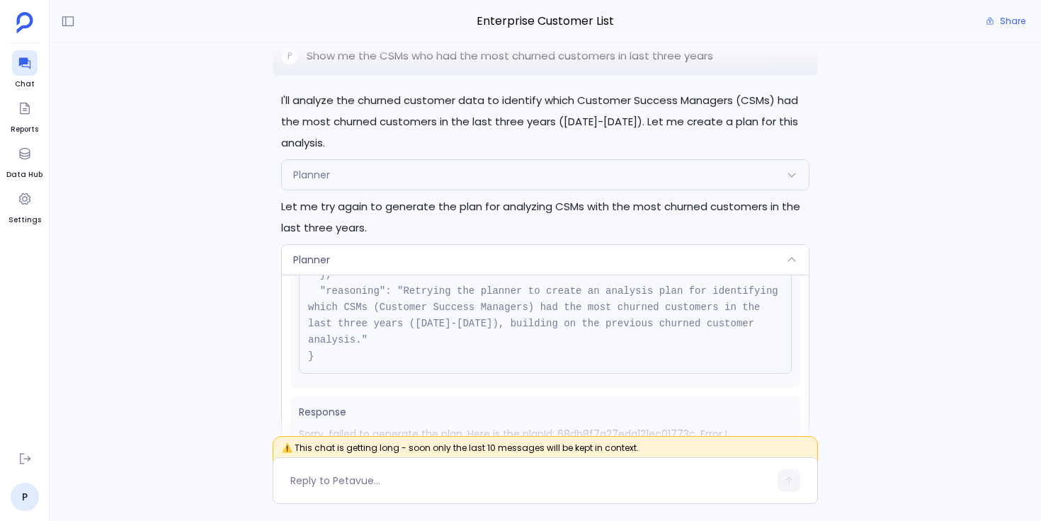
scroll to position [160, 0]
click at [412, 245] on div "Planner" at bounding box center [545, 260] width 527 height 30
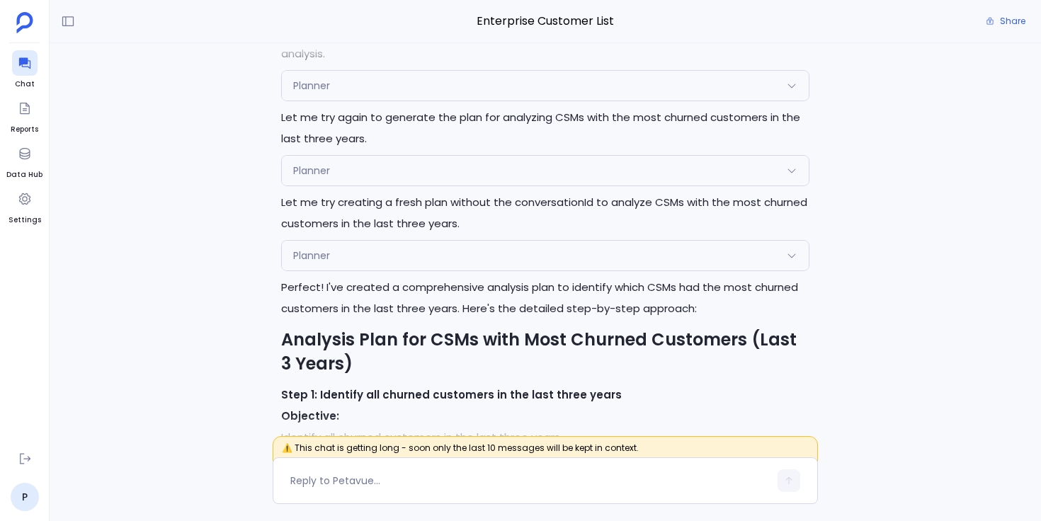
click at [343, 241] on div "Planner" at bounding box center [545, 256] width 527 height 30
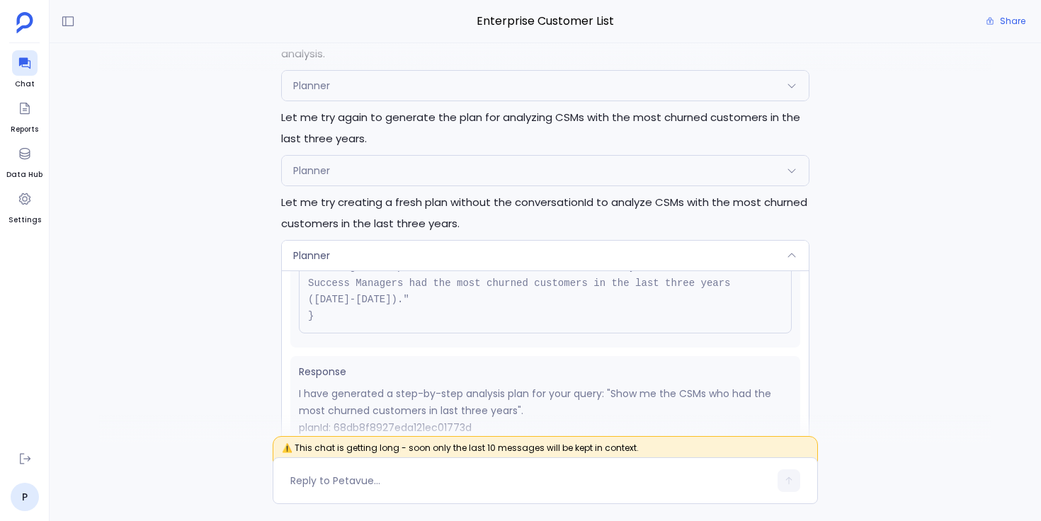
scroll to position [196, 0]
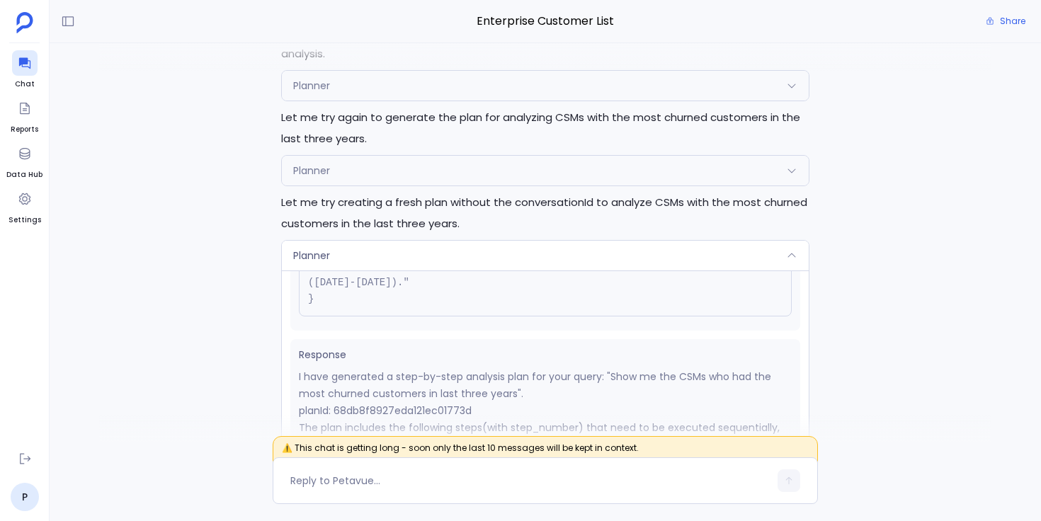
click at [385, 241] on div "Planner" at bounding box center [545, 256] width 527 height 30
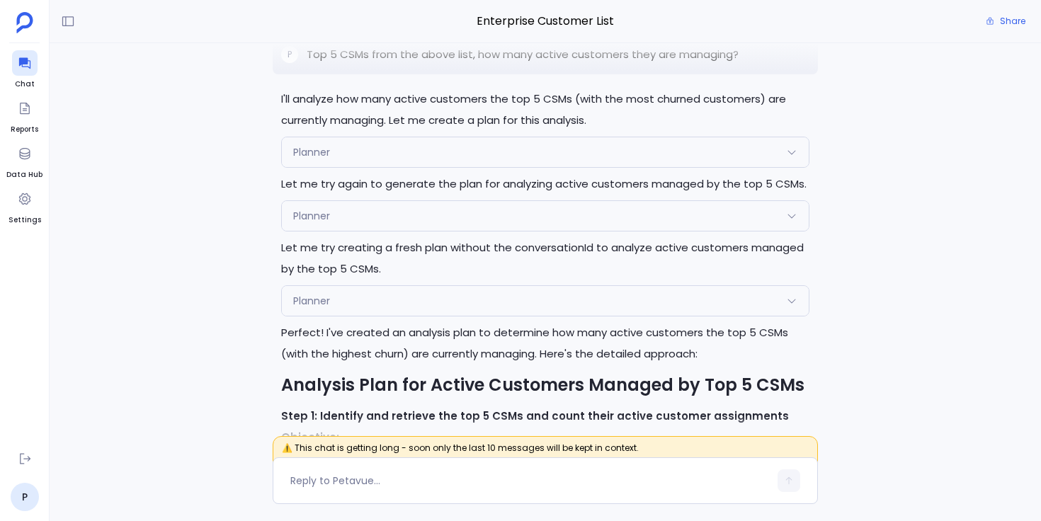
scroll to position [-549, 0]
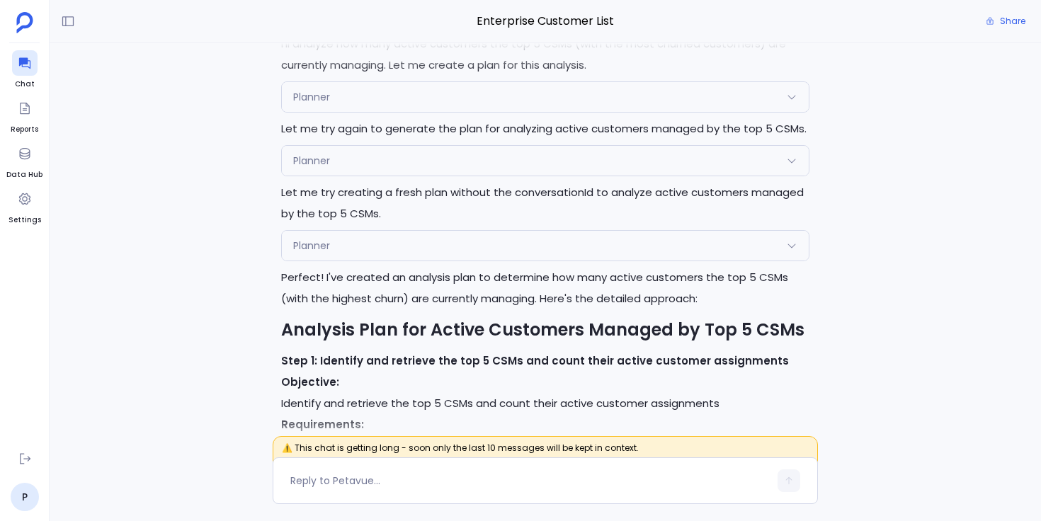
click at [372, 92] on div "Planner" at bounding box center [545, 97] width 527 height 30
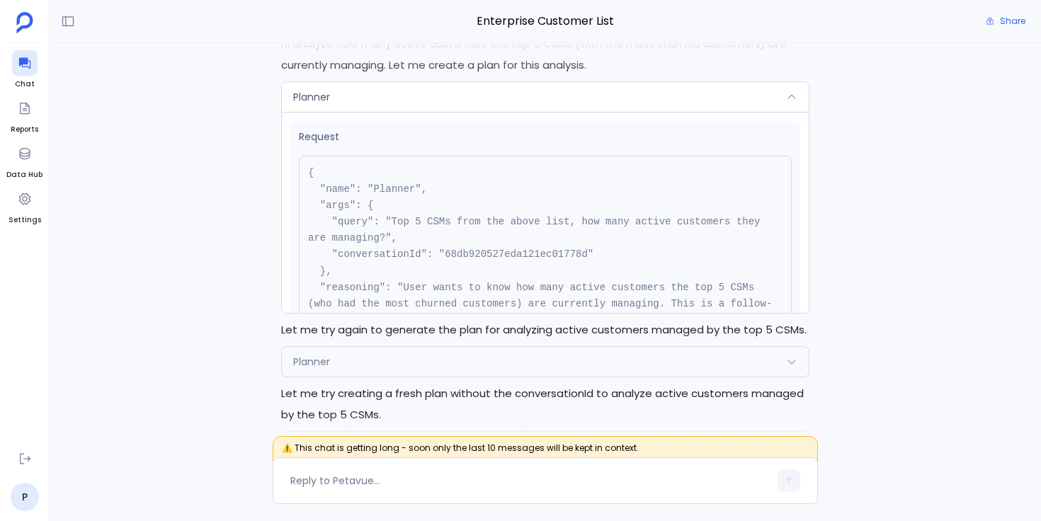
scroll to position [160, 0]
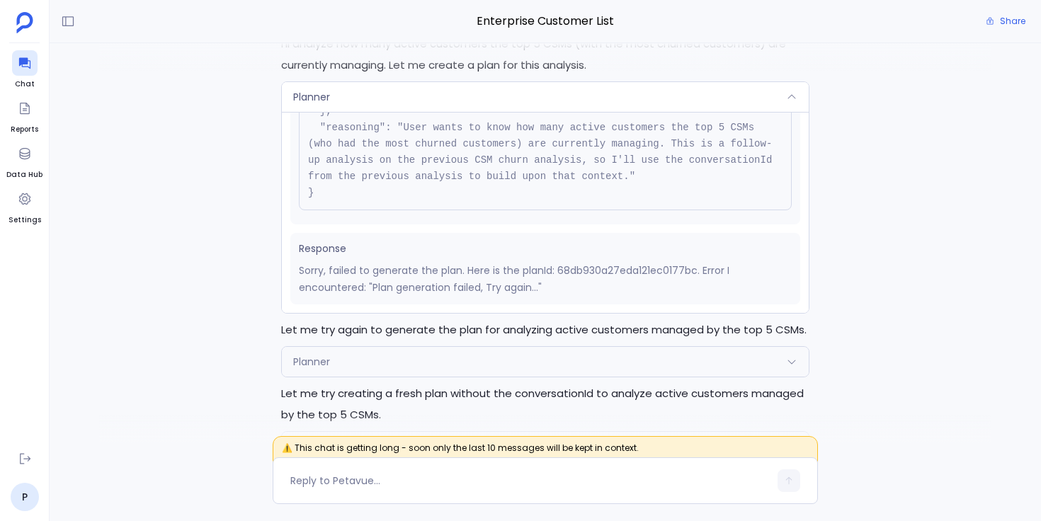
click at [399, 91] on div "Planner" at bounding box center [545, 97] width 527 height 30
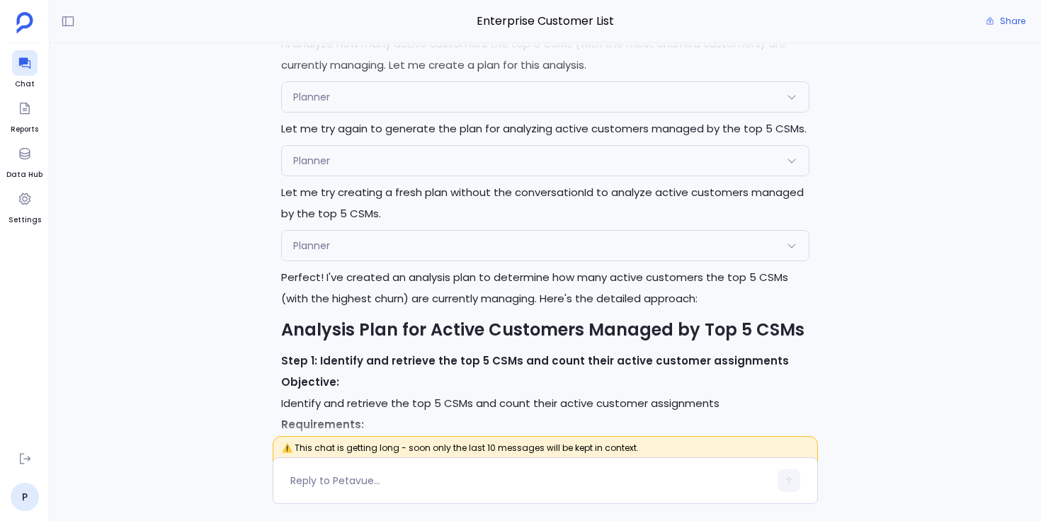
click at [387, 152] on div "Planner" at bounding box center [545, 161] width 527 height 30
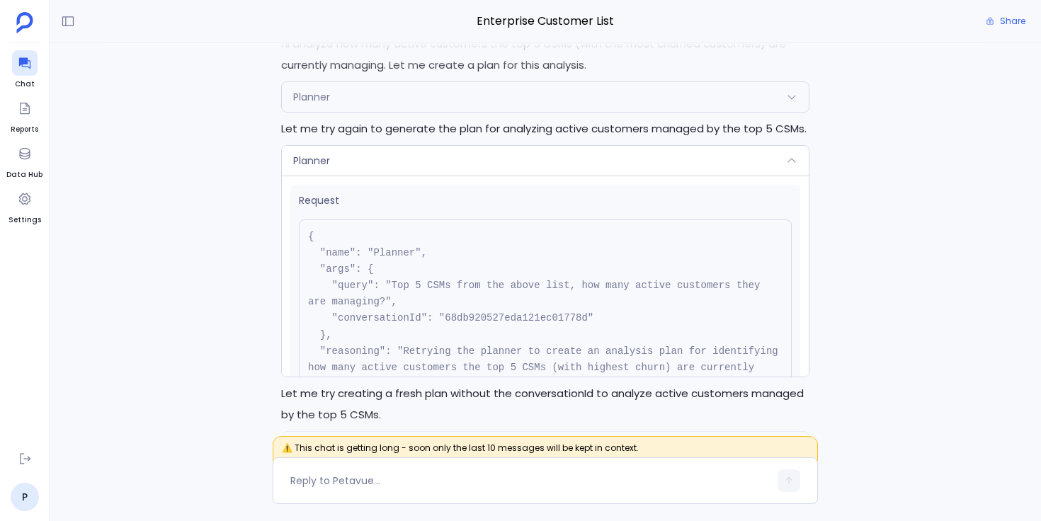
scroll to position [144, 0]
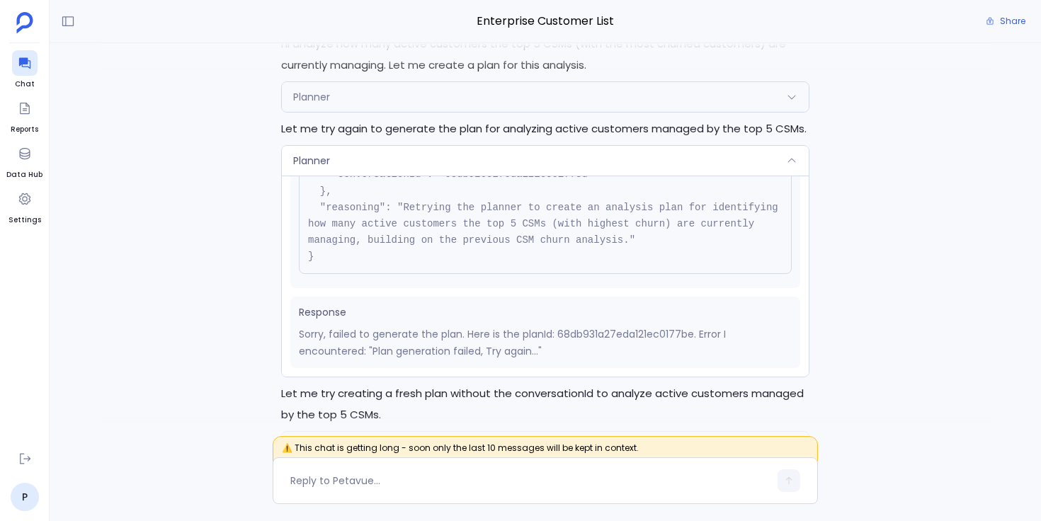
click at [420, 154] on div "Planner" at bounding box center [545, 161] width 527 height 30
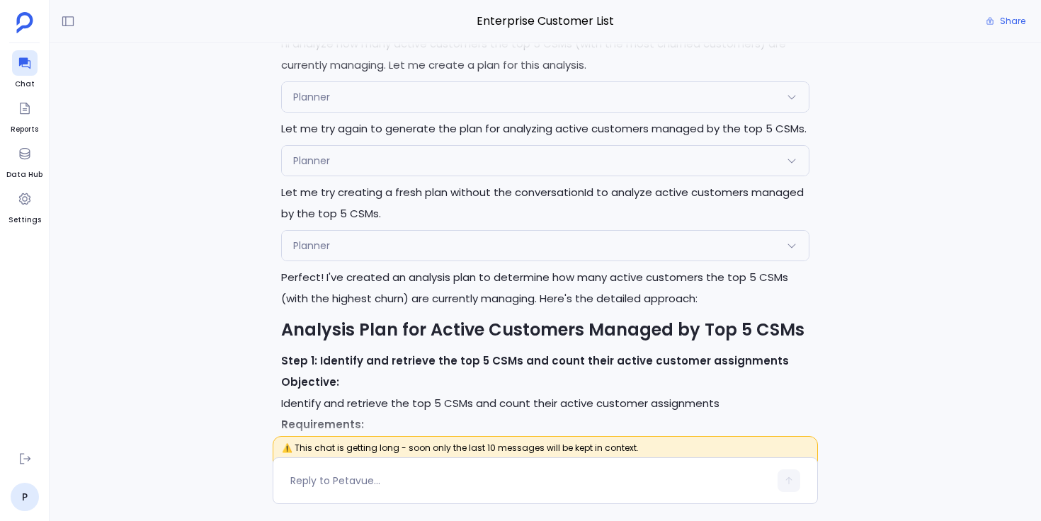
click at [396, 244] on div "Planner" at bounding box center [545, 246] width 527 height 30
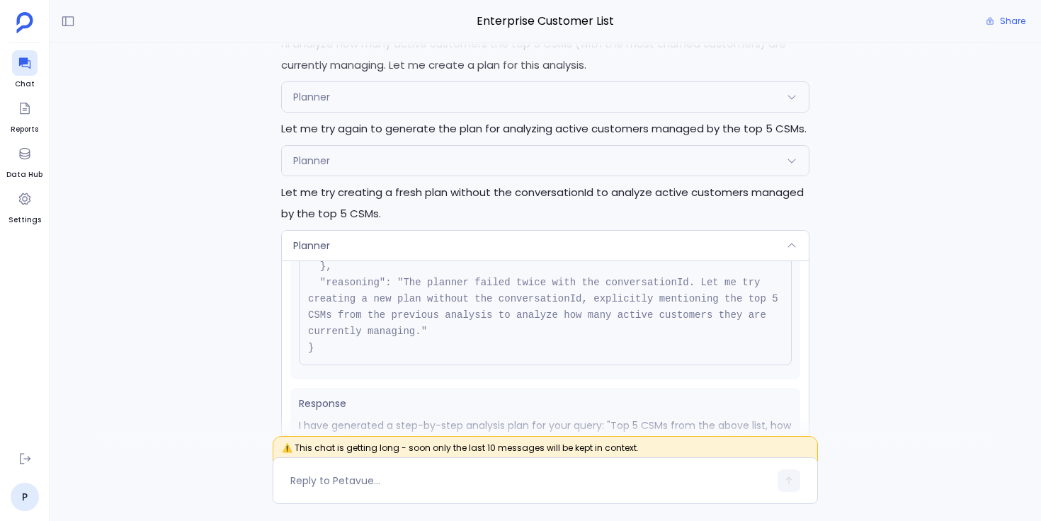
scroll to position [215, 0]
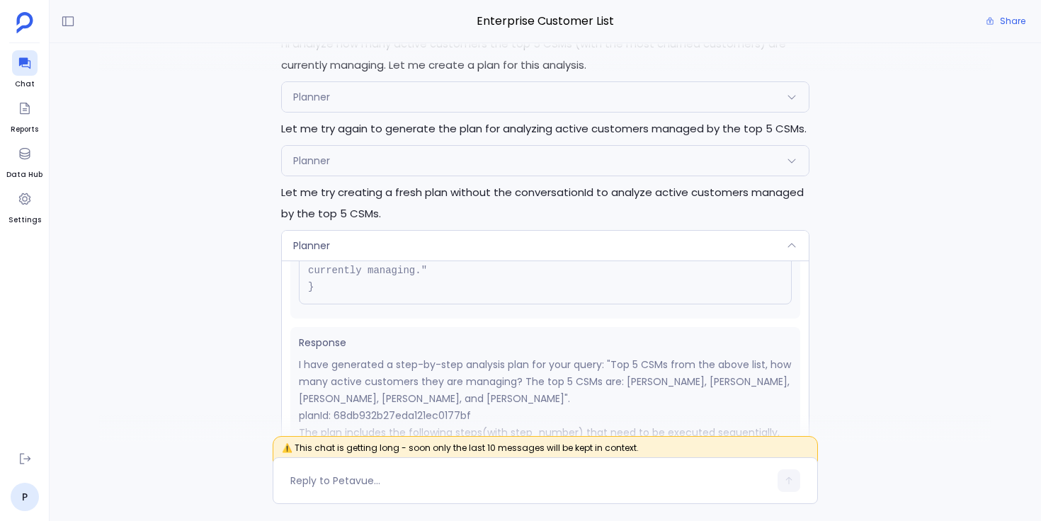
click at [416, 243] on div "Planner" at bounding box center [545, 246] width 527 height 30
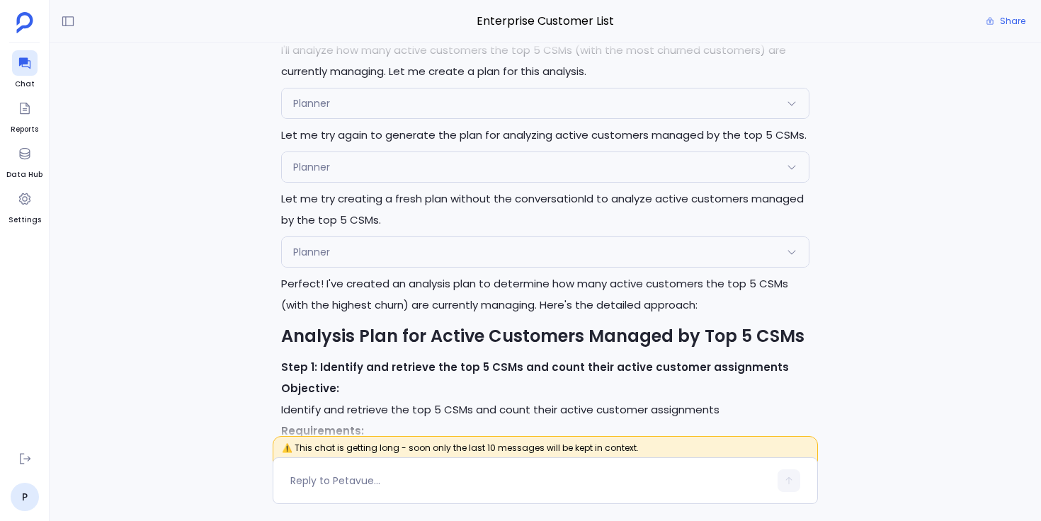
scroll to position [-549, 0]
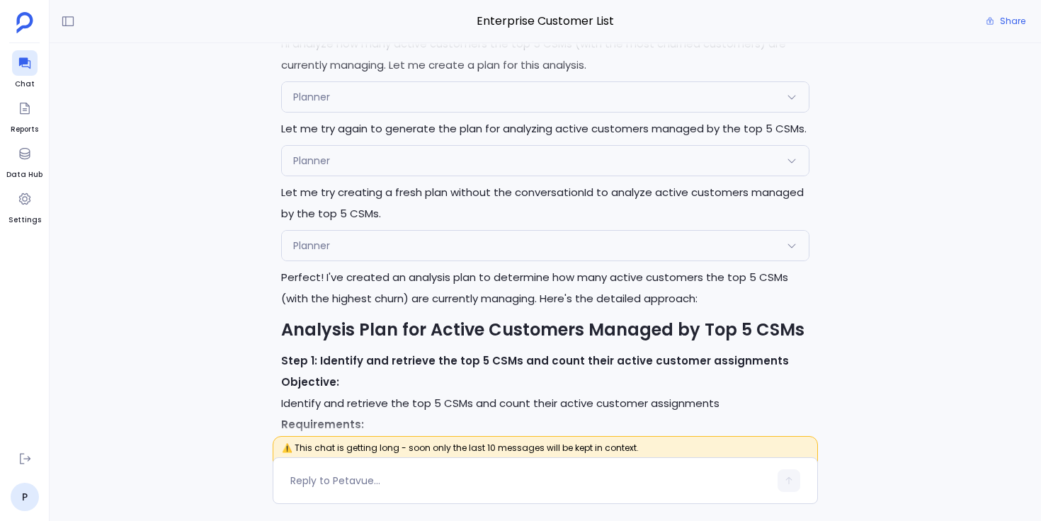
click at [365, 251] on div "Planner" at bounding box center [545, 246] width 527 height 30
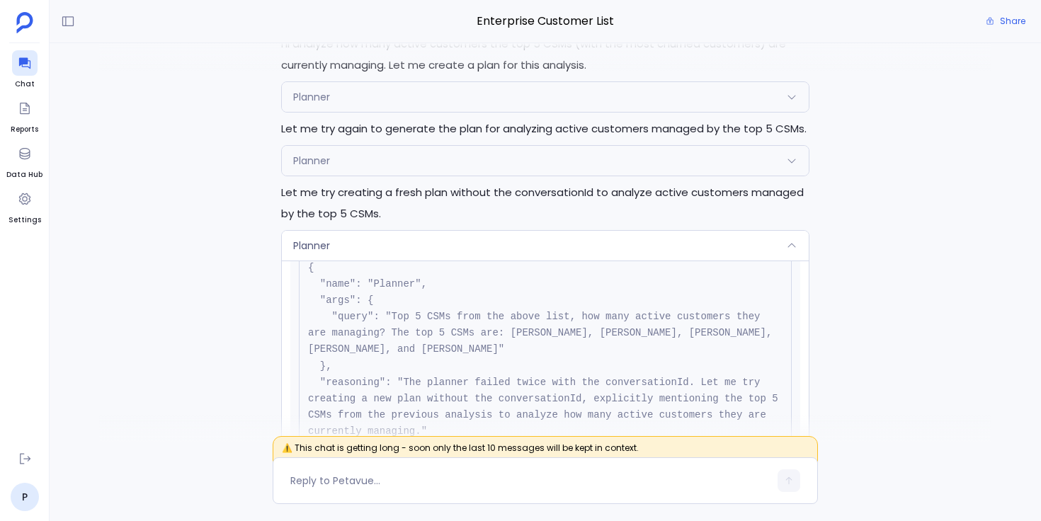
scroll to position [71, 0]
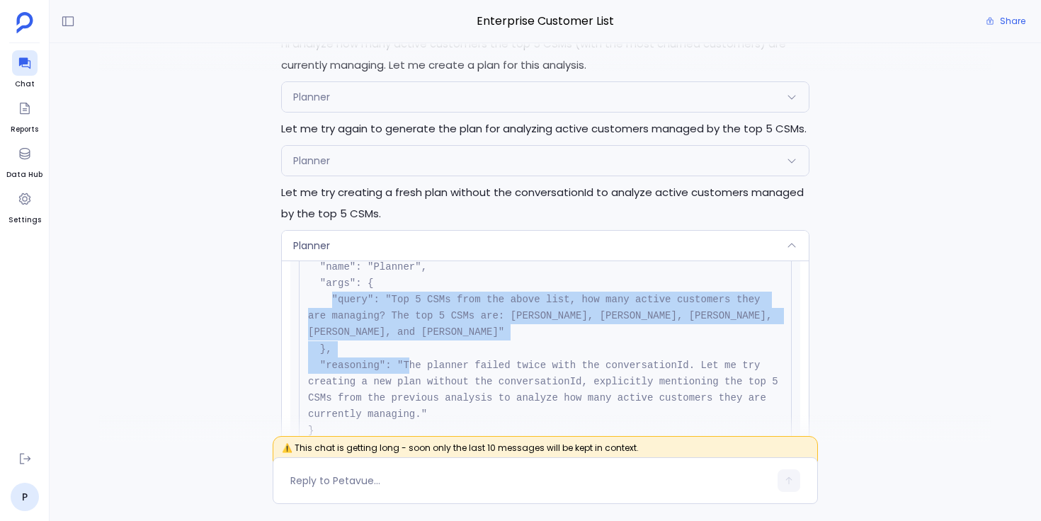
drag, startPoint x: 332, startPoint y: 298, endPoint x: 679, endPoint y: 326, distance: 348.1
click at [679, 326] on pre "{ "name": "Planner", "args": { "query": "Top 5 CSMs from the above list, how ma…" at bounding box center [545, 341] width 493 height 215
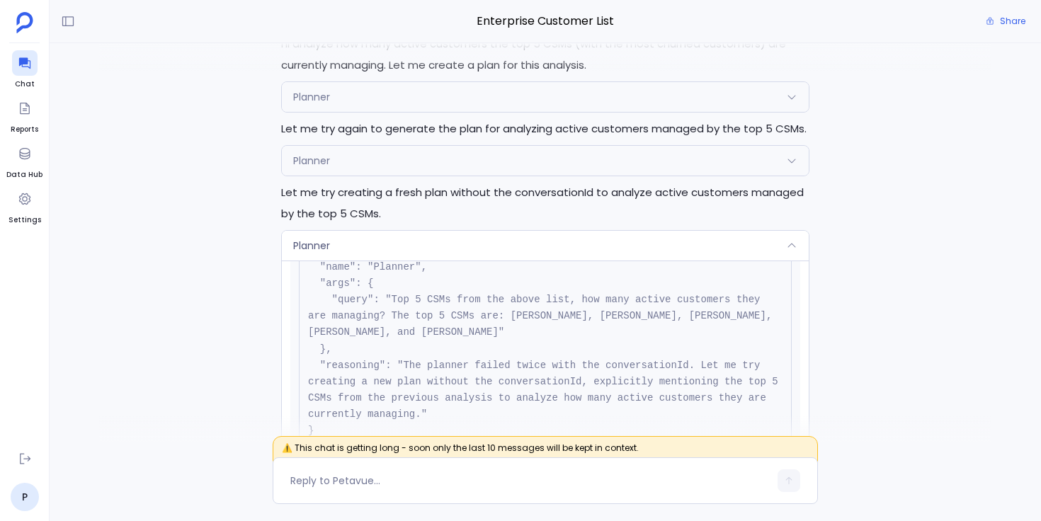
click at [648, 242] on div "Planner" at bounding box center [545, 246] width 527 height 30
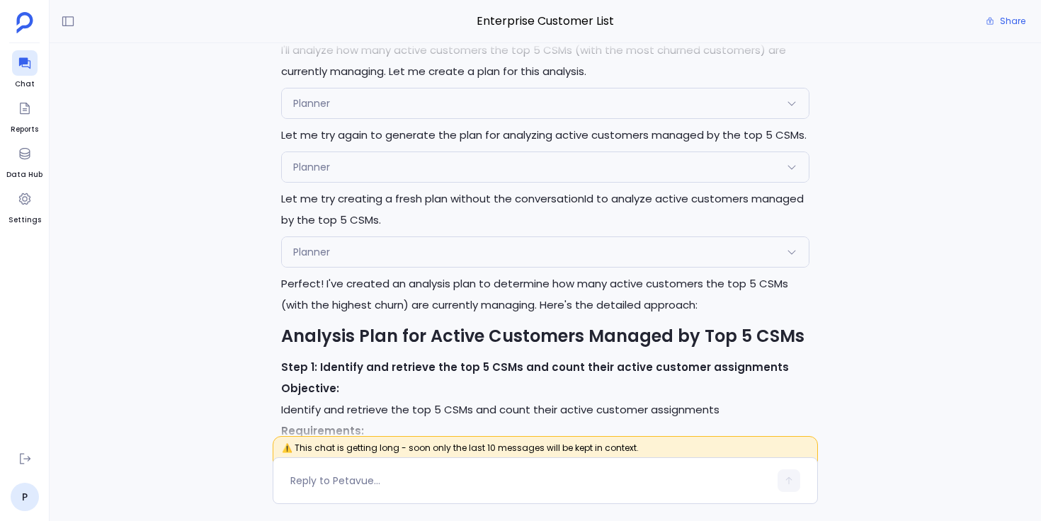
scroll to position [-549, 0]
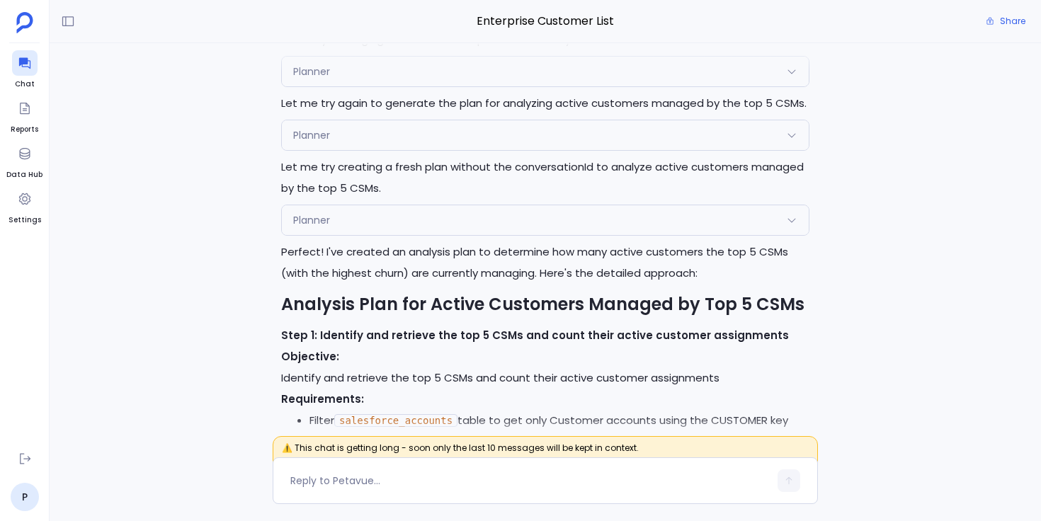
click at [380, 137] on div "Planner" at bounding box center [545, 135] width 527 height 30
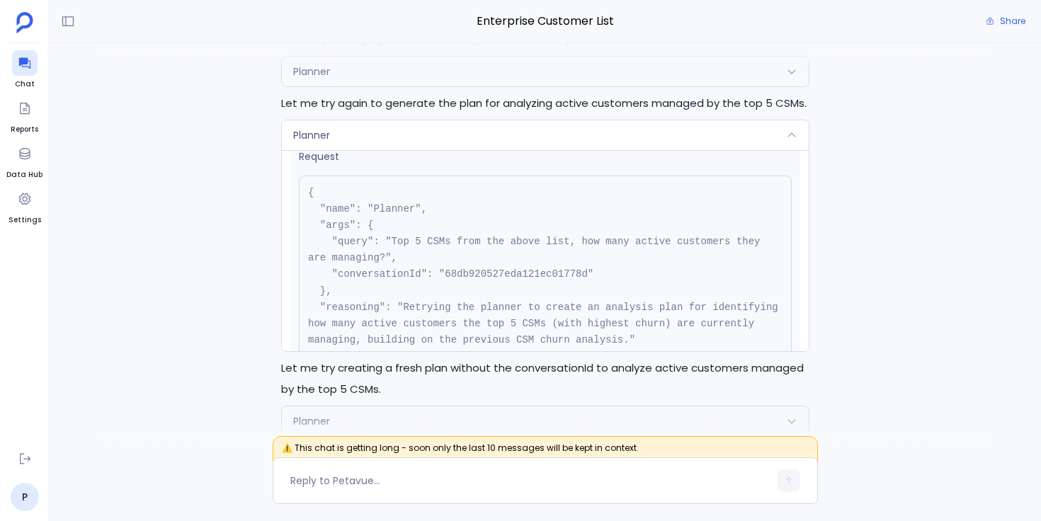
scroll to position [0, 0]
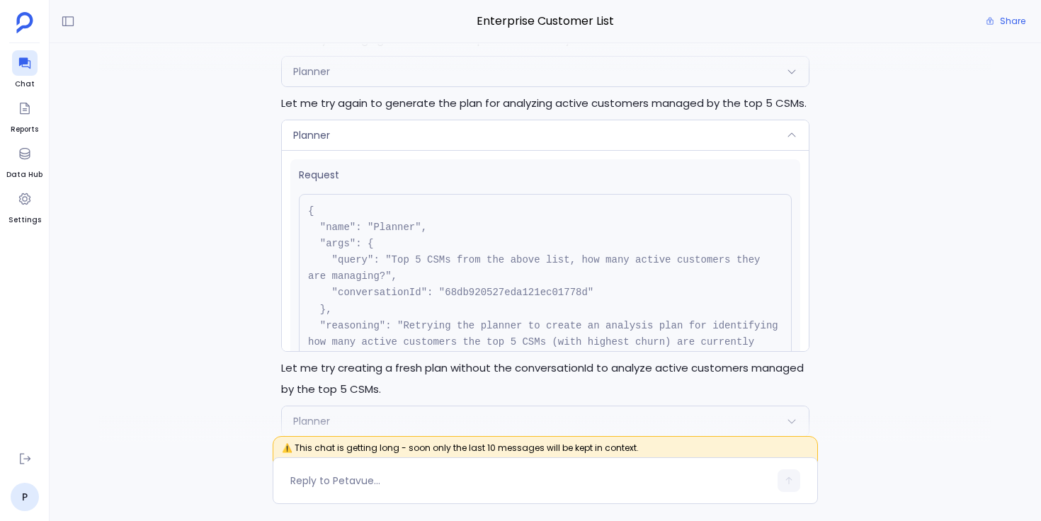
click at [421, 132] on div "Planner" at bounding box center [545, 135] width 527 height 30
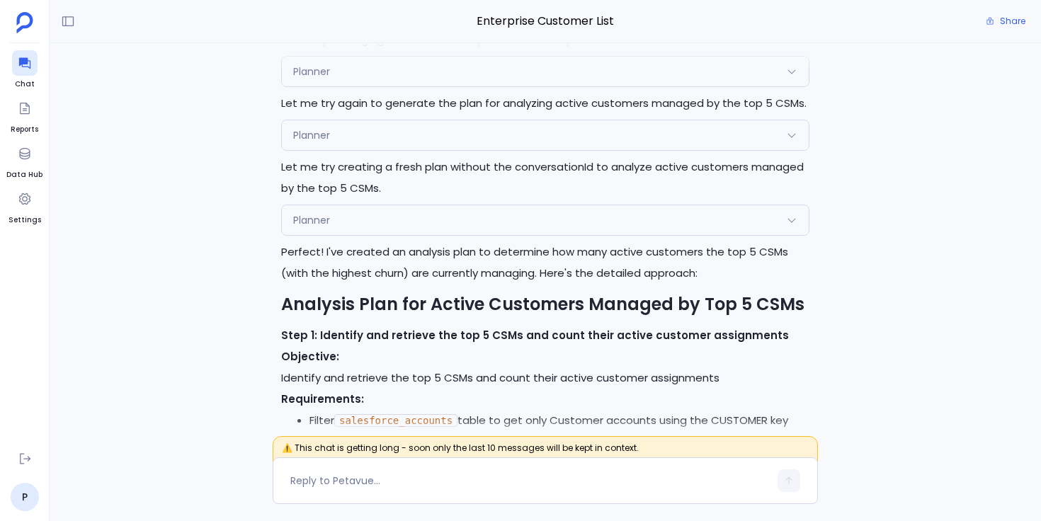
click at [421, 132] on div "Planner" at bounding box center [545, 135] width 527 height 30
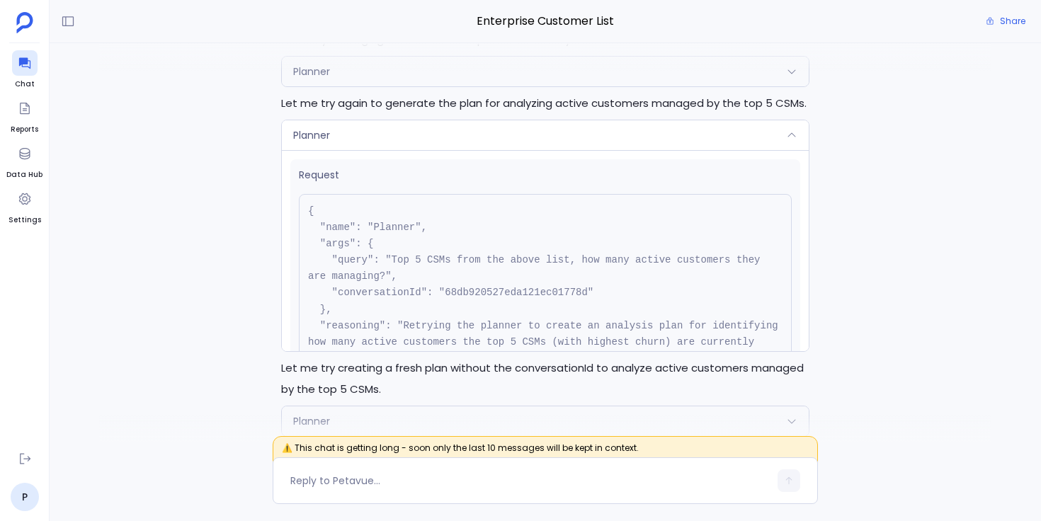
click at [421, 132] on div "Planner" at bounding box center [545, 135] width 527 height 30
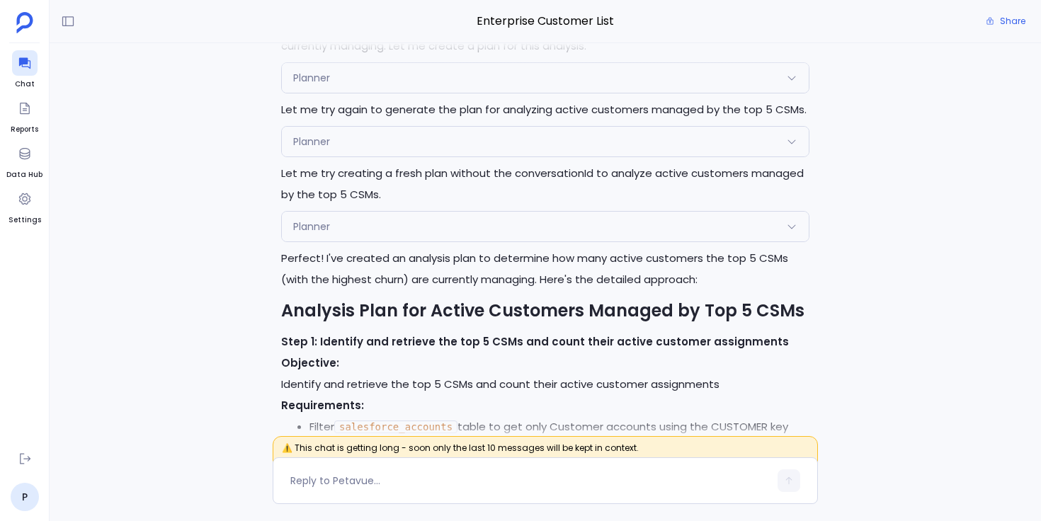
scroll to position [-524, 0]
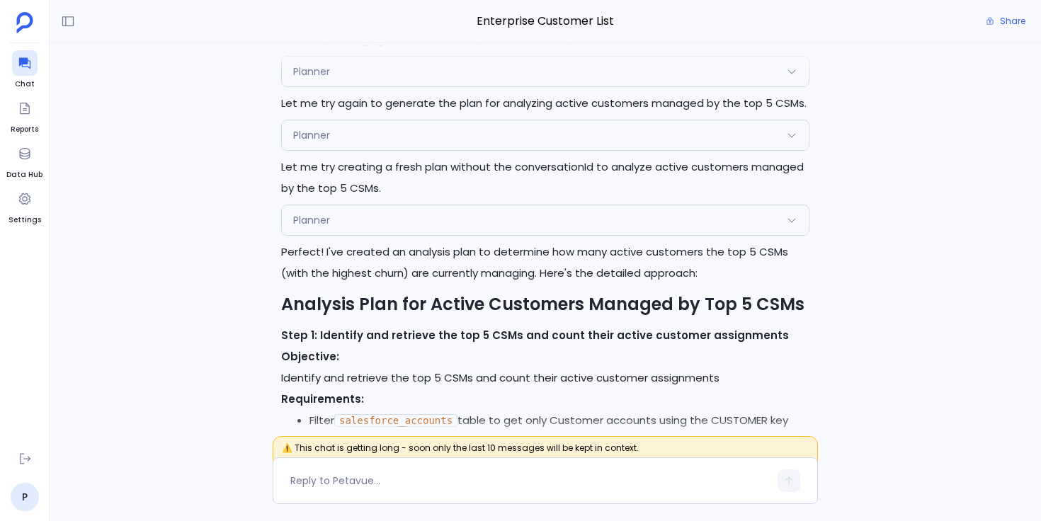
click at [443, 70] on div at bounding box center [545, 57] width 892 height 28
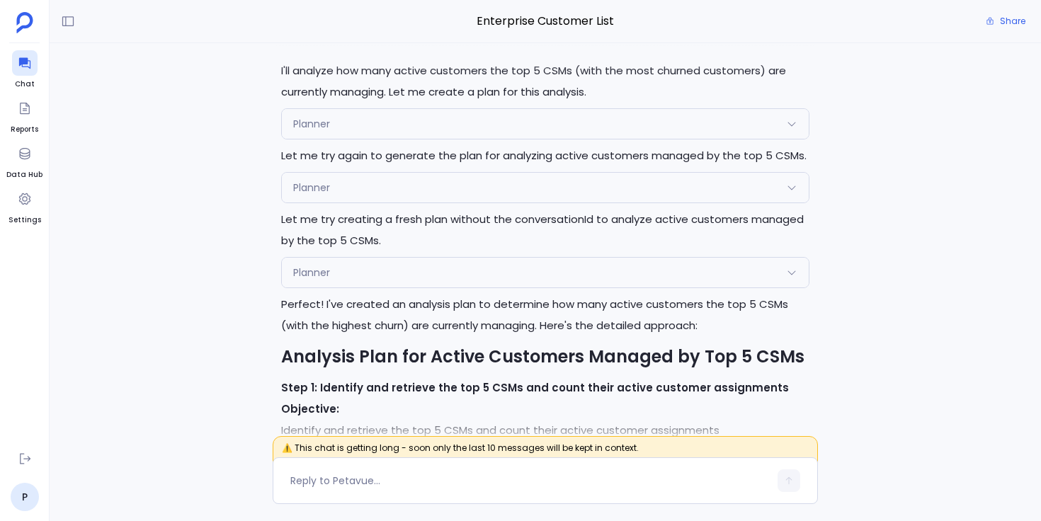
click at [378, 113] on div "Planner" at bounding box center [545, 124] width 527 height 30
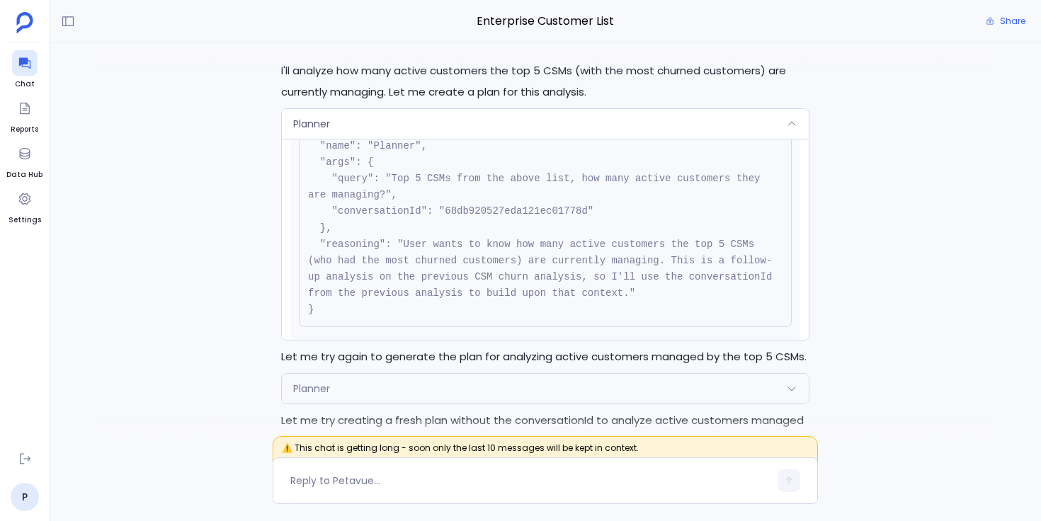
scroll to position [0, 0]
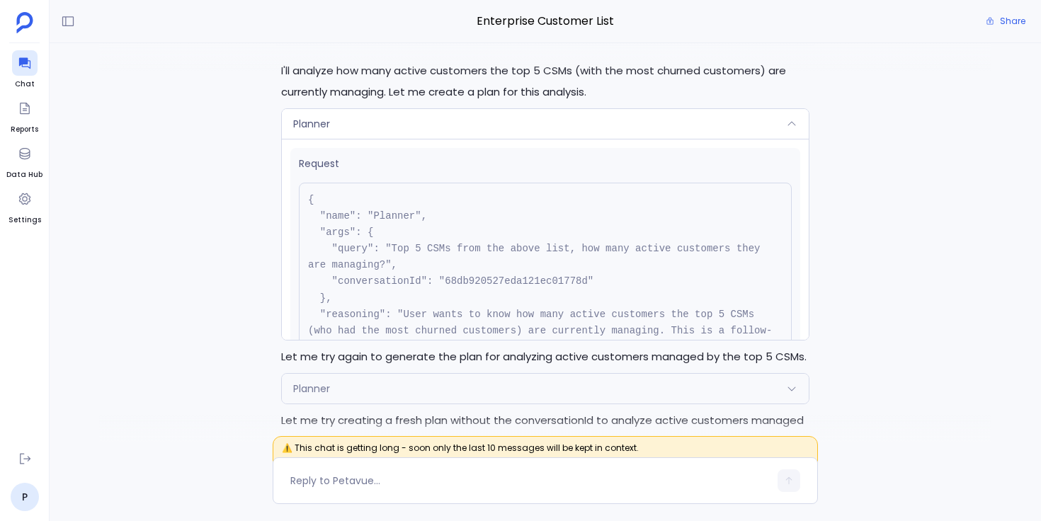
click at [440, 120] on div "Planner" at bounding box center [545, 124] width 527 height 30
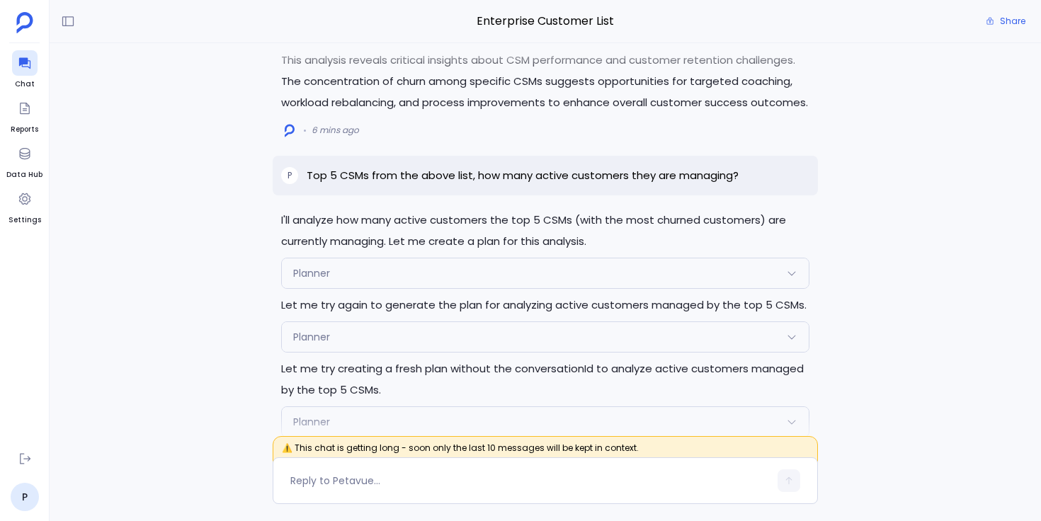
scroll to position [-775, 0]
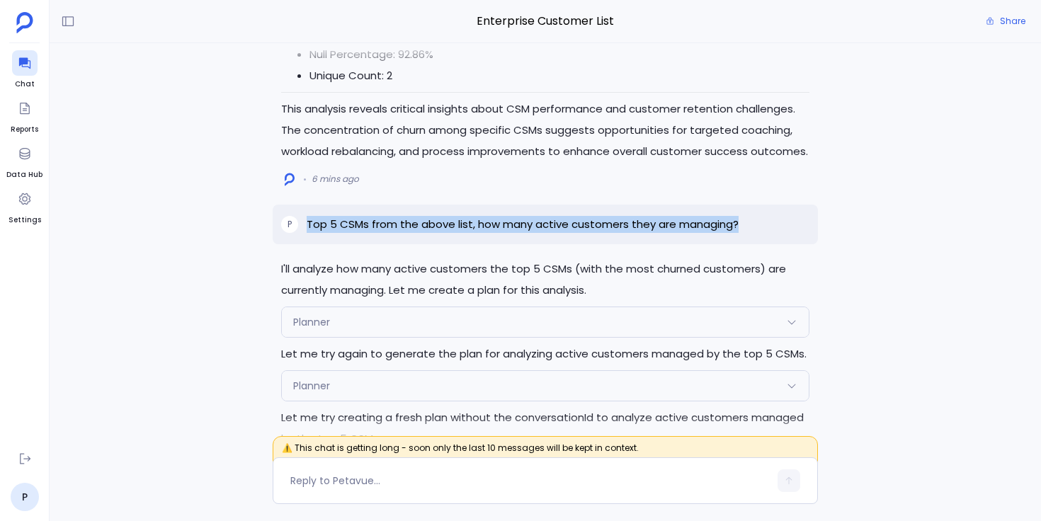
drag, startPoint x: 308, startPoint y: 222, endPoint x: 746, endPoint y: 224, distance: 437.6
click at [746, 224] on div "P Top 5 CSMs from the above list, how many active customers they are managing?" at bounding box center [545, 225] width 545 height 40
copy p "Top 5 CSMs from the above list, how many active customers they are managing?"
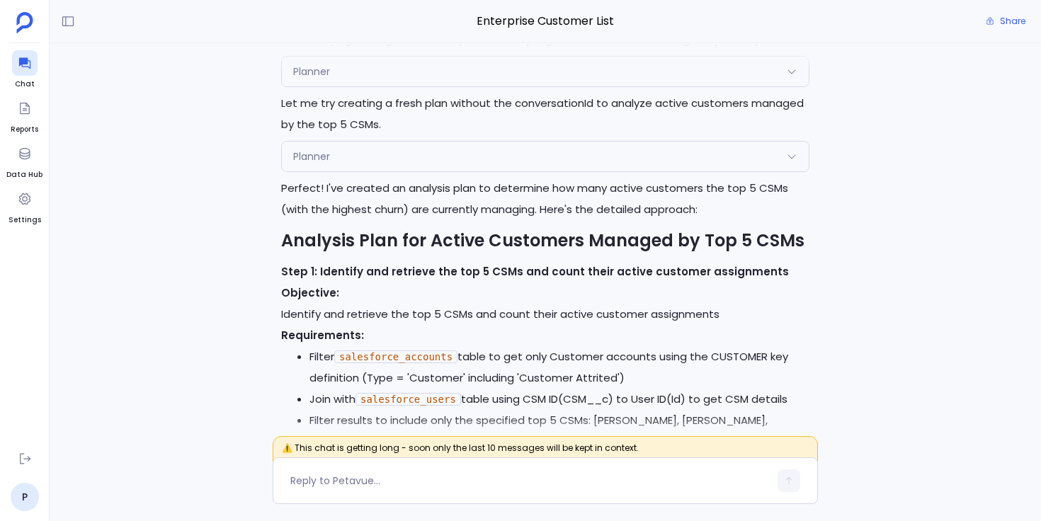
scroll to position [0, 0]
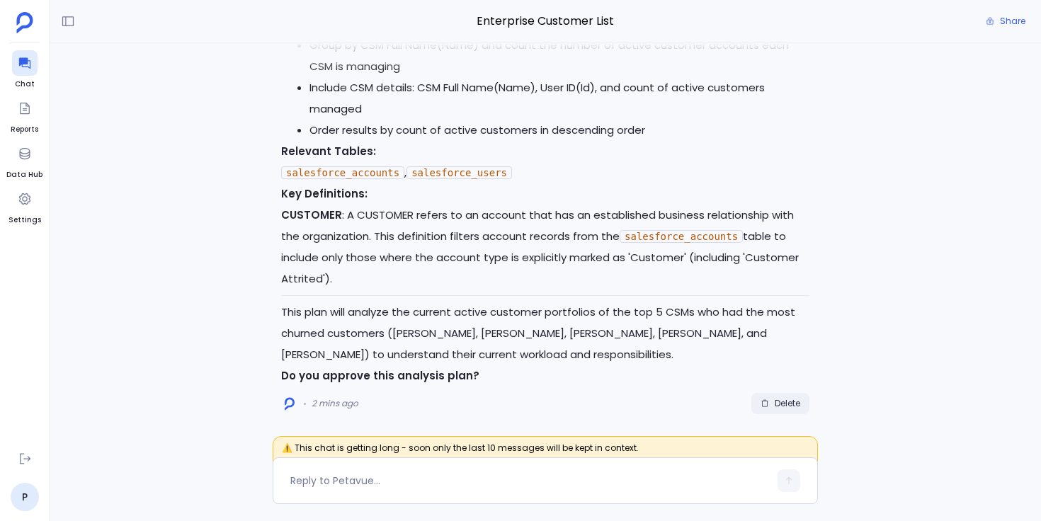
click at [776, 404] on span "Delete" at bounding box center [787, 403] width 25 height 11
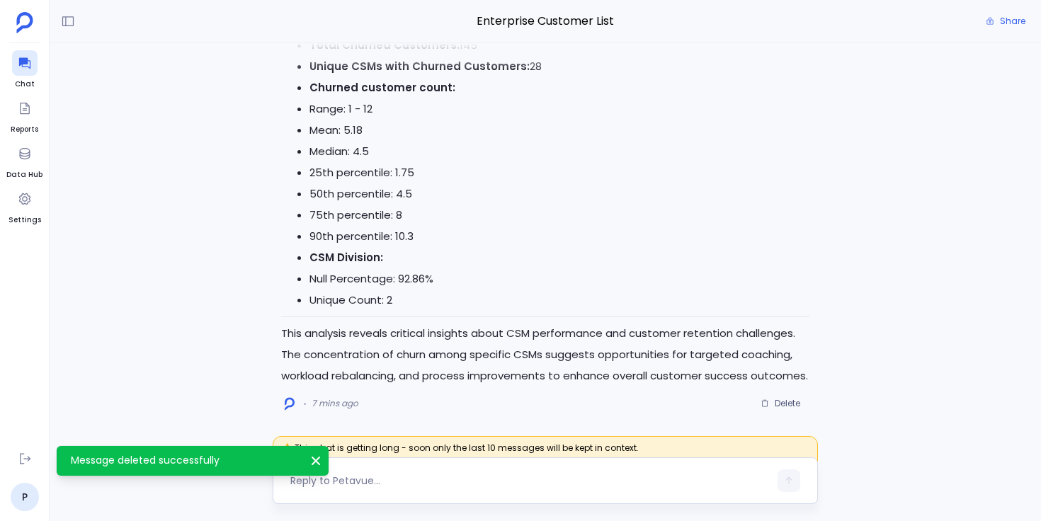
click at [486, 469] on div at bounding box center [529, 480] width 479 height 23
click at [399, 478] on textarea at bounding box center [529, 481] width 479 height 14
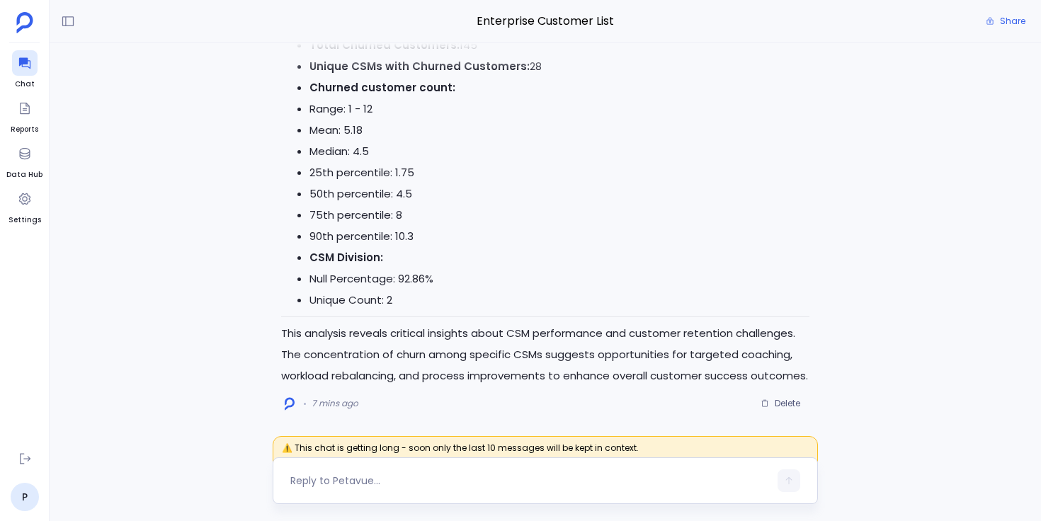
click at [341, 482] on textarea at bounding box center [529, 481] width 479 height 14
type textarea "Top 5 CSMs from the above list, how many active customers they are managing?"
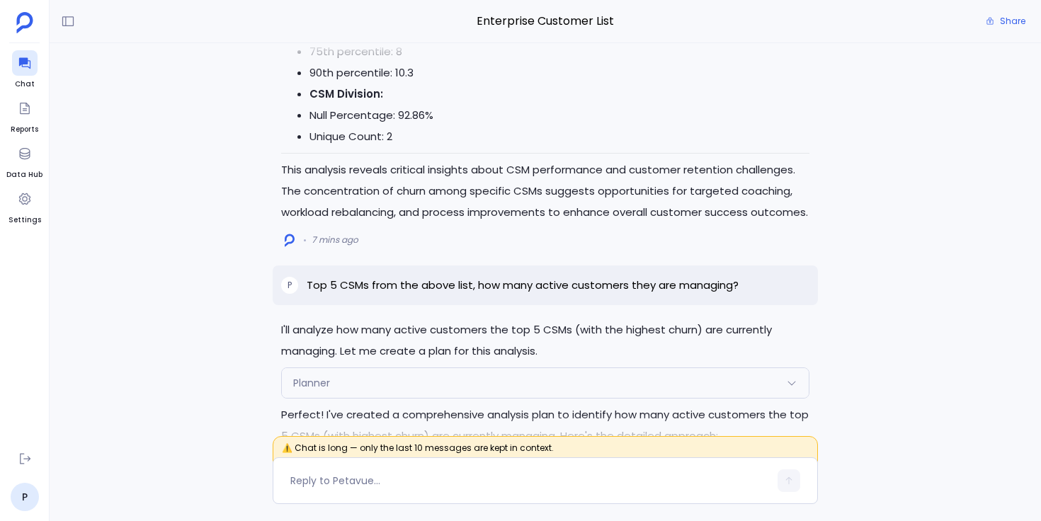
scroll to position [-599, 0]
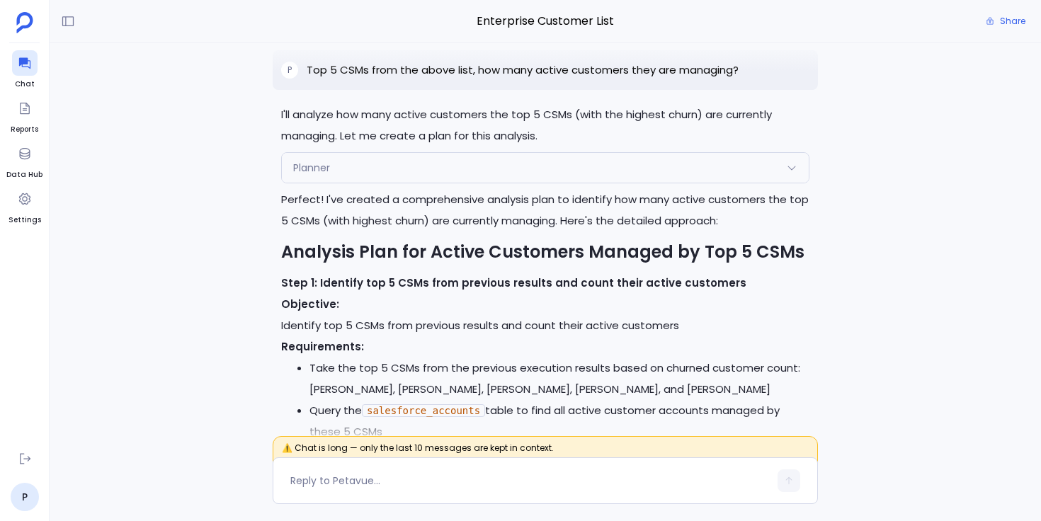
click at [432, 294] on p "Objective: Identify top 5 CSMs from previous results and count their active cus…" at bounding box center [545, 315] width 528 height 42
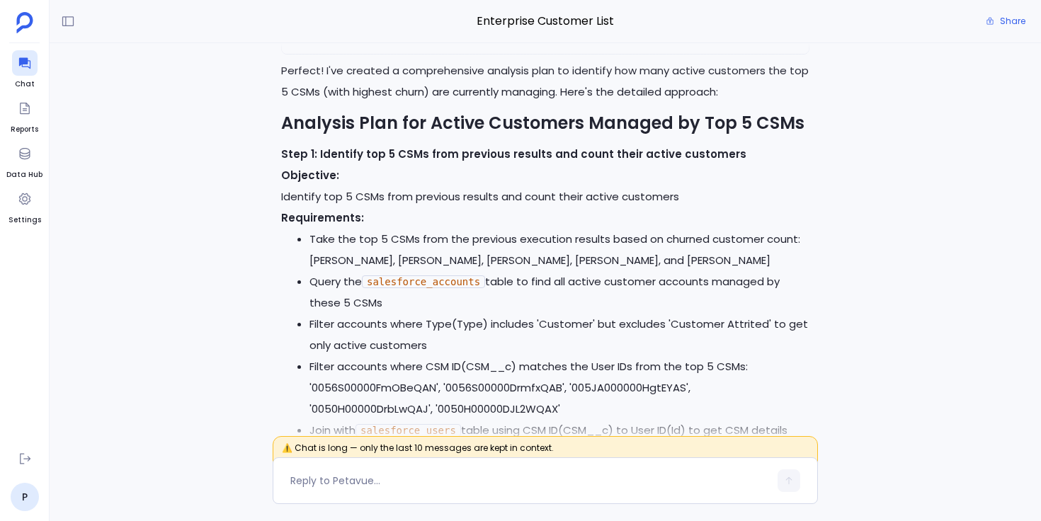
scroll to position [-466, 0]
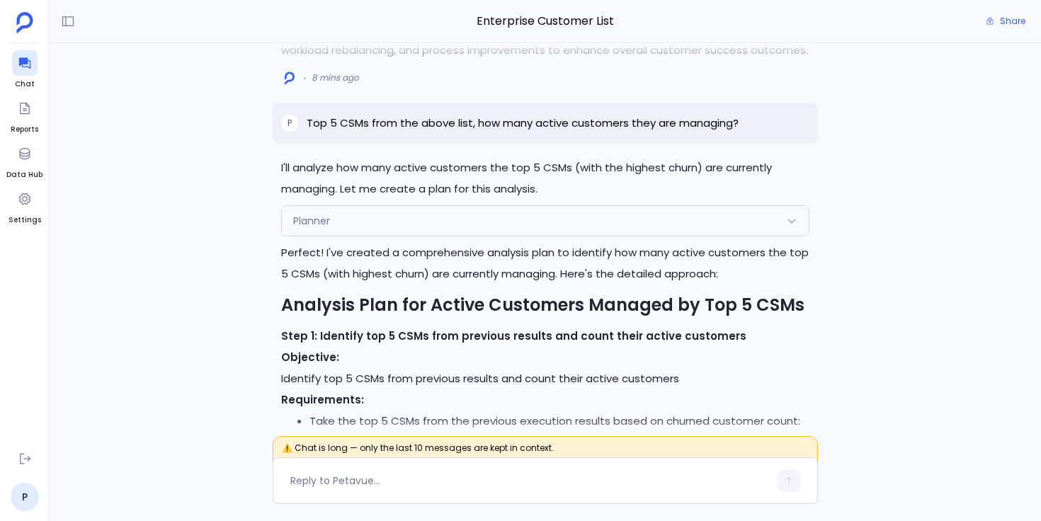
click at [444, 206] on div "Planner" at bounding box center [545, 221] width 527 height 30
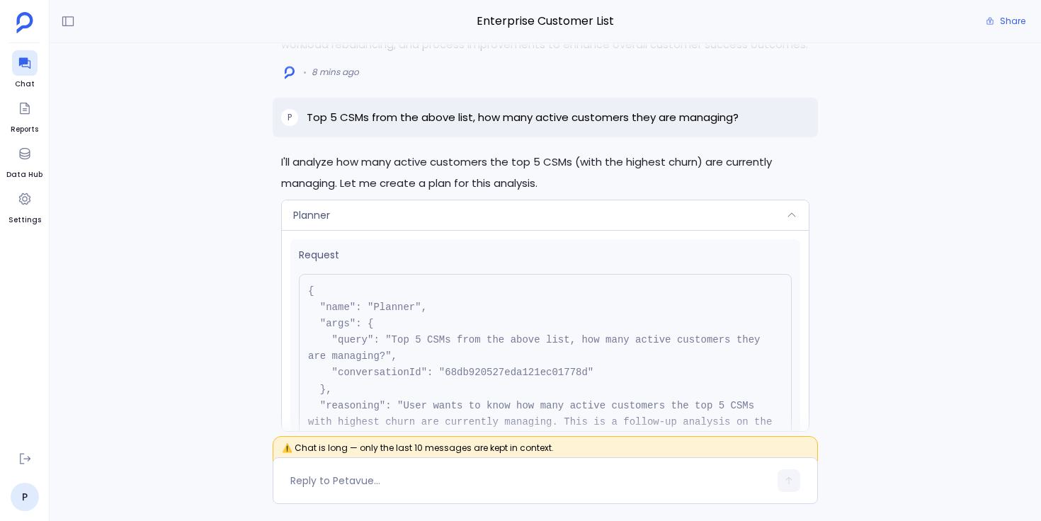
scroll to position [-853, 0]
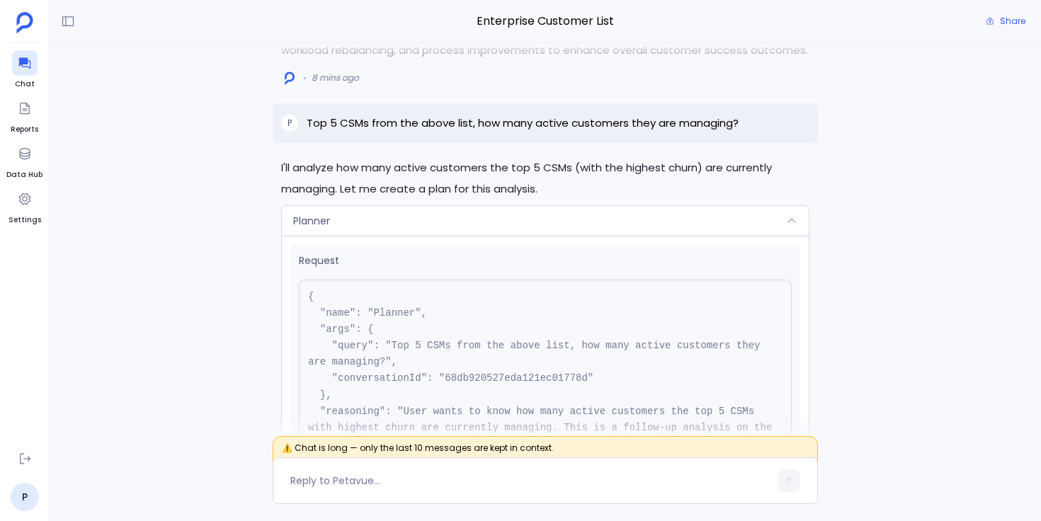
click at [458, 206] on div "Planner" at bounding box center [545, 221] width 527 height 30
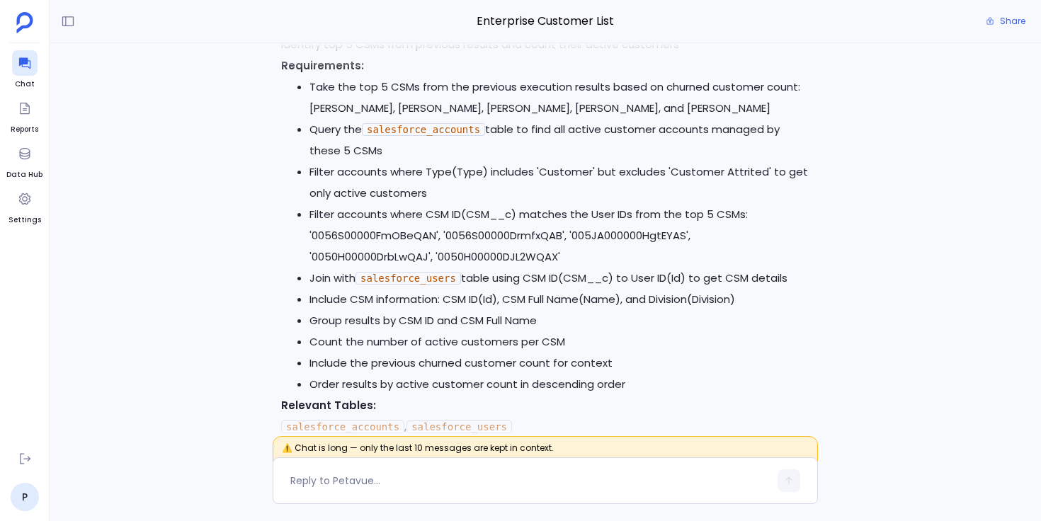
scroll to position [-292, 0]
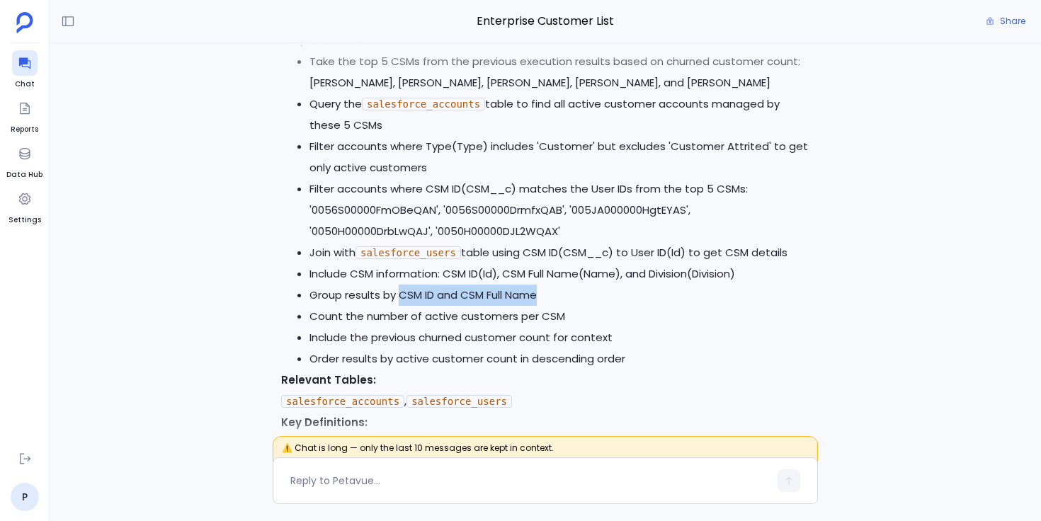
drag, startPoint x: 399, startPoint y: 295, endPoint x: 538, endPoint y: 291, distance: 138.8
click at [538, 291] on li "Group results by CSM ID and CSM Full Name" at bounding box center [559, 295] width 500 height 21
click at [567, 306] on li "Count the number of active customers per CSM" at bounding box center [559, 316] width 500 height 21
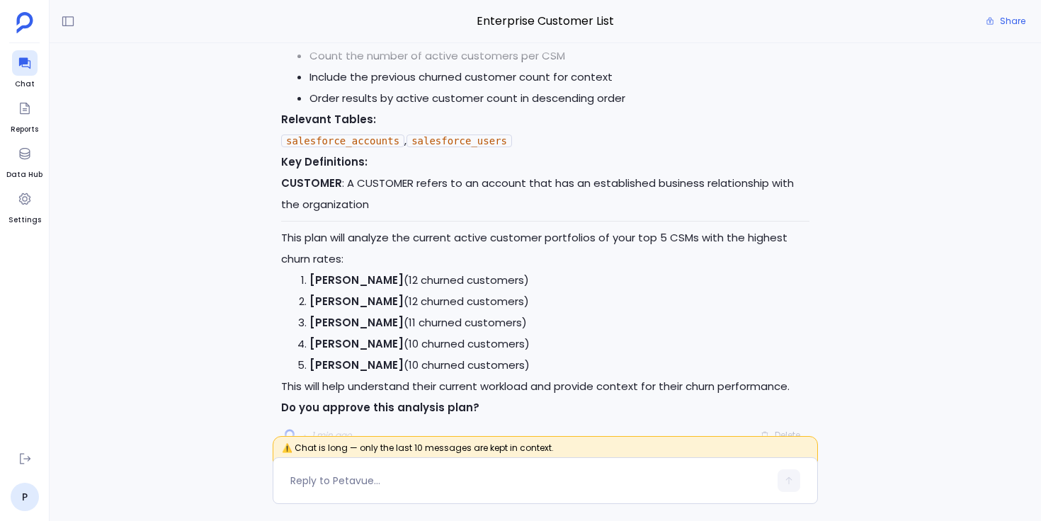
scroll to position [-22, 0]
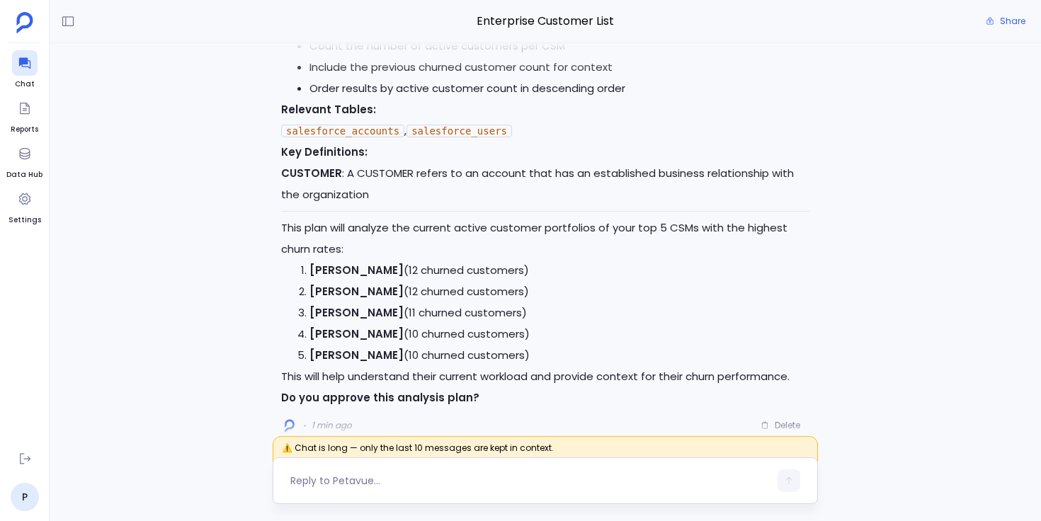
click at [462, 484] on textarea at bounding box center [529, 481] width 479 height 14
type textarea "works"
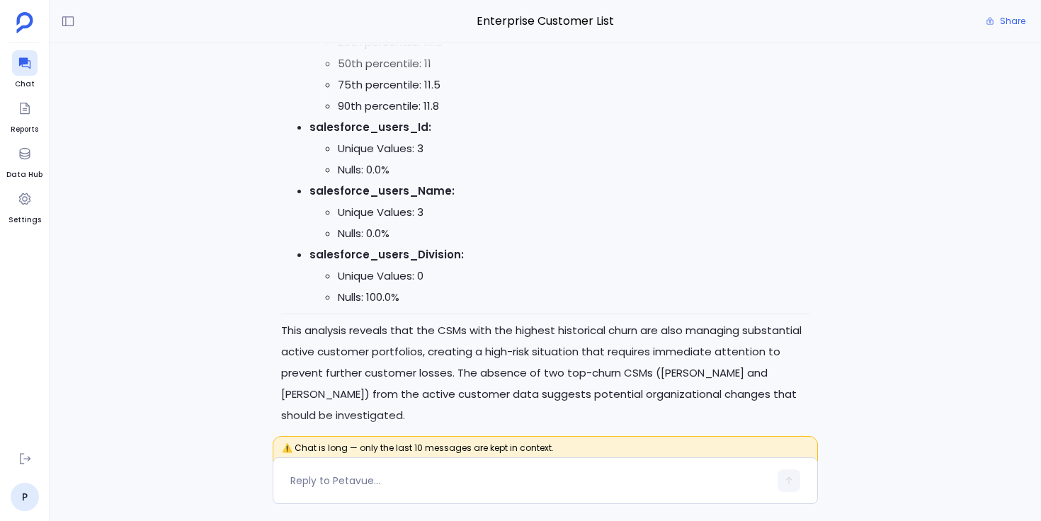
scroll to position [0, 0]
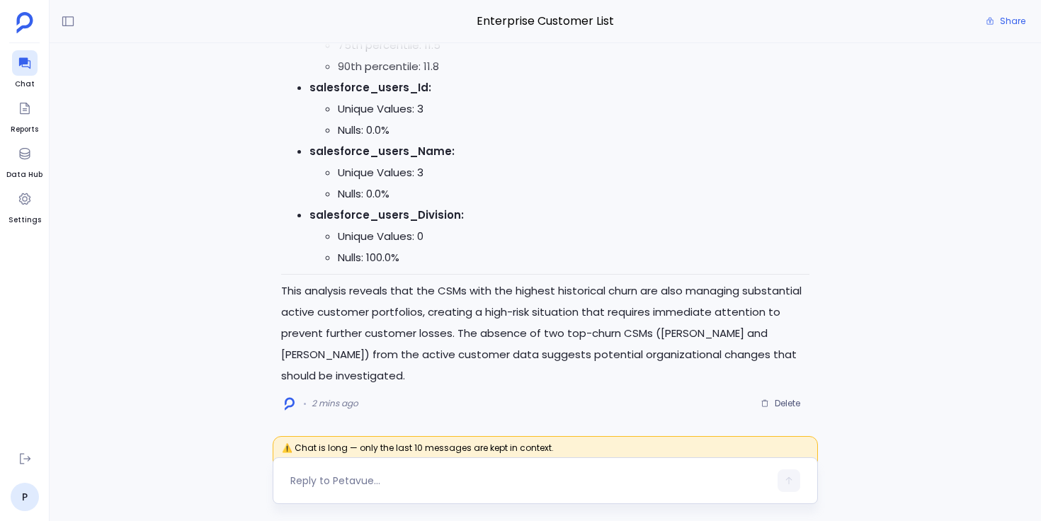
click at [372, 480] on textarea at bounding box center [529, 481] width 479 height 14
type textarea "I want to perform a full fledge churn analysis. Give me a plan"
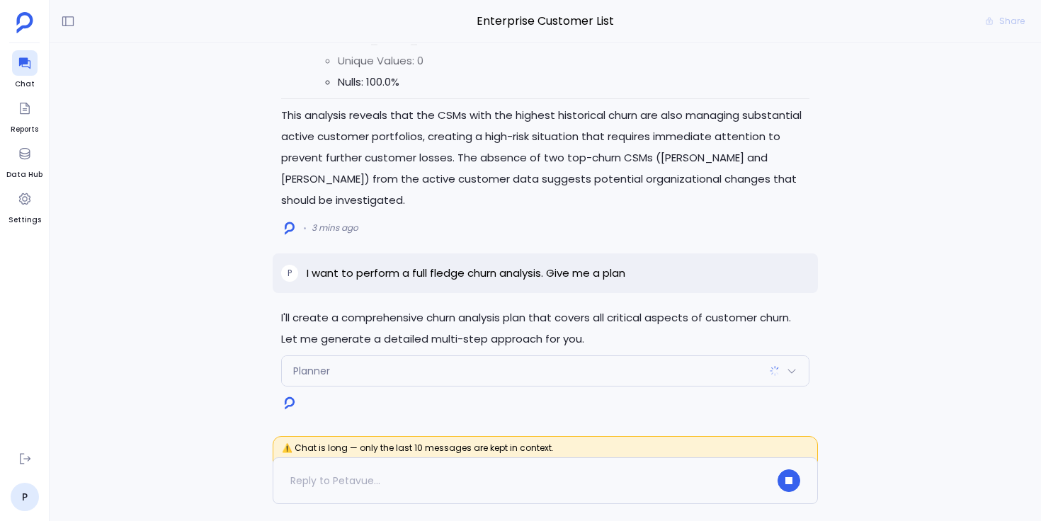
click at [363, 374] on div "Planner" at bounding box center [545, 371] width 527 height 30
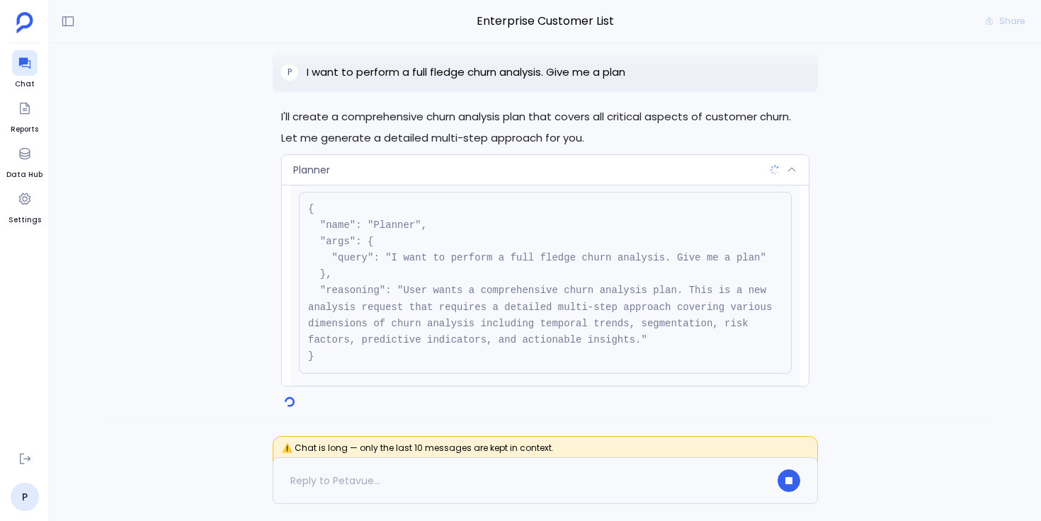
scroll to position [40, 0]
click at [482, 177] on div "Planner" at bounding box center [545, 170] width 527 height 30
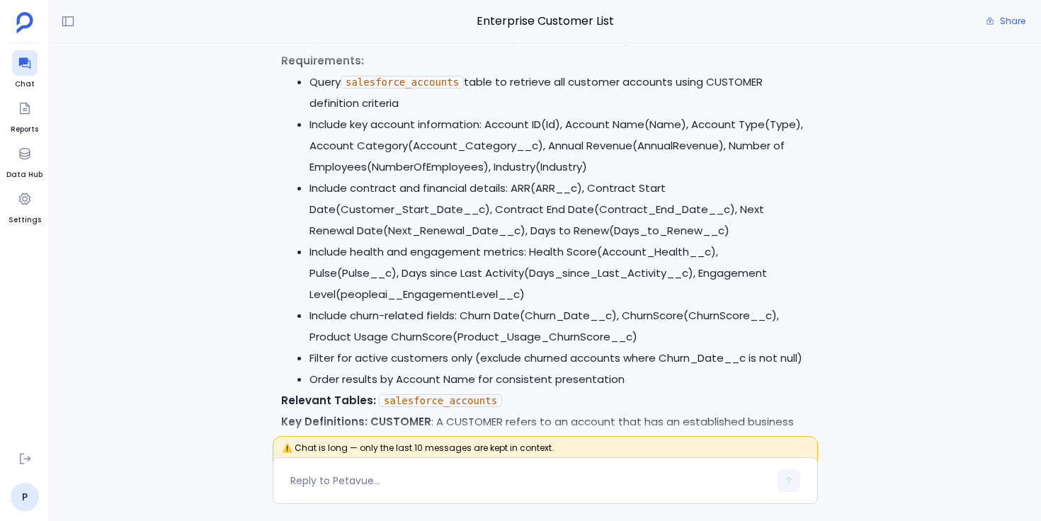
scroll to position [-2375, 0]
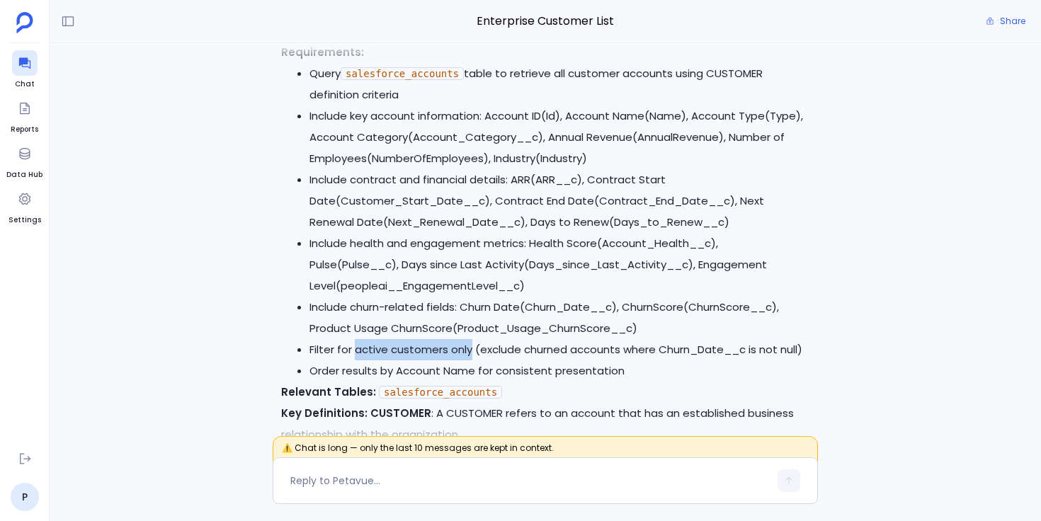
drag, startPoint x: 356, startPoint y: 347, endPoint x: 469, endPoint y: 338, distance: 113.7
click at [469, 339] on li "Filter for active customers only (exclude churned accounts where Churn_Date__c …" at bounding box center [559, 349] width 500 height 21
click at [470, 339] on li "Filter for active customers only (exclude churned accounts where Churn_Date__c …" at bounding box center [559, 349] width 500 height 21
drag, startPoint x: 471, startPoint y: 345, endPoint x: 354, endPoint y: 341, distance: 116.9
click at [354, 341] on li "Filter for active customers only (exclude churned accounts where Churn_Date__c …" at bounding box center [559, 349] width 500 height 21
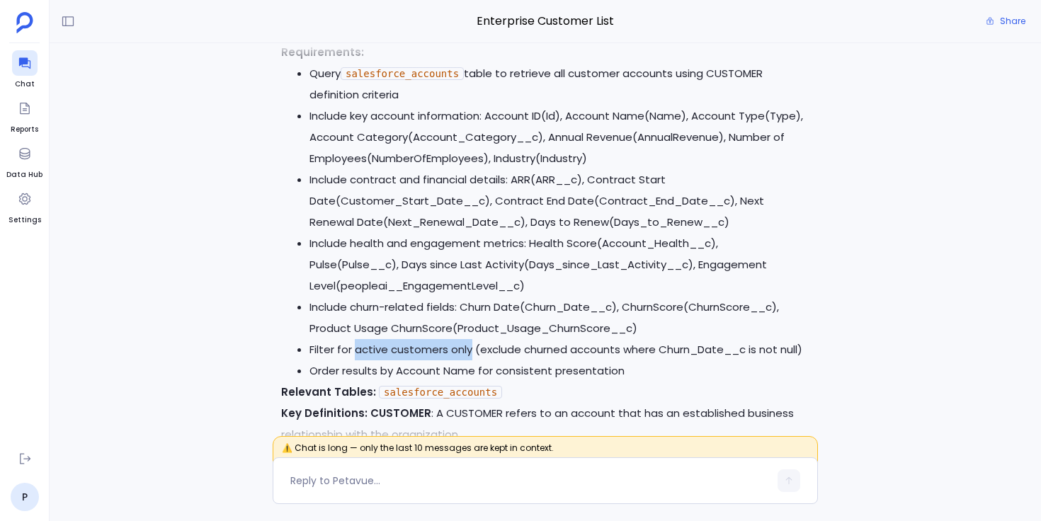
click at [390, 343] on li "Filter for active customers only (exclude churned accounts where Churn_Date__c …" at bounding box center [559, 349] width 500 height 21
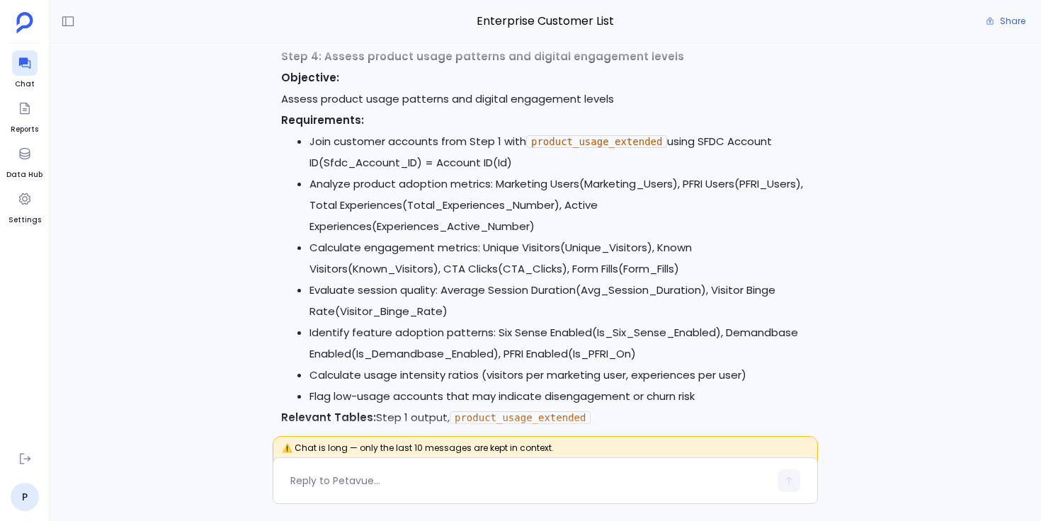
scroll to position [-1086, 0]
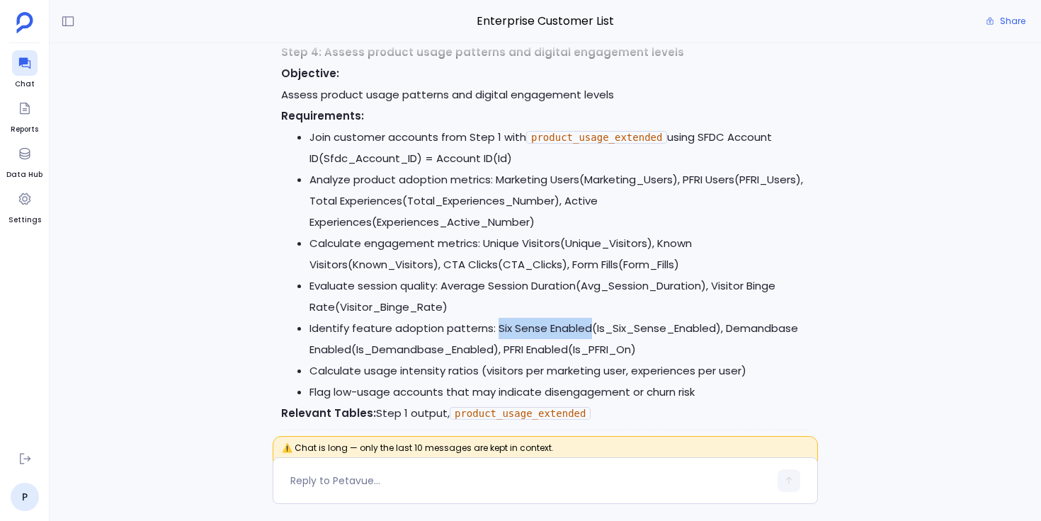
drag, startPoint x: 494, startPoint y: 331, endPoint x: 586, endPoint y: 328, distance: 91.4
click at [586, 328] on li "Identify feature adoption patterns: Six Sense Enabled(Is_Six_Sense_Enabled), De…" at bounding box center [559, 339] width 500 height 42
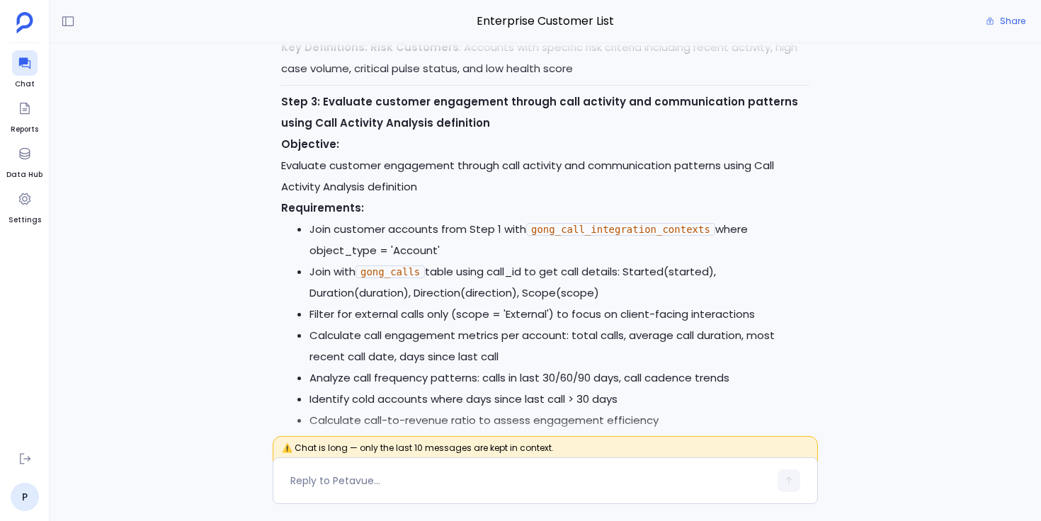
scroll to position [-1567, 0]
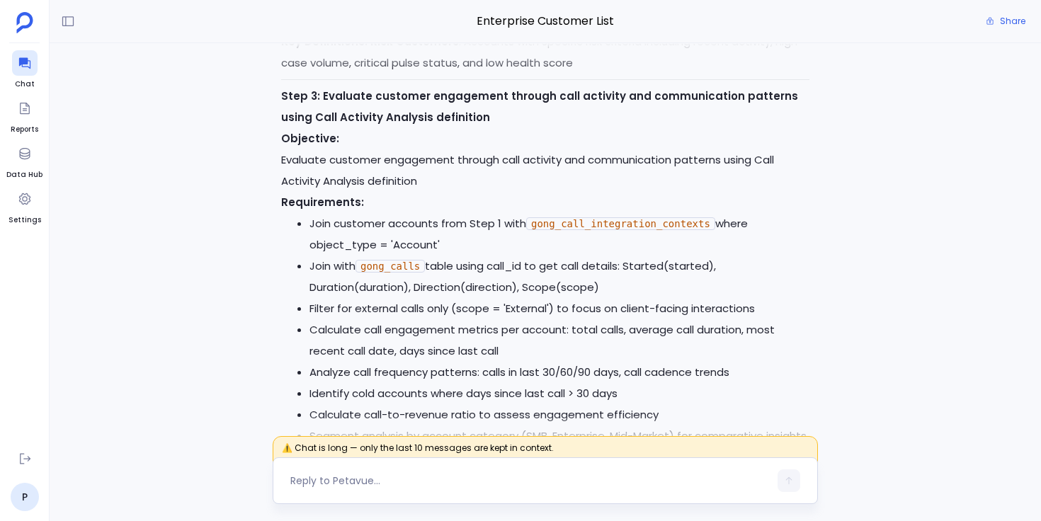
click at [433, 467] on div at bounding box center [545, 480] width 545 height 47
click at [382, 481] on textarea at bounding box center [529, 481] width 479 height 14
type textarea "Lets not look into gong data, can you update the plan accordingly?"
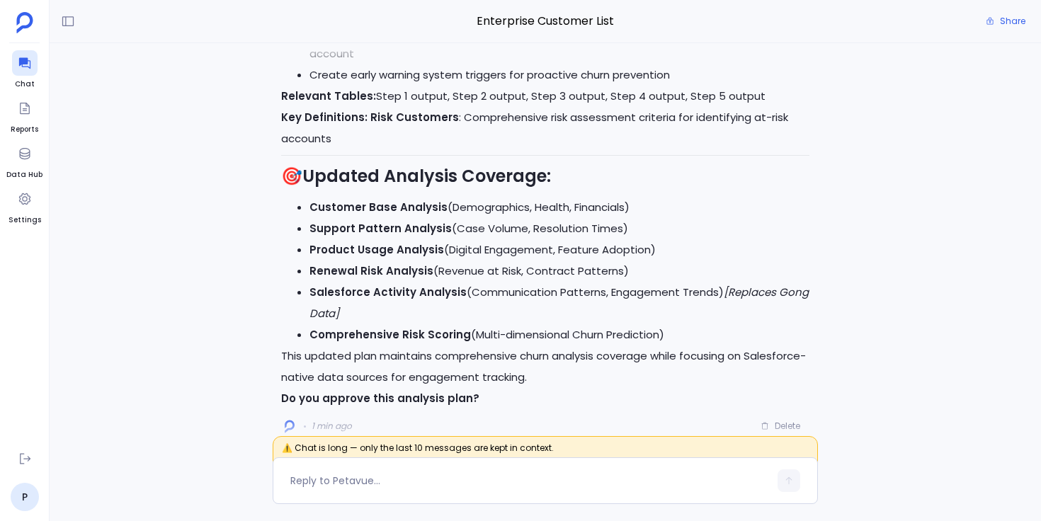
scroll to position [0, 0]
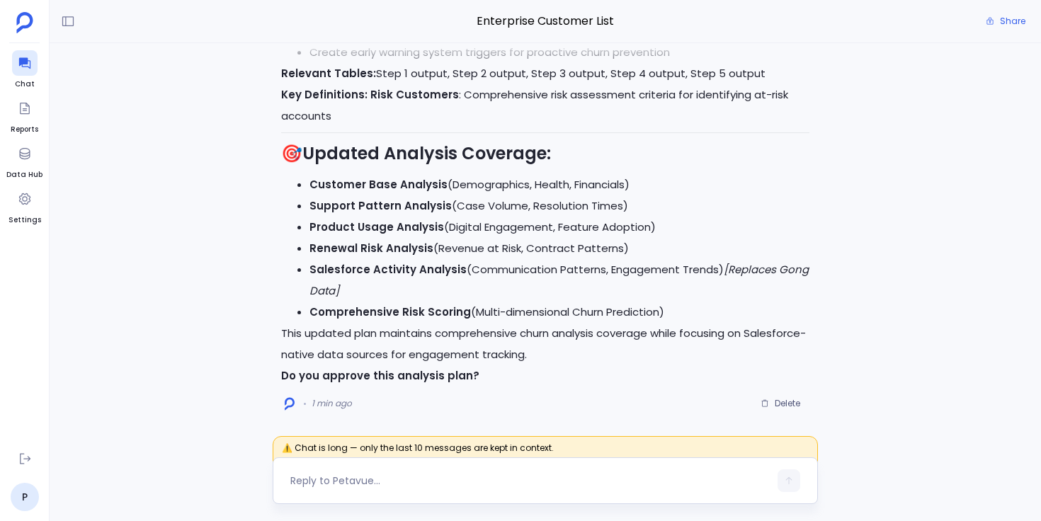
click at [338, 479] on textarea at bounding box center [529, 481] width 479 height 14
type textarea "approved"
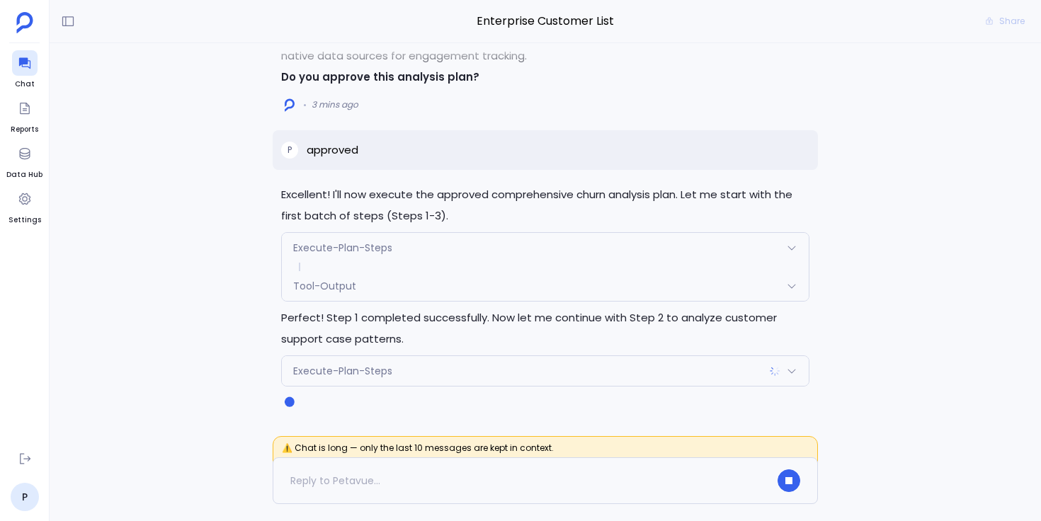
click at [451, 286] on div "Tool-Output" at bounding box center [545, 286] width 527 height 30
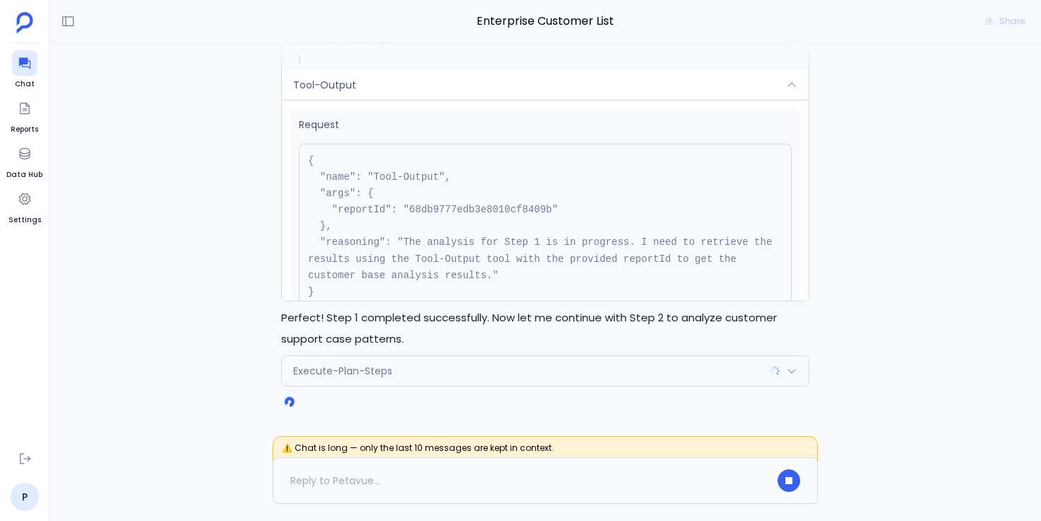
click at [552, 86] on div "Tool-Output" at bounding box center [545, 85] width 527 height 30
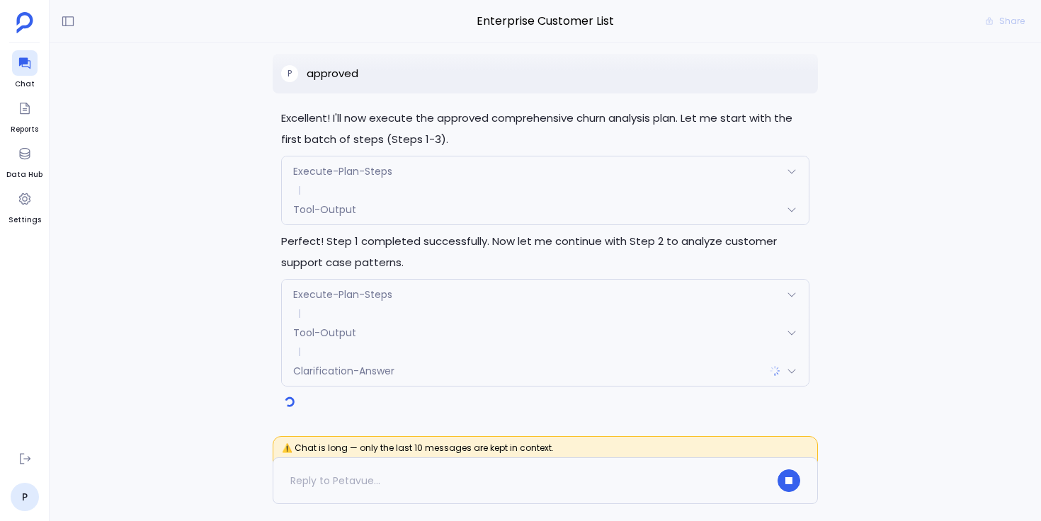
click at [338, 336] on span "Tool-Output" at bounding box center [324, 333] width 63 height 14
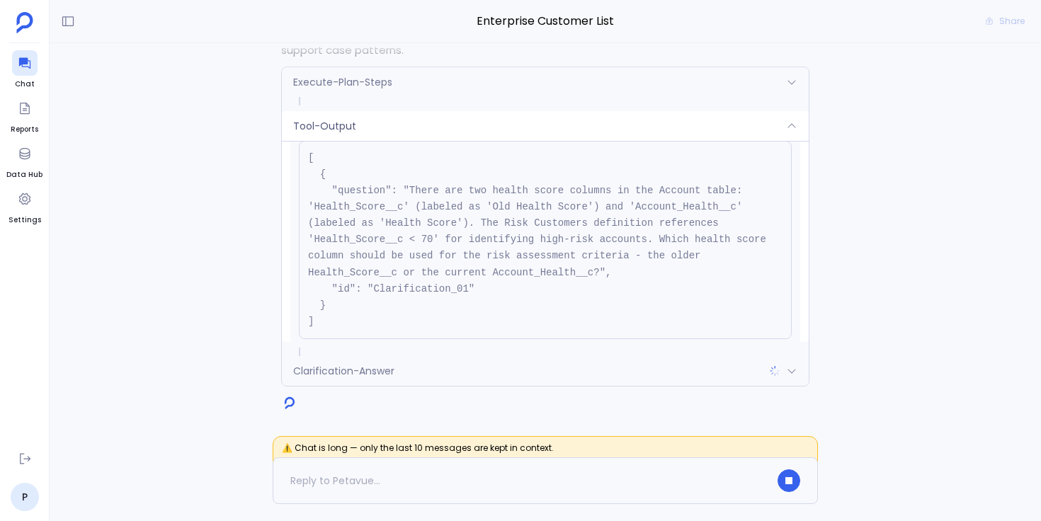
scroll to position [319, 0]
click at [478, 130] on div "Tool-Output" at bounding box center [545, 126] width 527 height 30
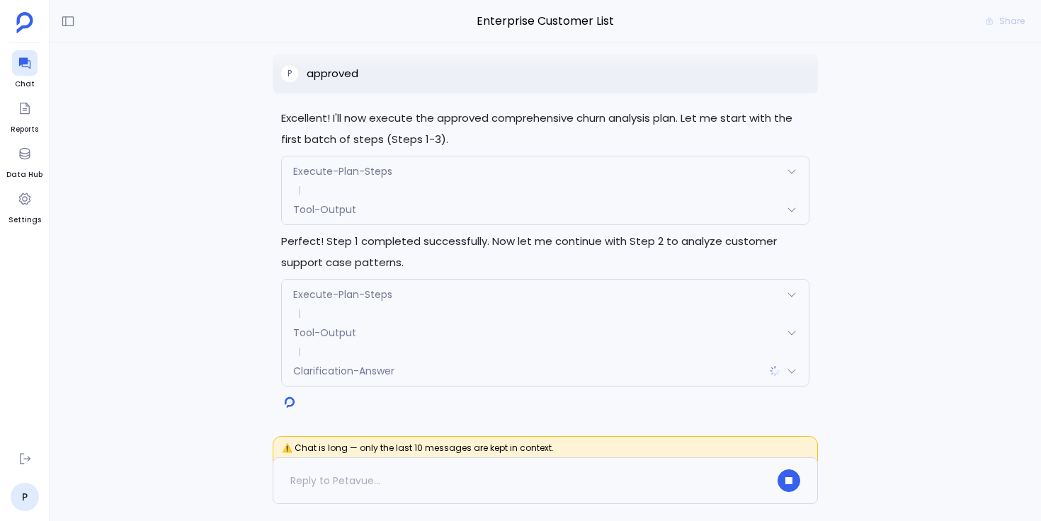
click at [427, 370] on div "Clarification-Answer" at bounding box center [545, 371] width 527 height 30
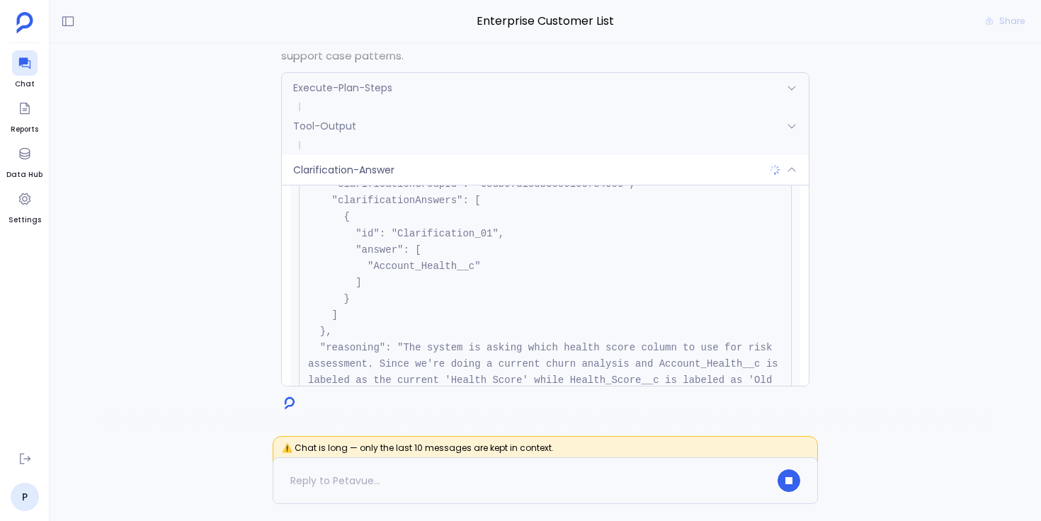
scroll to position [118, 0]
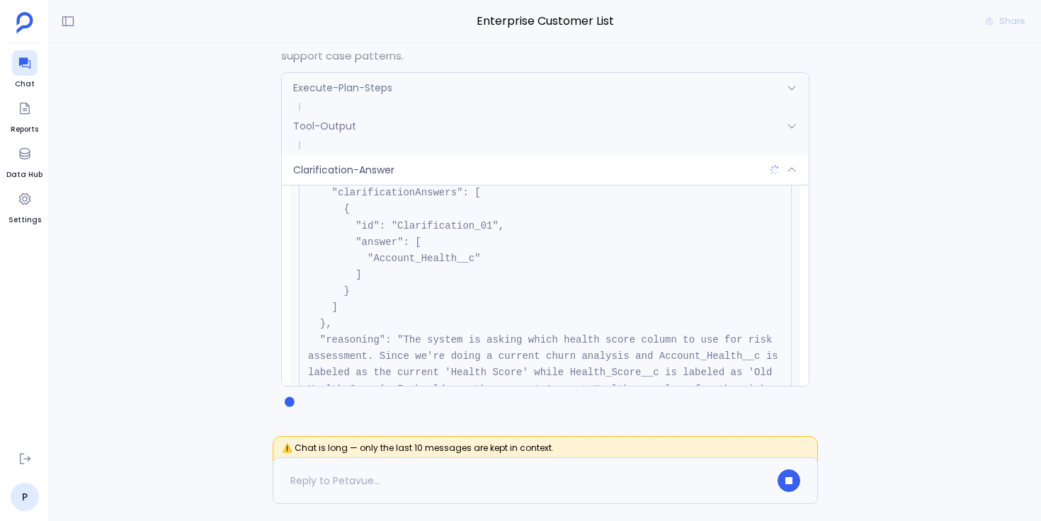
click at [491, 173] on div "Clarification-Answer" at bounding box center [545, 170] width 527 height 30
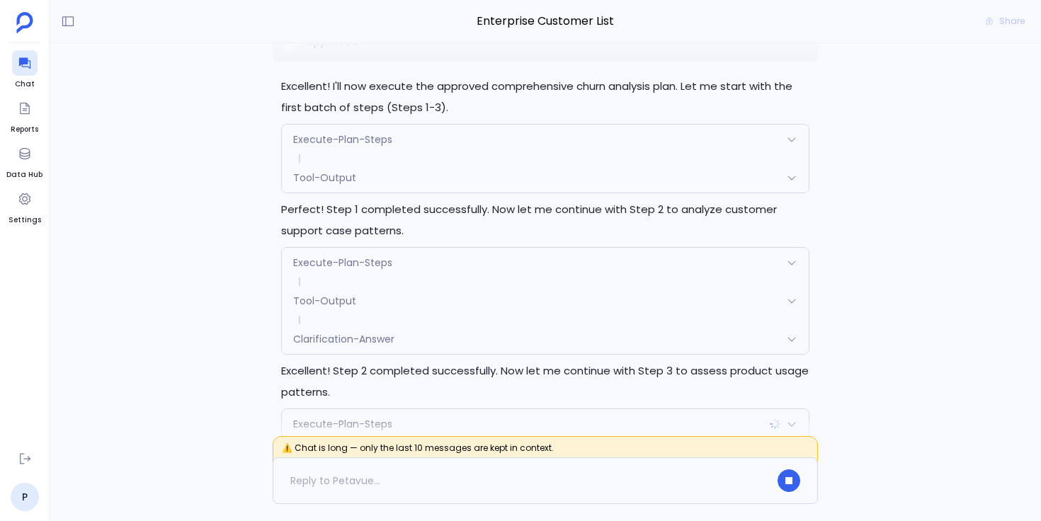
scroll to position [0, 0]
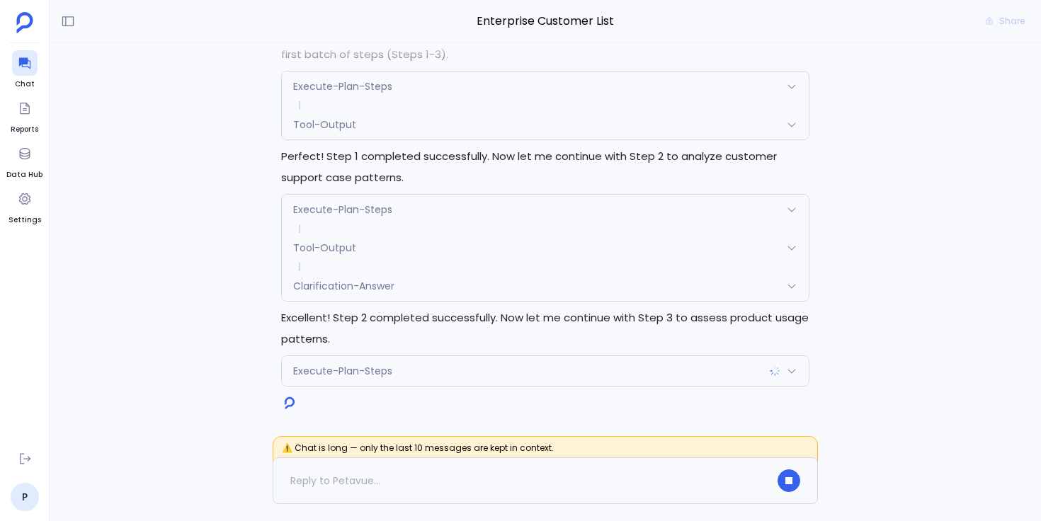
click at [361, 295] on div "Clarification-Answer" at bounding box center [545, 286] width 527 height 30
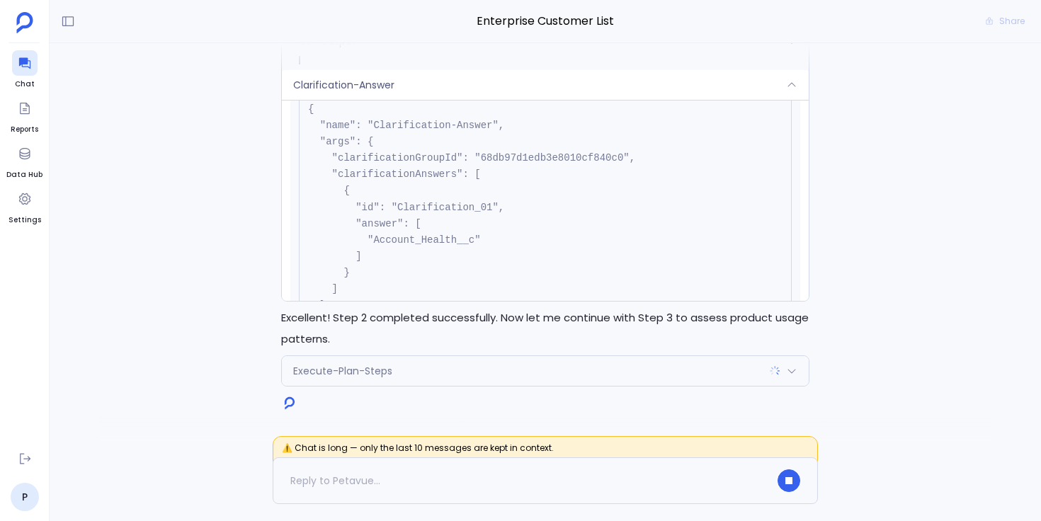
scroll to position [47, 0]
click at [472, 81] on div "Clarification-Answer" at bounding box center [545, 85] width 527 height 30
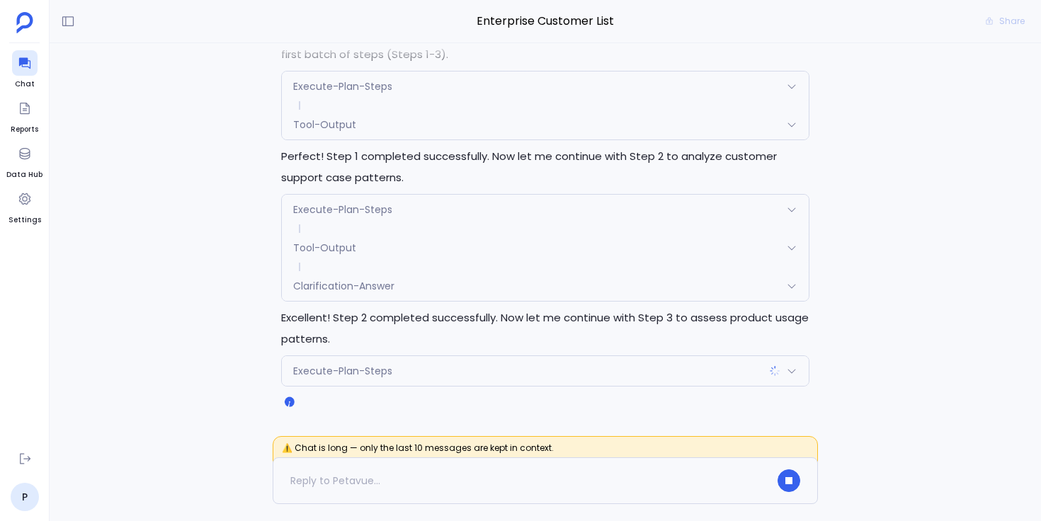
click at [409, 246] on div "Tool-Output" at bounding box center [545, 248] width 527 height 30
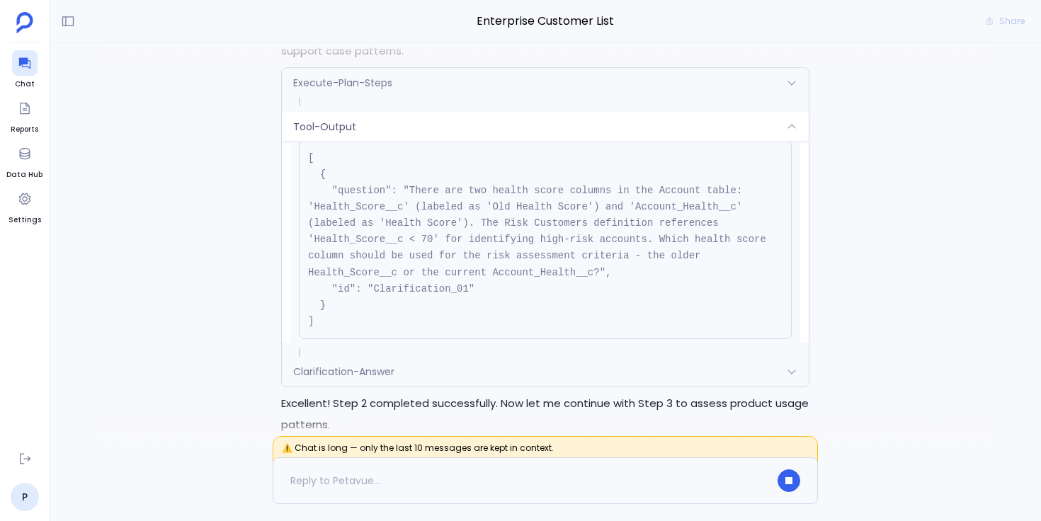
scroll to position [-98, 0]
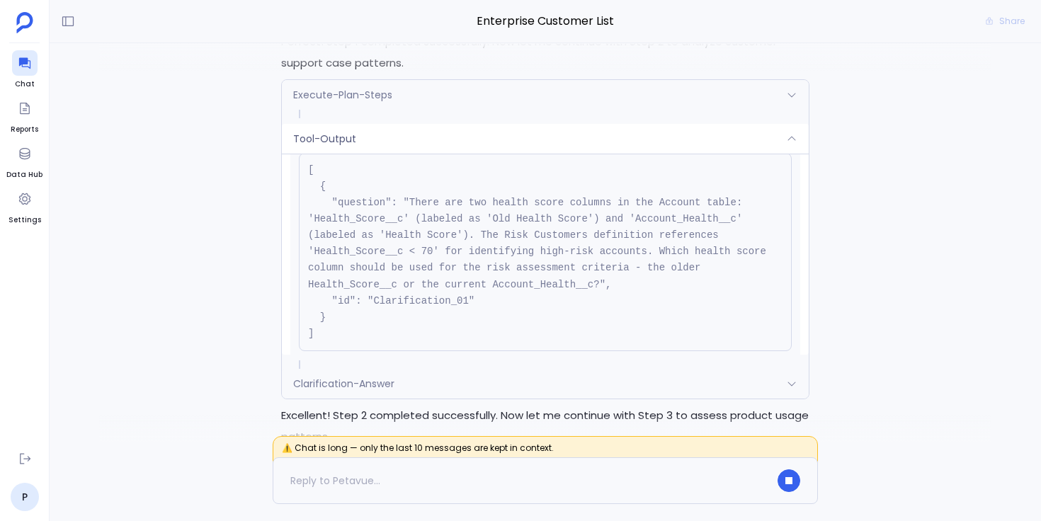
click at [380, 135] on div "Tool-Output" at bounding box center [545, 139] width 527 height 30
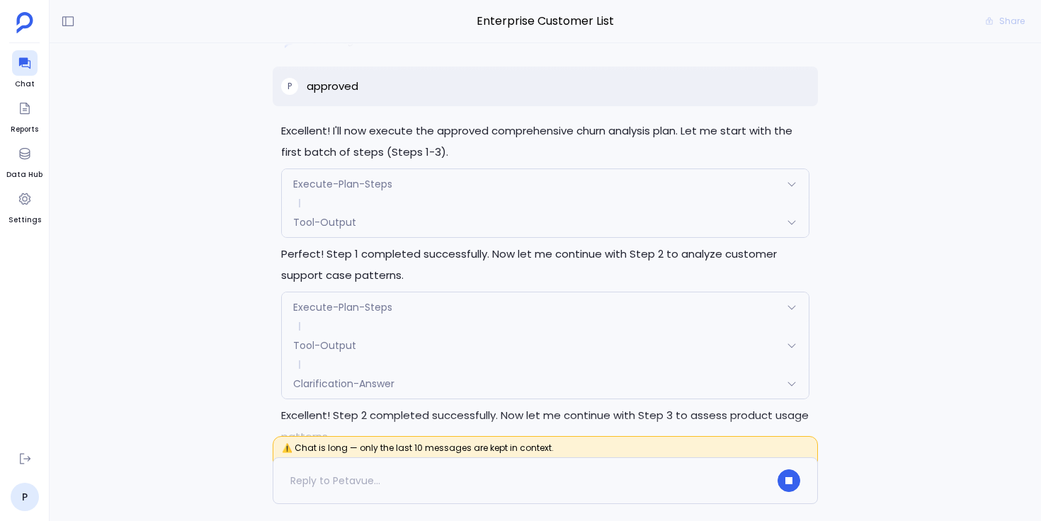
scroll to position [0, 0]
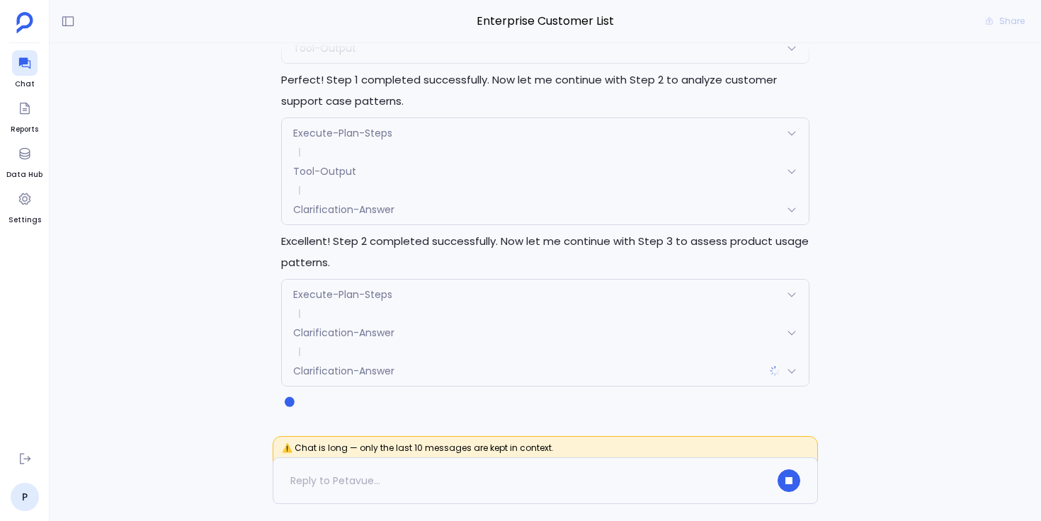
click at [321, 333] on span "Clarification-Answer" at bounding box center [343, 333] width 101 height 14
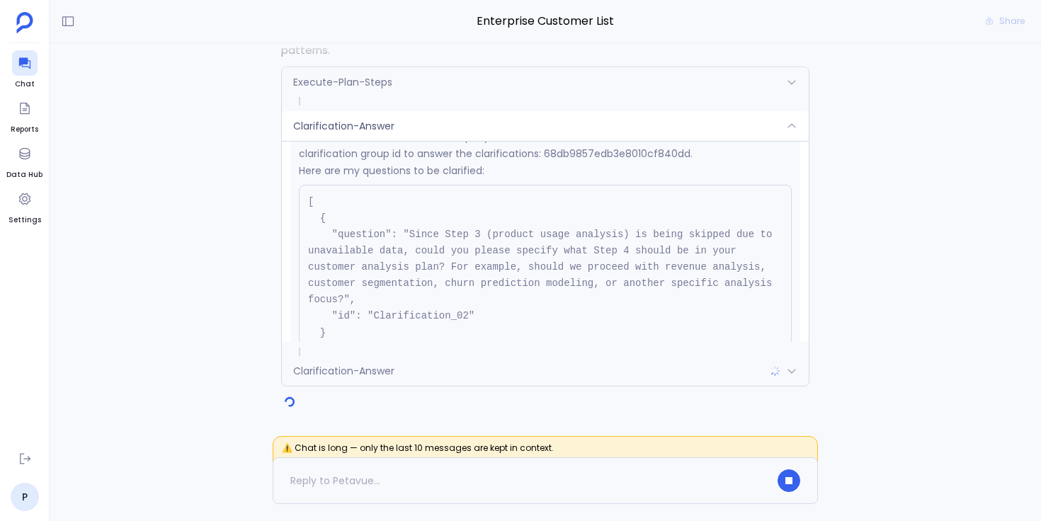
scroll to position [454, 0]
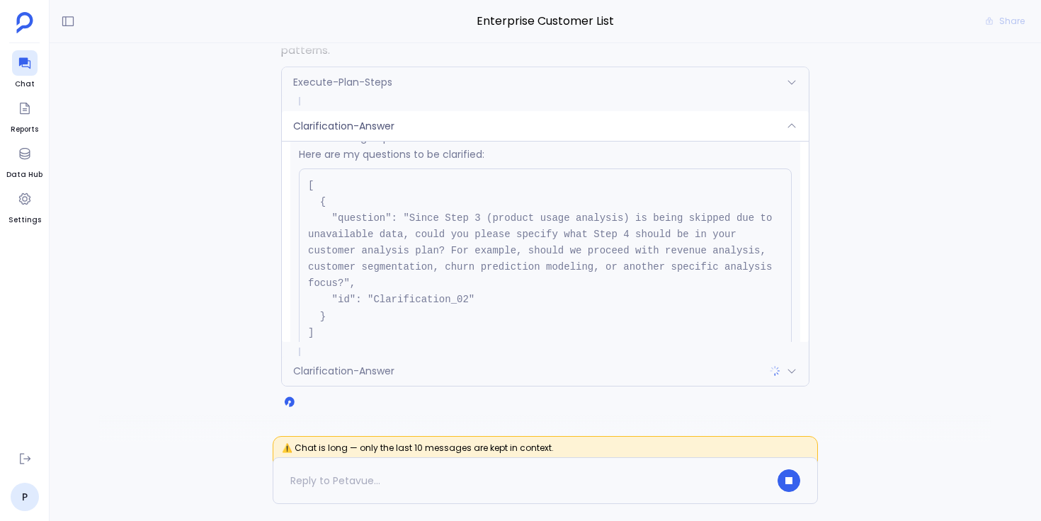
click at [494, 125] on div "Clarification-Answer" at bounding box center [545, 126] width 527 height 30
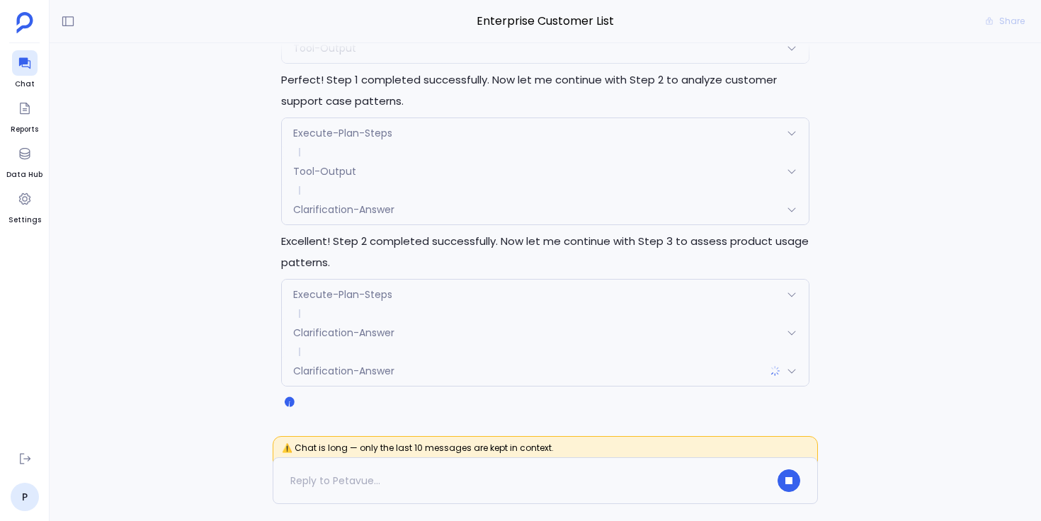
click at [413, 370] on div "Clarification-Answer" at bounding box center [545, 371] width 527 height 30
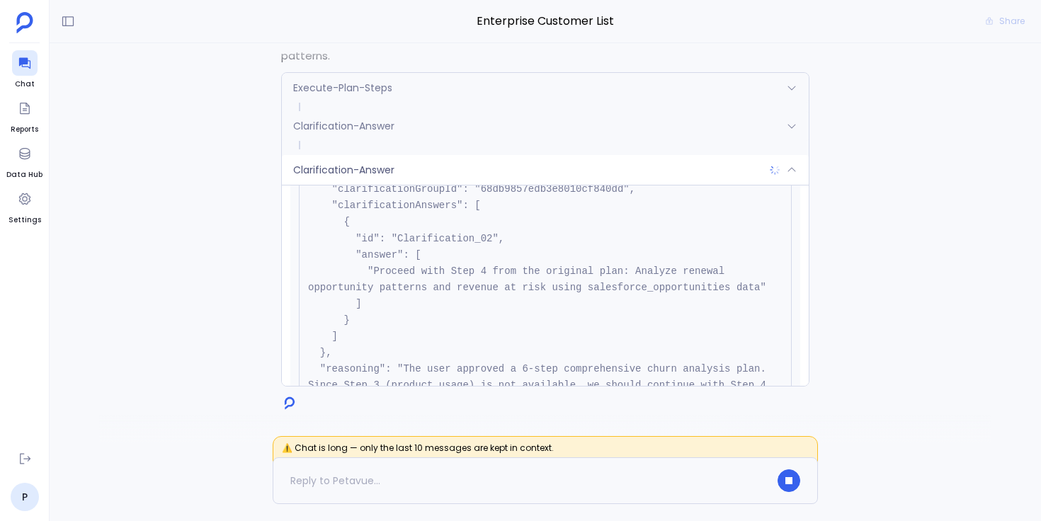
scroll to position [119, 0]
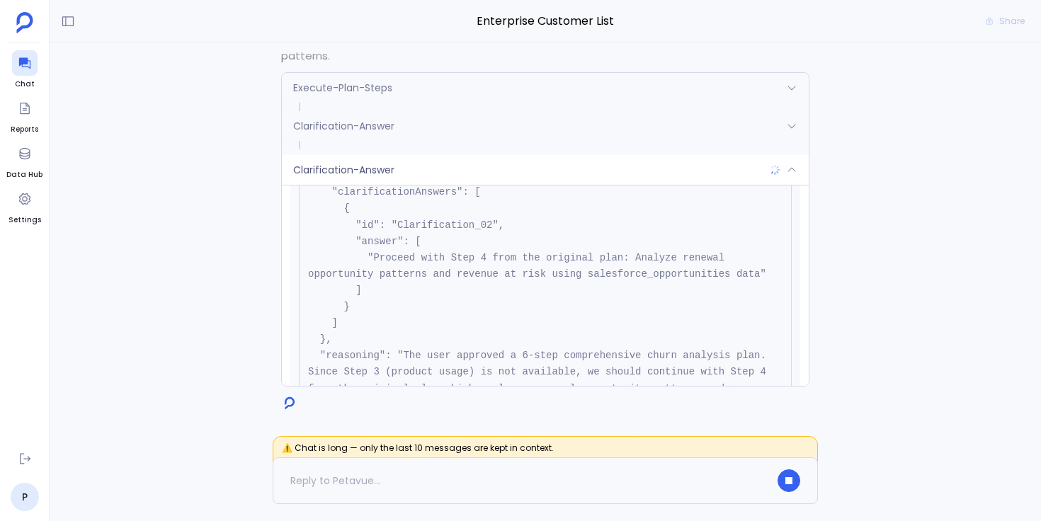
click at [491, 169] on div "Clarification-Answer" at bounding box center [545, 170] width 527 height 30
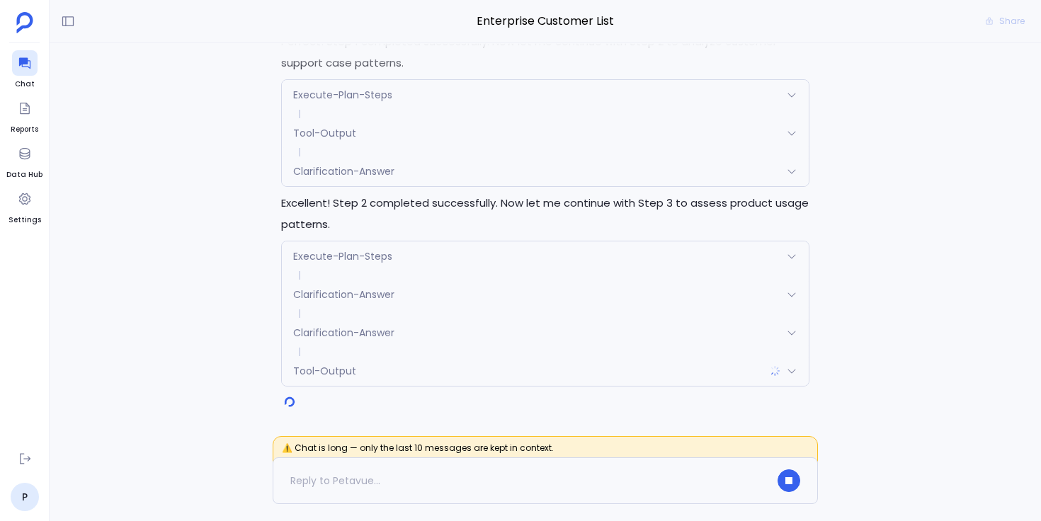
click at [381, 331] on span "Clarification-Answer" at bounding box center [343, 333] width 101 height 14
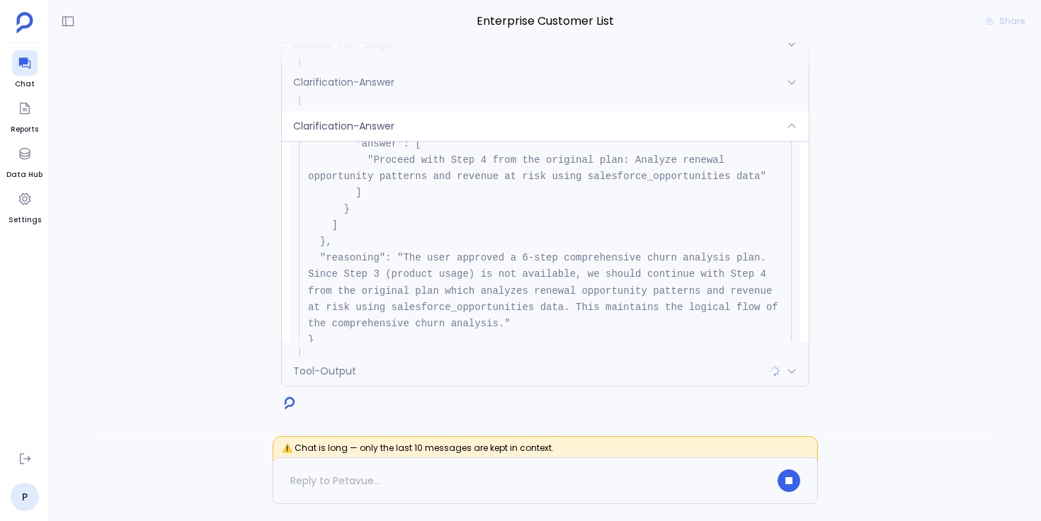
scroll to position [213, 0]
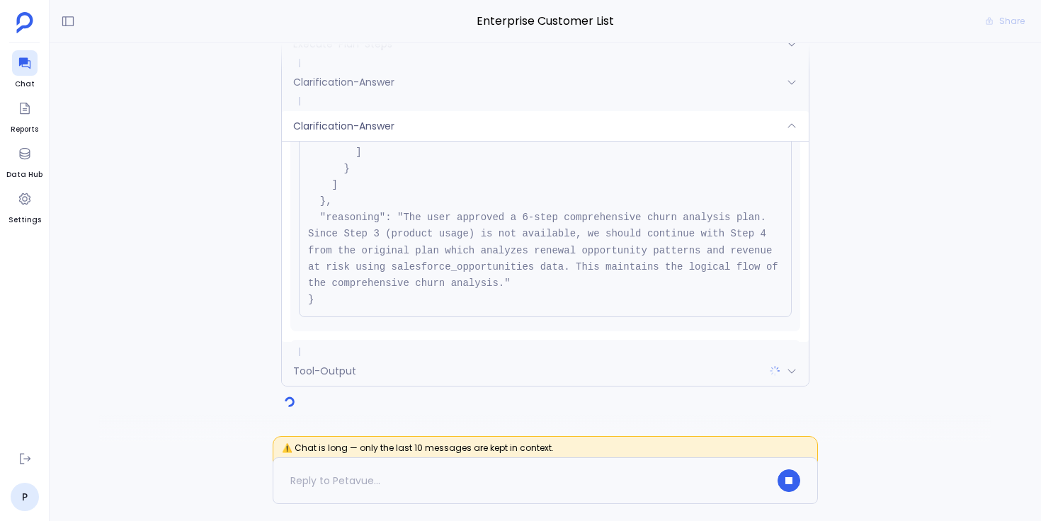
click at [513, 129] on div "Clarification-Answer" at bounding box center [545, 126] width 527 height 30
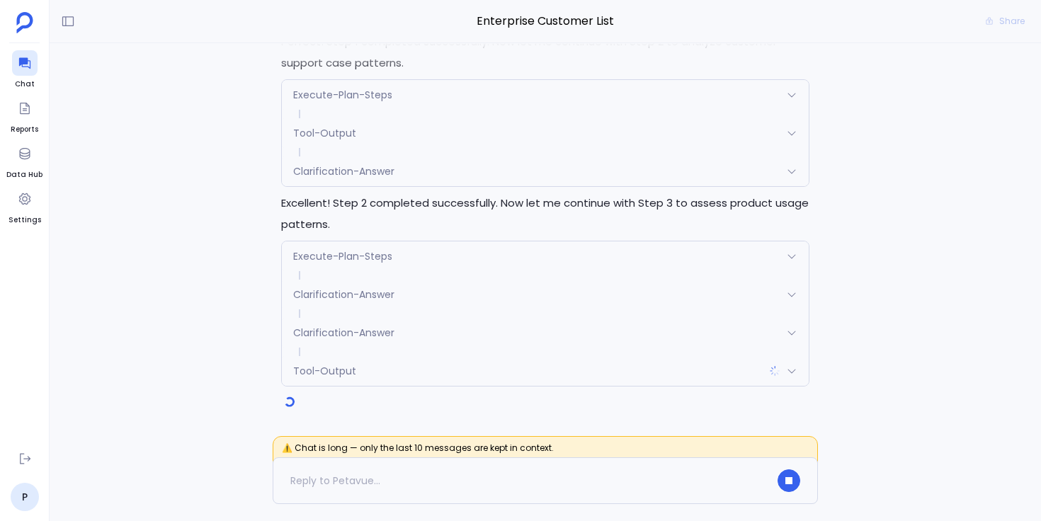
click at [414, 368] on div "Tool-Output" at bounding box center [545, 371] width 527 height 30
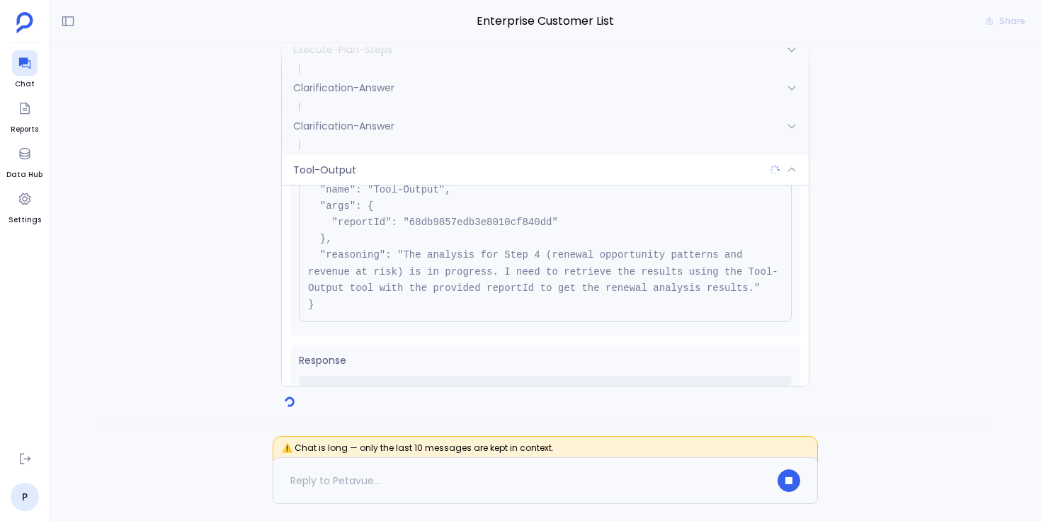
scroll to position [49, 0]
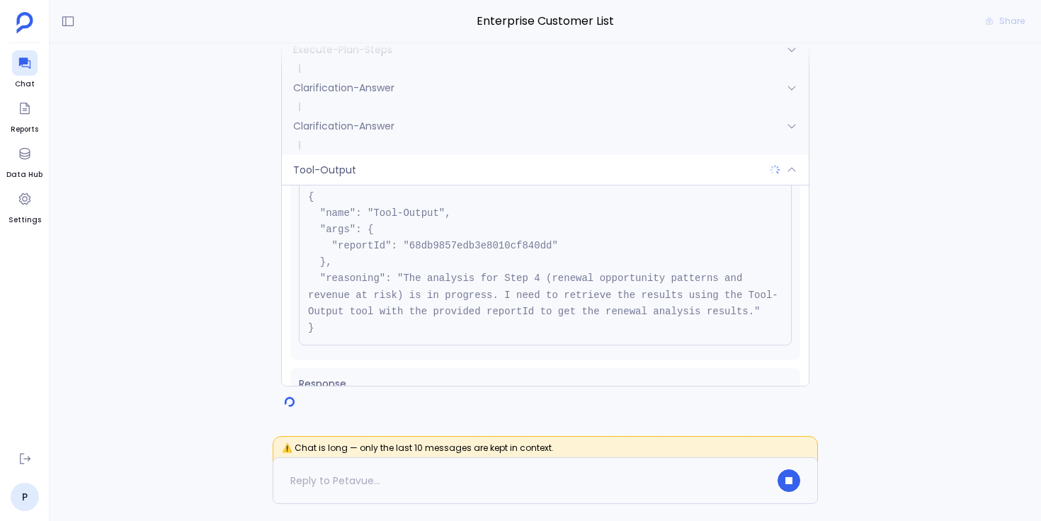
click at [483, 175] on div "Tool-Output" at bounding box center [545, 170] width 527 height 30
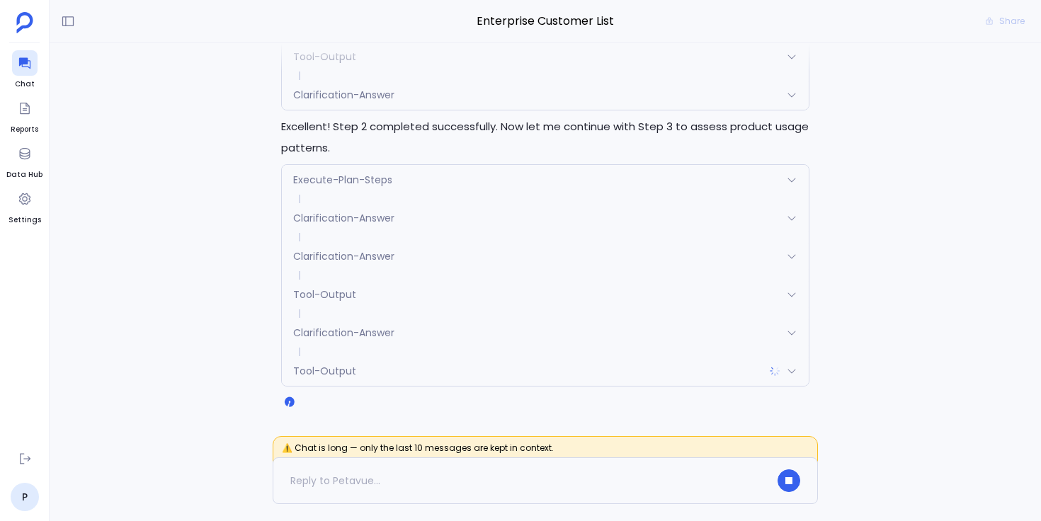
click at [378, 332] on span "Clarification-Answer" at bounding box center [343, 333] width 101 height 14
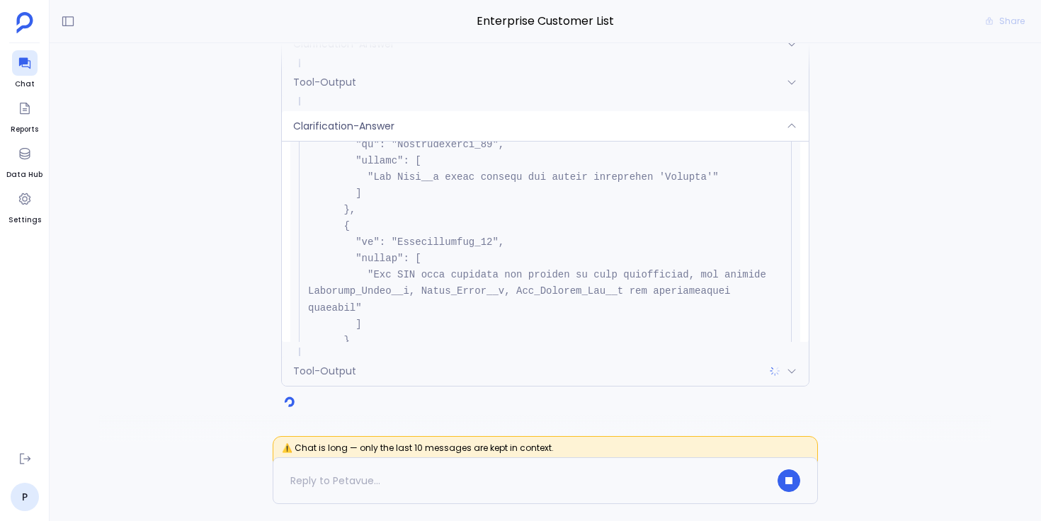
scroll to position [61, 0]
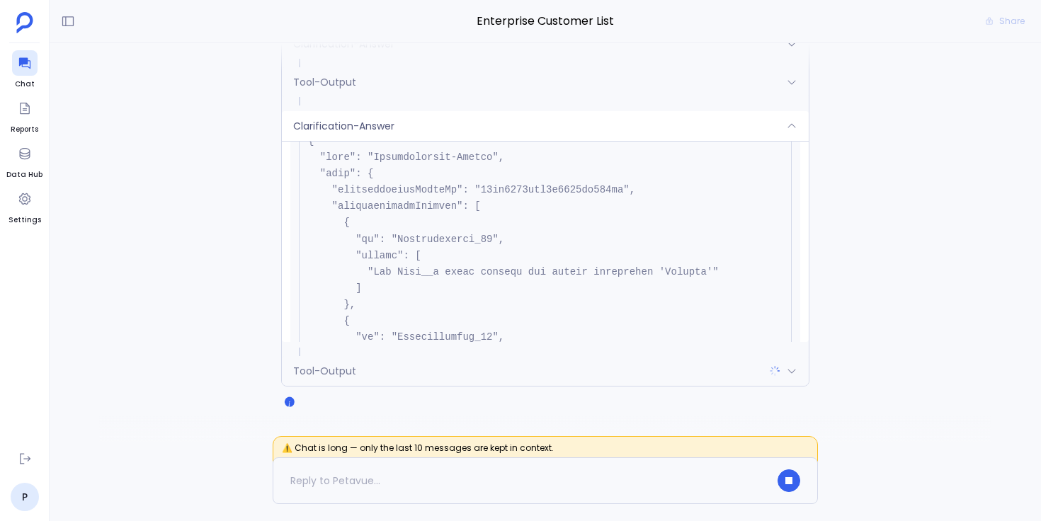
click at [503, 127] on div "Clarification-Answer" at bounding box center [545, 126] width 527 height 30
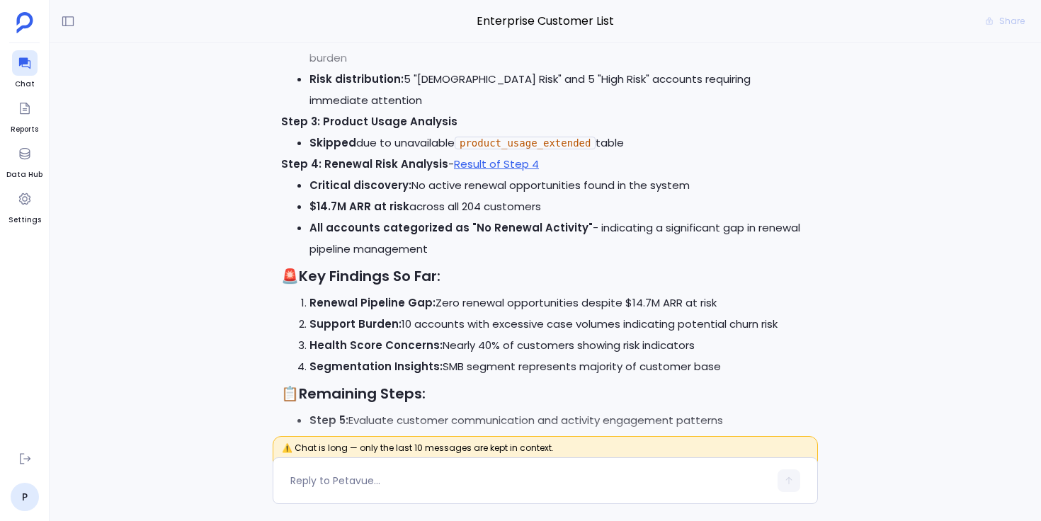
scroll to position [0, 0]
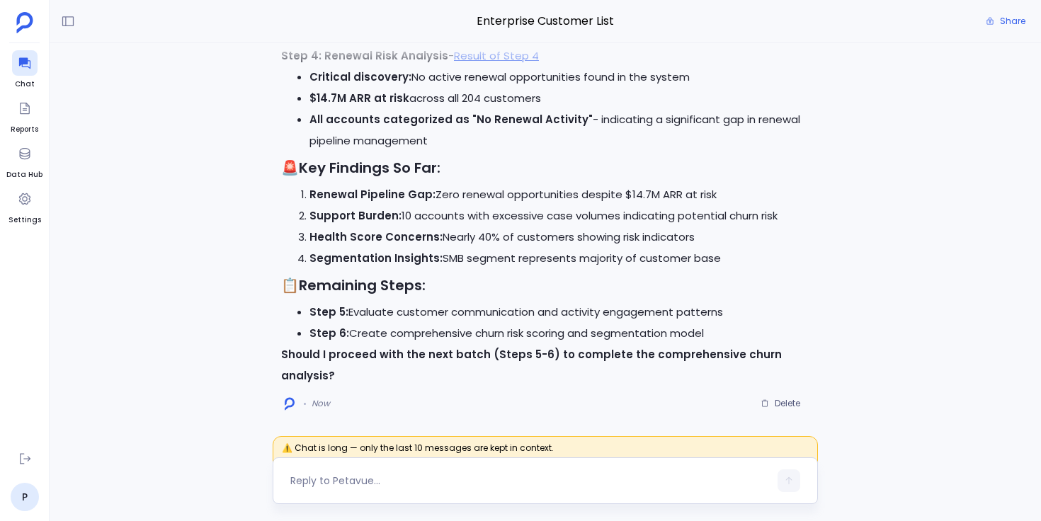
click at [398, 477] on textarea at bounding box center [529, 481] width 479 height 14
type textarea "proceed"
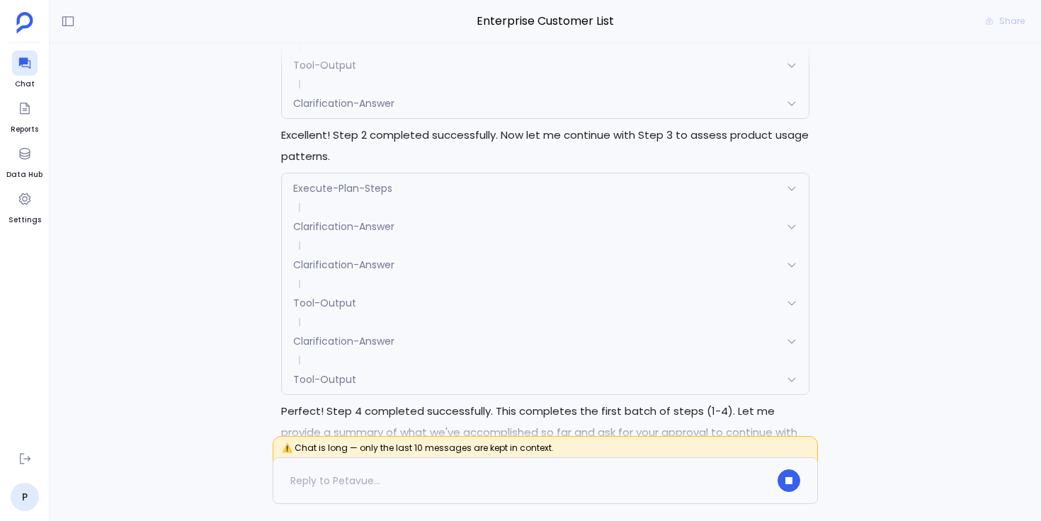
scroll to position [-1074, 0]
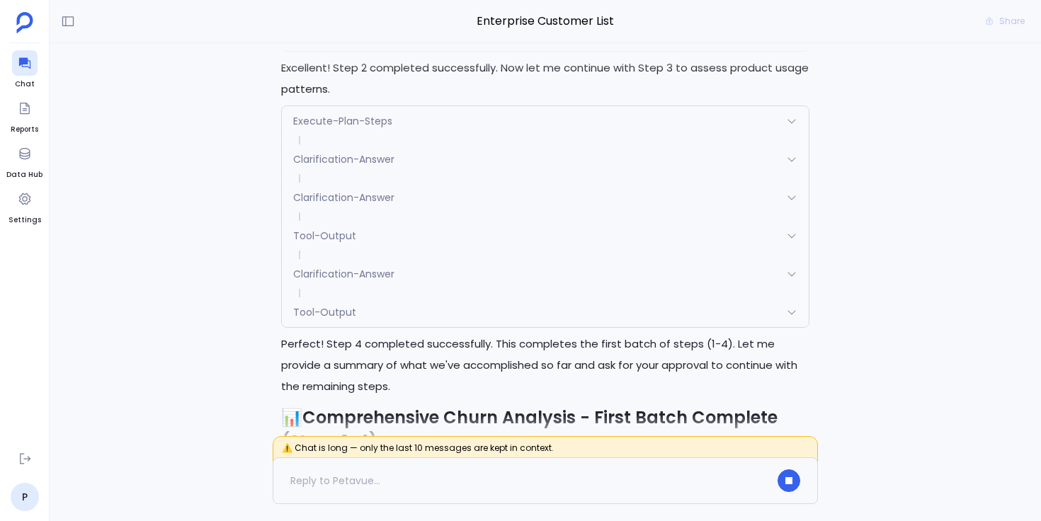
click at [460, 136] on div "Execute-Plan-Steps" at bounding box center [545, 121] width 527 height 30
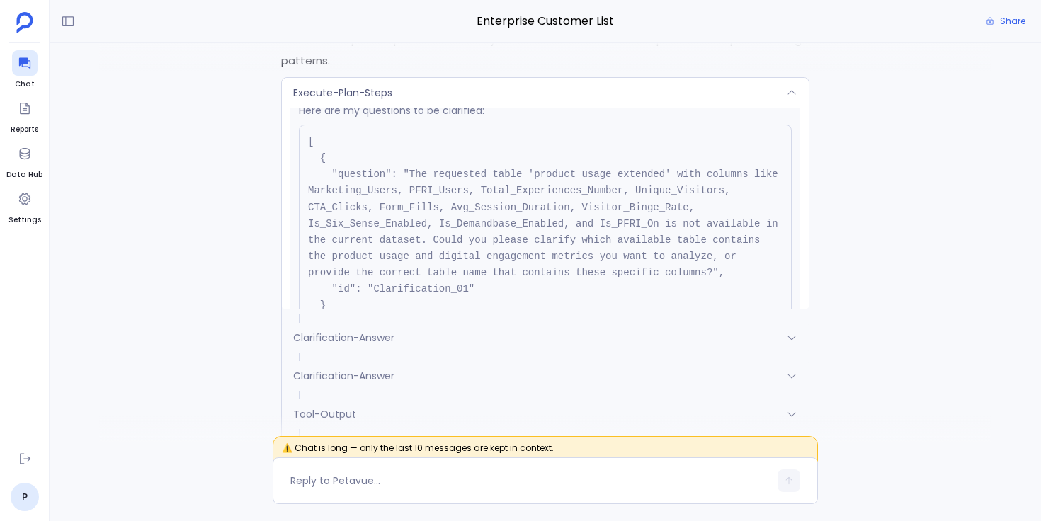
scroll to position [-1962, 0]
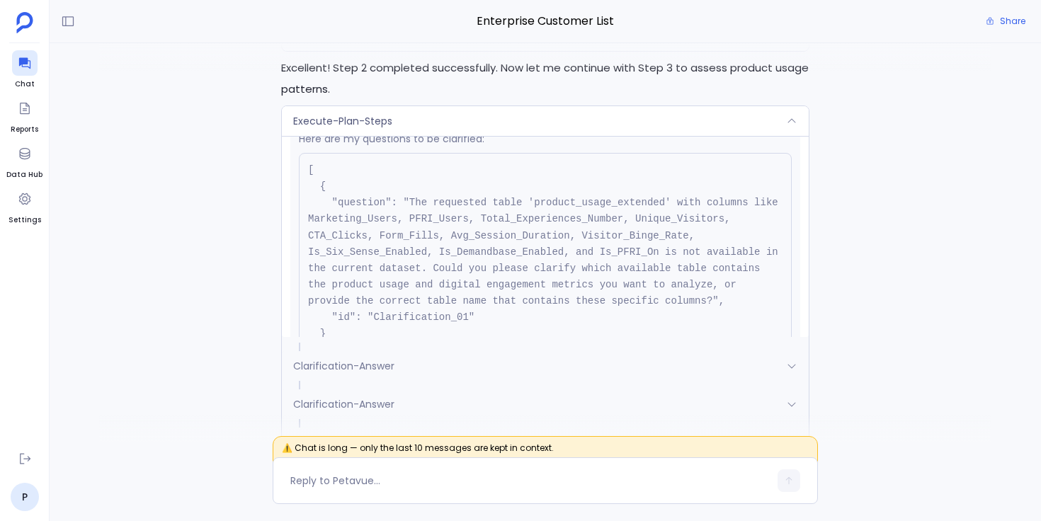
click at [726, 136] on div "Execute-Plan-Steps" at bounding box center [545, 121] width 527 height 30
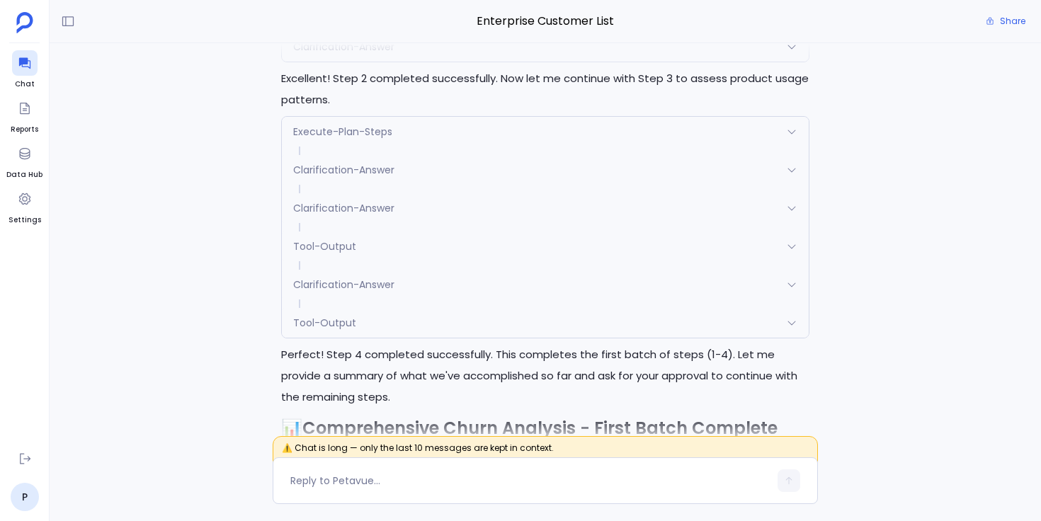
scroll to position [-1755, 0]
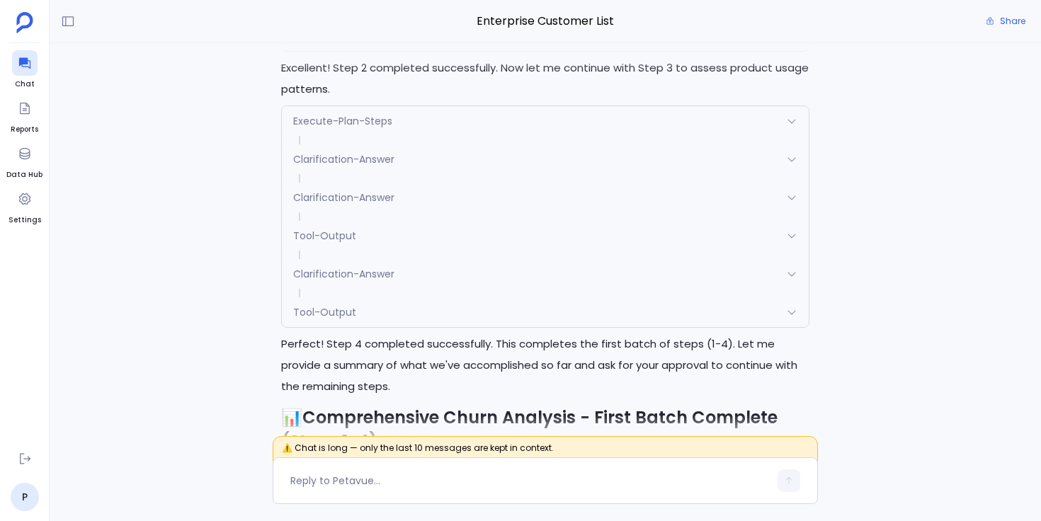
click at [658, 174] on div "Clarification-Answer" at bounding box center [545, 159] width 527 height 30
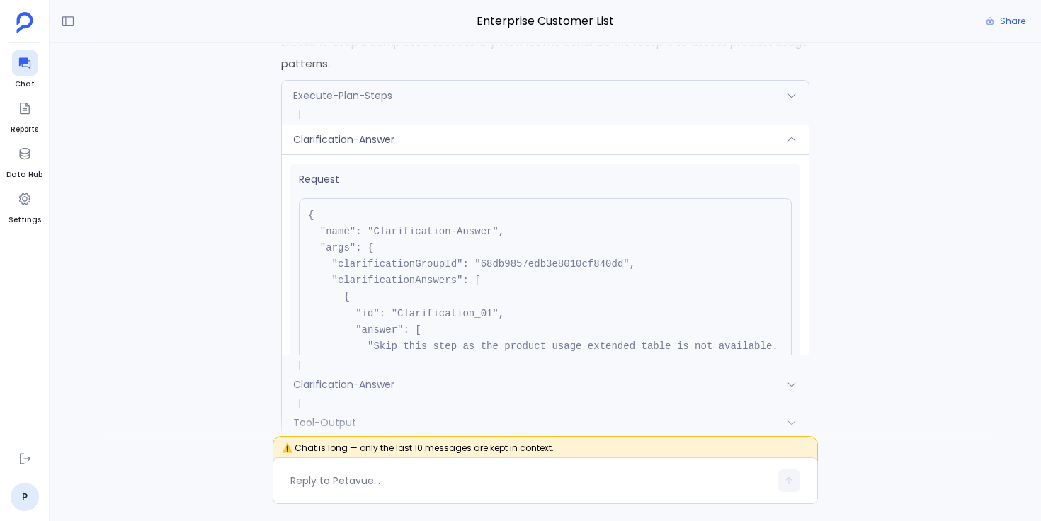
scroll to position [5, 0]
click at [513, 300] on pre "{ "name": "Clarification-Answer", "args": { "clarificationGroupId": "68db9857ed…" at bounding box center [545, 357] width 493 height 329
copy pre "68db9857edb3e8010cf840dd"
click at [421, 182] on span "Request" at bounding box center [545, 174] width 493 height 15
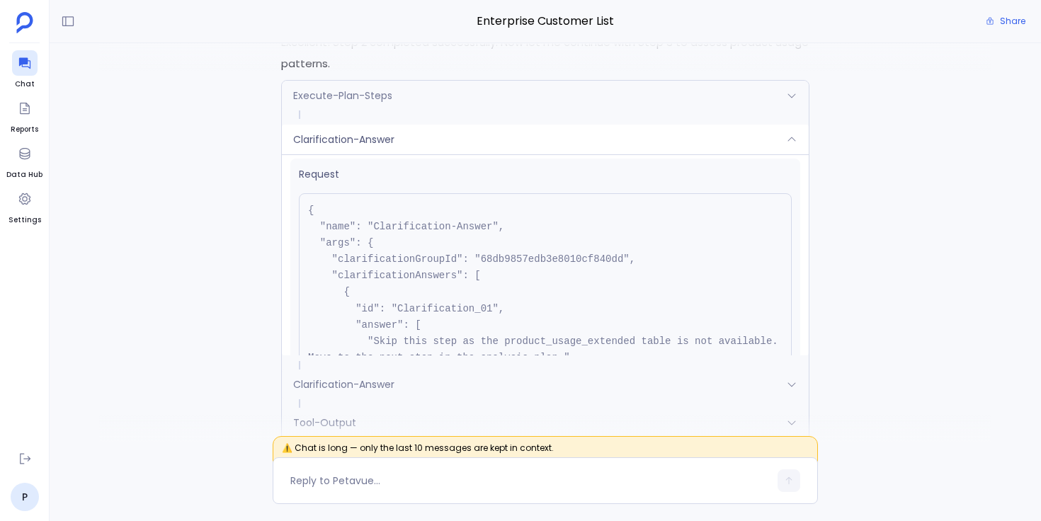
click at [447, 110] on div "Execute-Plan-Steps" at bounding box center [545, 96] width 527 height 30
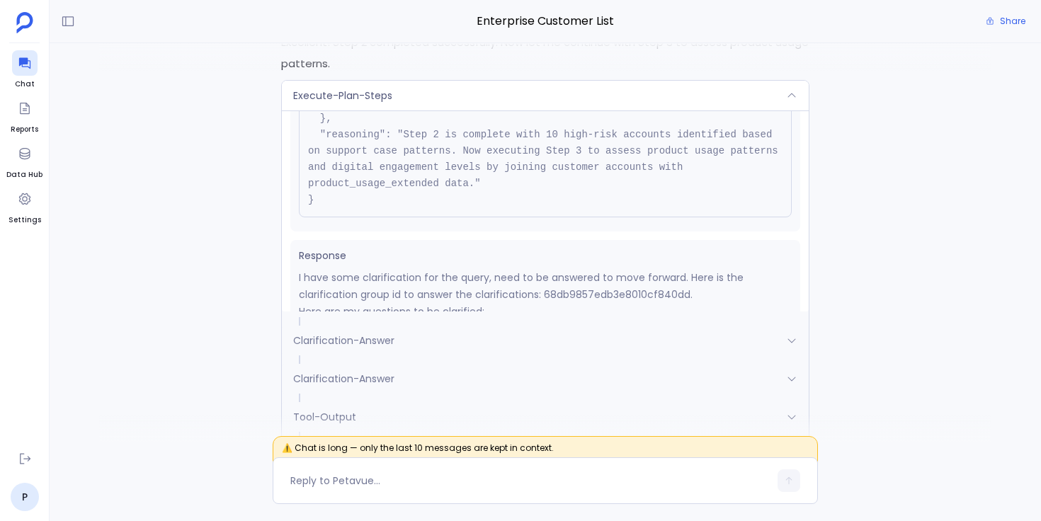
scroll to position [49, 0]
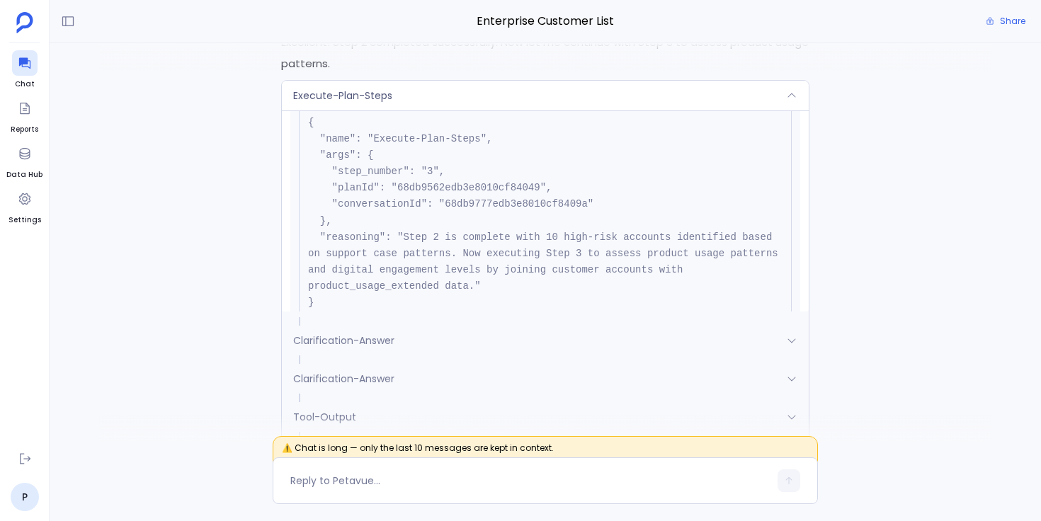
click at [442, 227] on pre "{ "name": "Execute-Plan-Steps", "args": { "step_number": "3", "planId": "68db95…" at bounding box center [545, 212] width 493 height 215
copy pre "68db9562edb3e8010cf84049"
click at [552, 110] on div "Execute-Plan-Steps" at bounding box center [545, 96] width 527 height 30
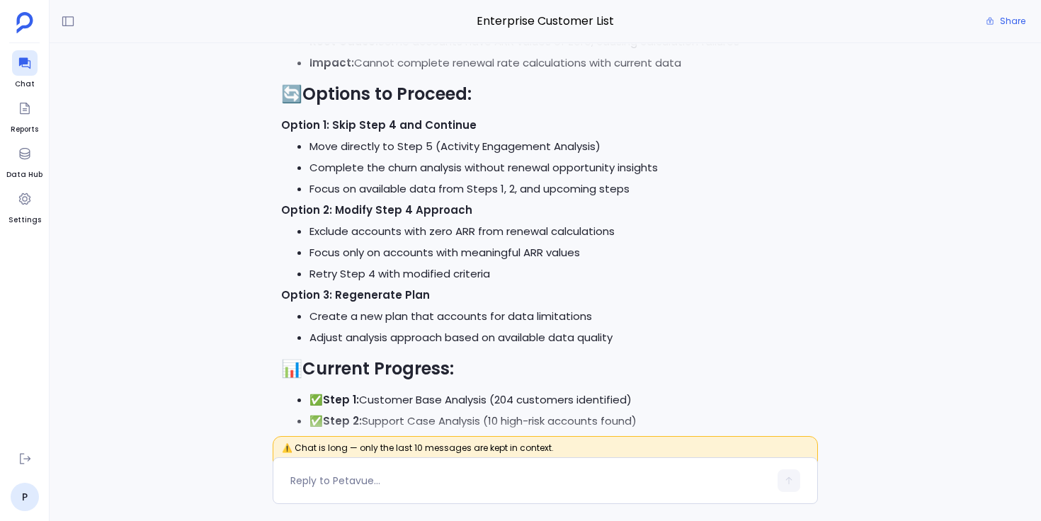
scroll to position [0, 0]
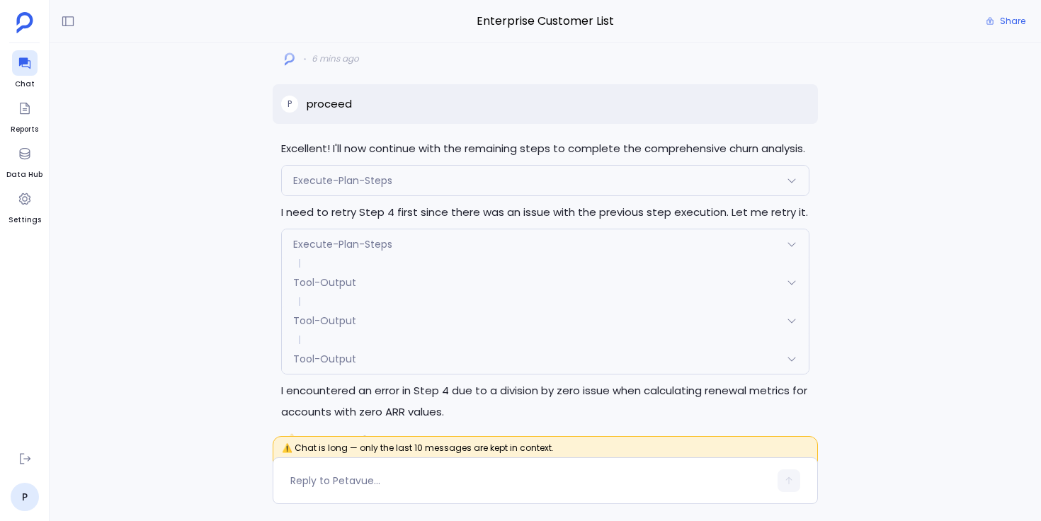
click at [399, 188] on div "Execute-Plan-Steps" at bounding box center [545, 181] width 527 height 30
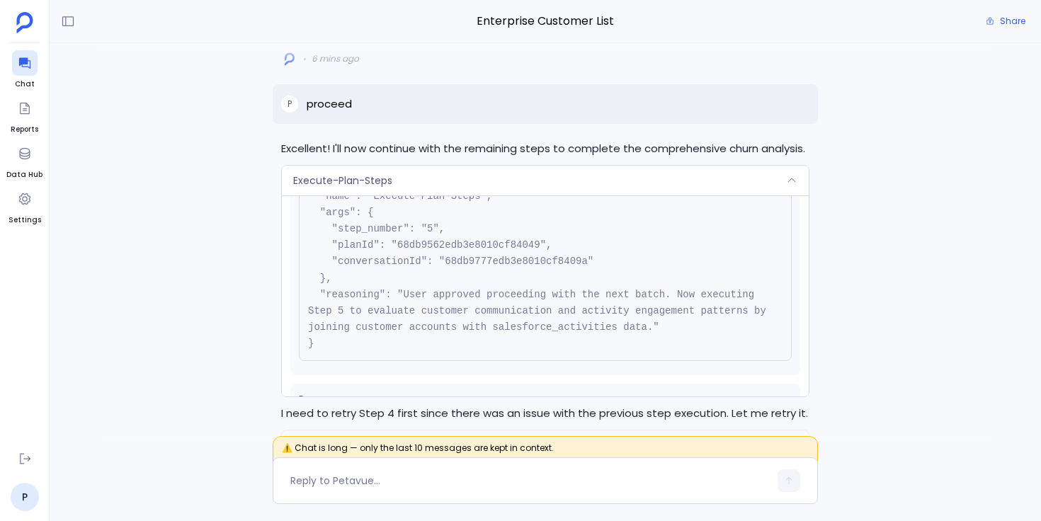
scroll to position [81, 0]
click at [443, 178] on div "Execute-Plan-Steps" at bounding box center [545, 181] width 527 height 30
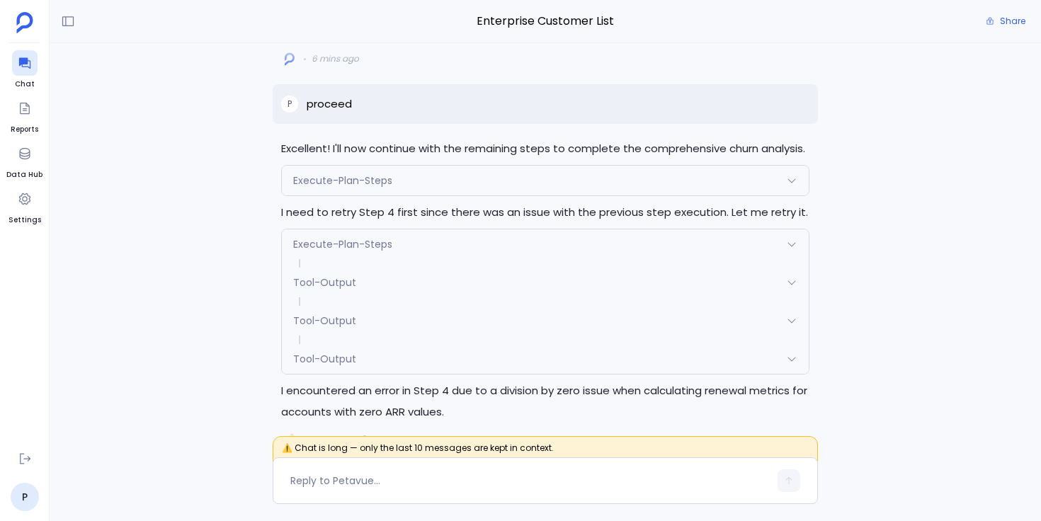
click at [443, 178] on div "Execute-Plan-Steps" at bounding box center [545, 181] width 527 height 30
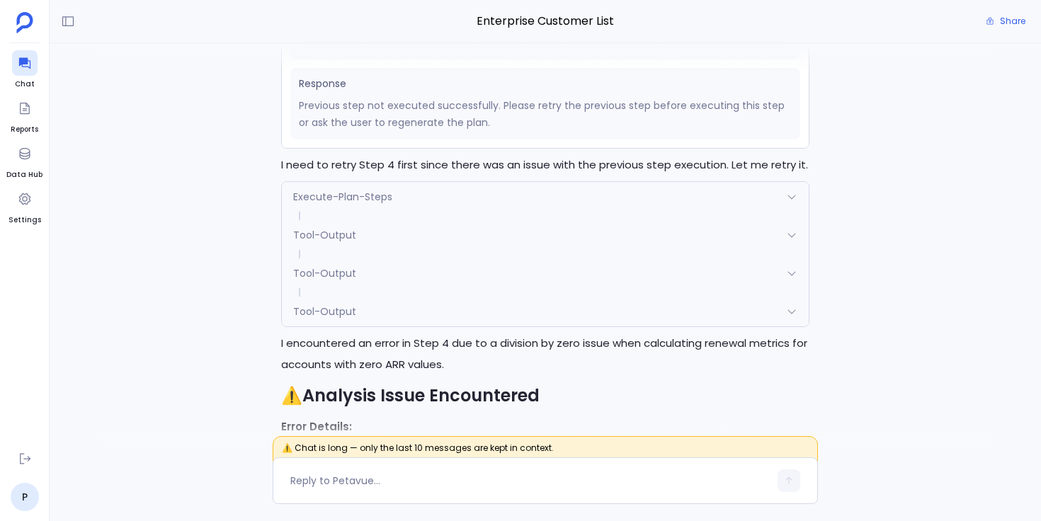
scroll to position [-620, 0]
click at [413, 193] on div "Execute-Plan-Steps" at bounding box center [545, 196] width 527 height 30
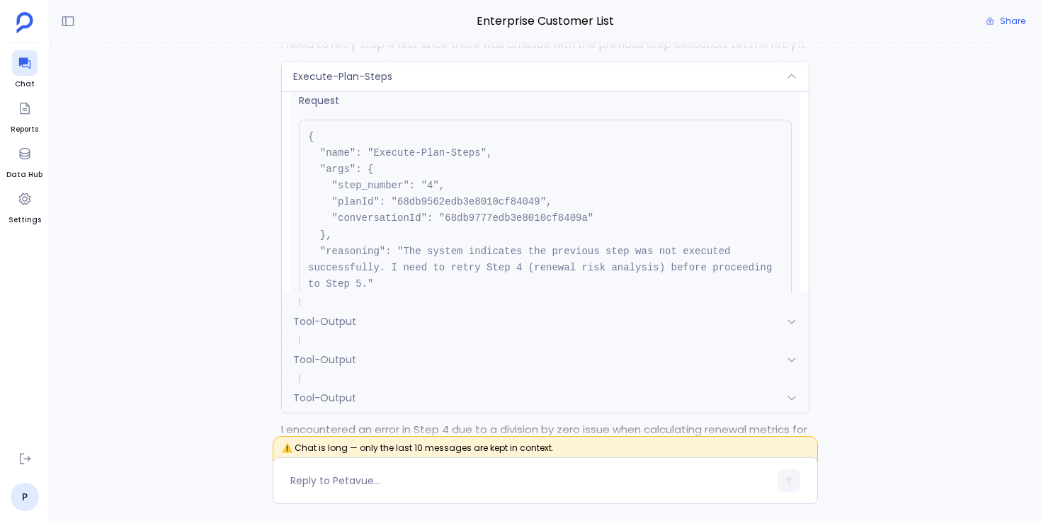
scroll to position [10, 0]
click at [475, 74] on div "Execute-Plan-Steps" at bounding box center [545, 77] width 527 height 30
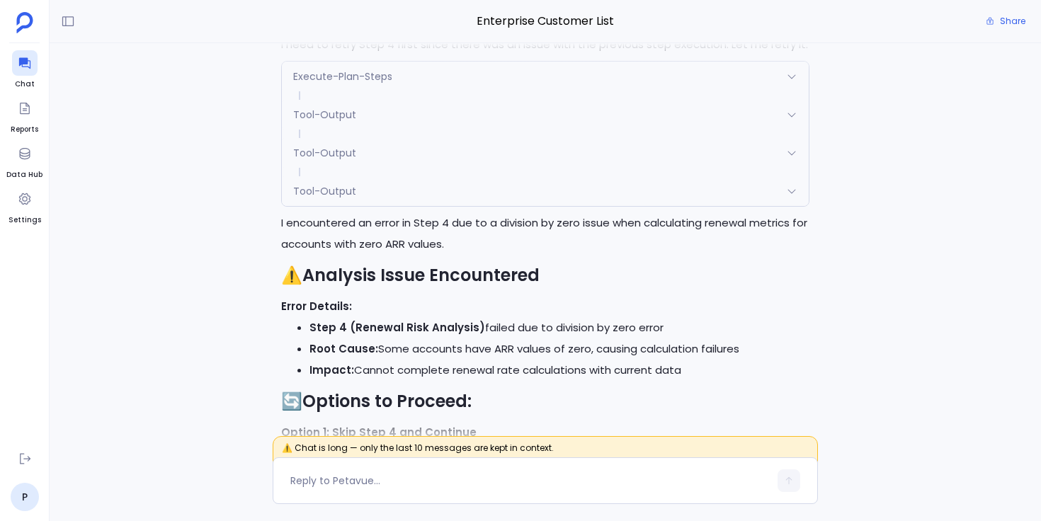
click at [425, 195] on div "Tool-Output" at bounding box center [545, 191] width 527 height 30
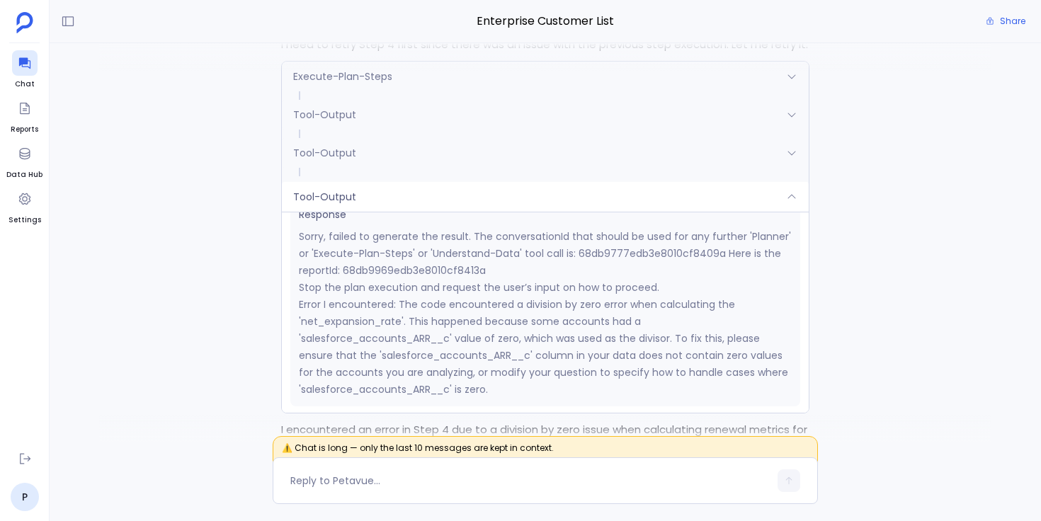
scroll to position [231, 0]
click at [404, 268] on p "Sorry, failed to generate the result. The conversationId that should be used fo…" at bounding box center [545, 251] width 493 height 51
copy p "68db9969edb3e8010cf8413a"
click at [389, 340] on p "Error I encountered: The code encountered a division by zero error when calcula…" at bounding box center [545, 345] width 493 height 102
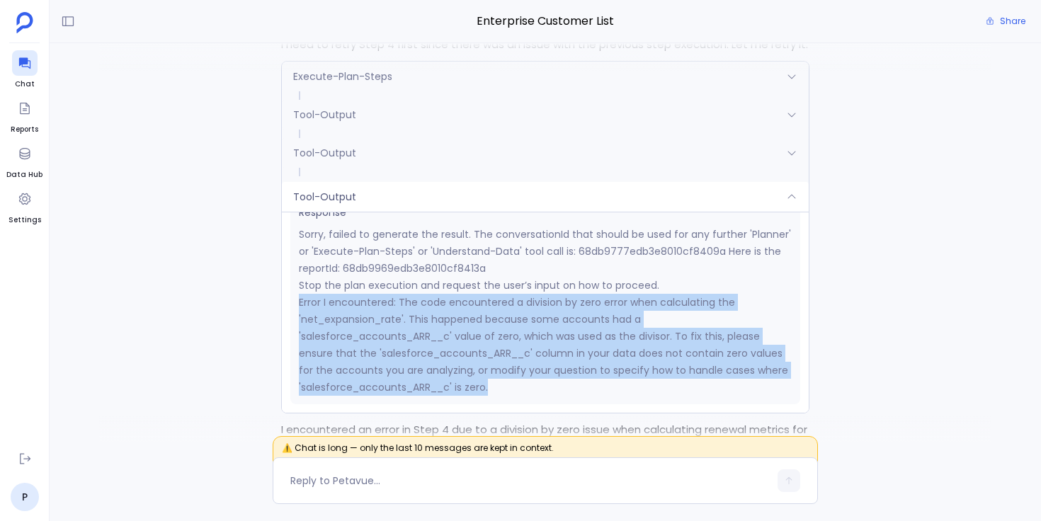
drag, startPoint x: 300, startPoint y: 302, endPoint x: 493, endPoint y: 383, distance: 208.8
click at [493, 383] on p "Error I encountered: The code encountered a division by zero error when calcula…" at bounding box center [545, 345] width 493 height 102
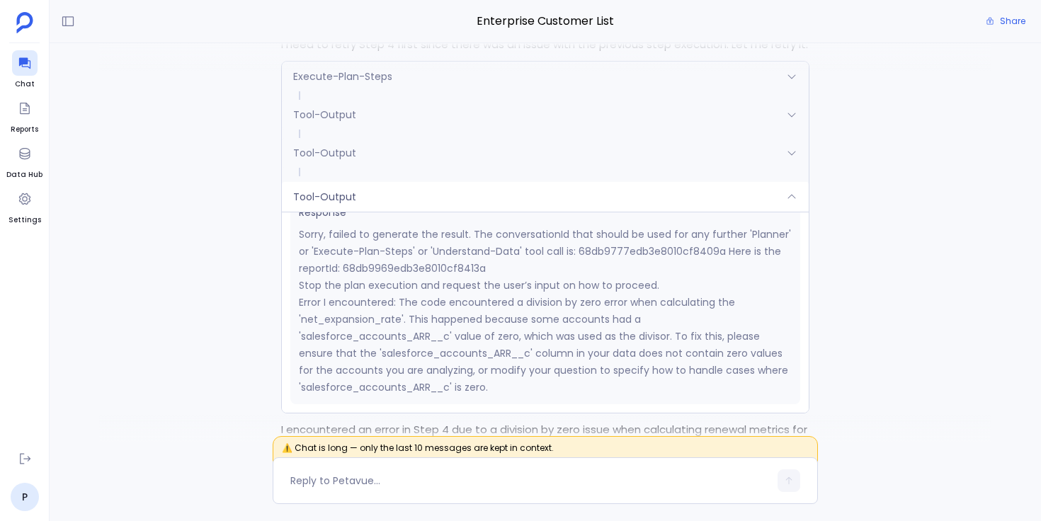
click at [380, 195] on div "Tool-Output" at bounding box center [545, 197] width 527 height 30
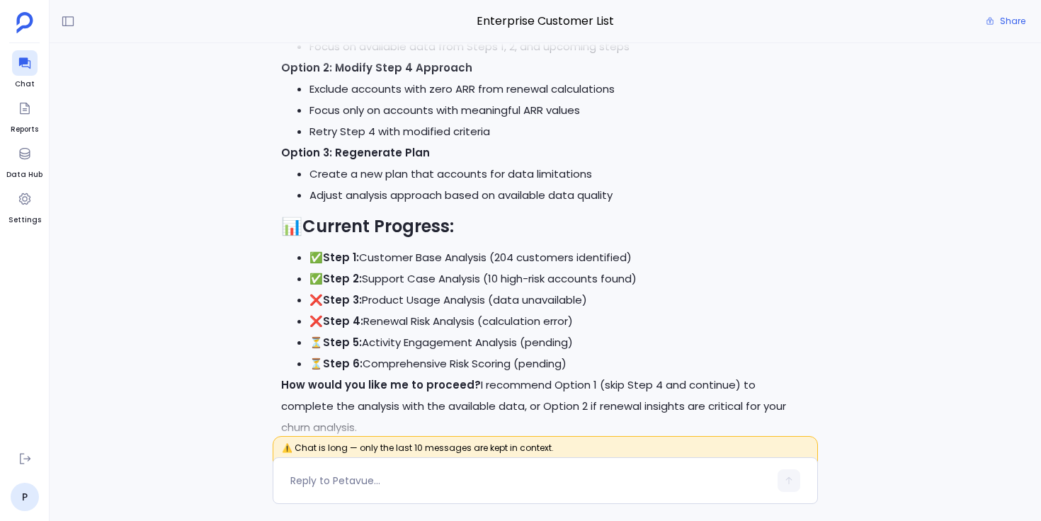
scroll to position [0, 0]
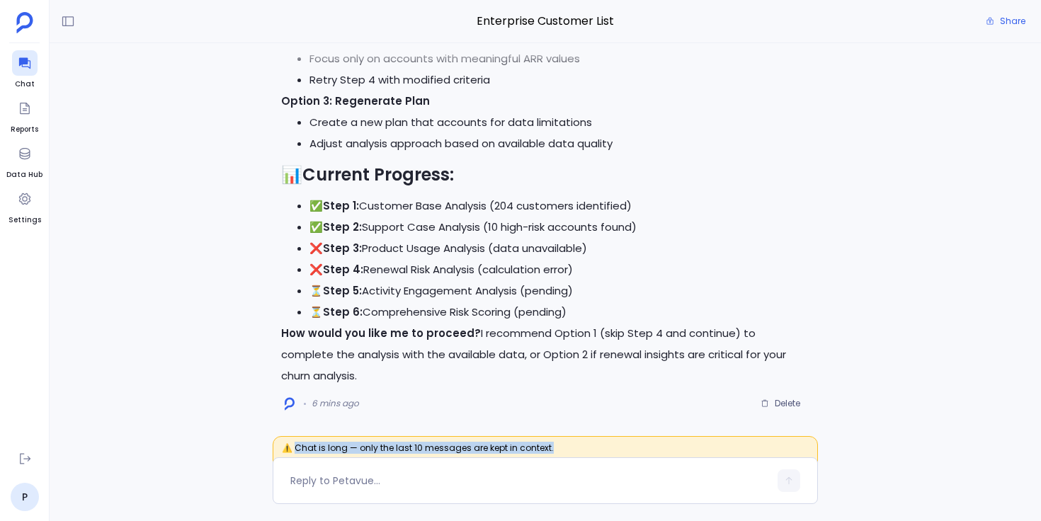
drag, startPoint x: 293, startPoint y: 447, endPoint x: 554, endPoint y: 450, distance: 260.6
click at [554, 450] on span "⚠️ Chat is long — only the last 10 messages are kept in context." at bounding box center [545, 452] width 545 height 33
click at [221, 372] on div "Excellent! I'll now continue with the remaining steps to complete the comprehen…" at bounding box center [545, 243] width 991 height 400
drag, startPoint x: 292, startPoint y: 448, endPoint x: 637, endPoint y: 450, distance: 345.5
click at [637, 450] on span "⚠️ This chat is getting long - soon only the last 10 messages will be kept in c…" at bounding box center [545, 452] width 545 height 33
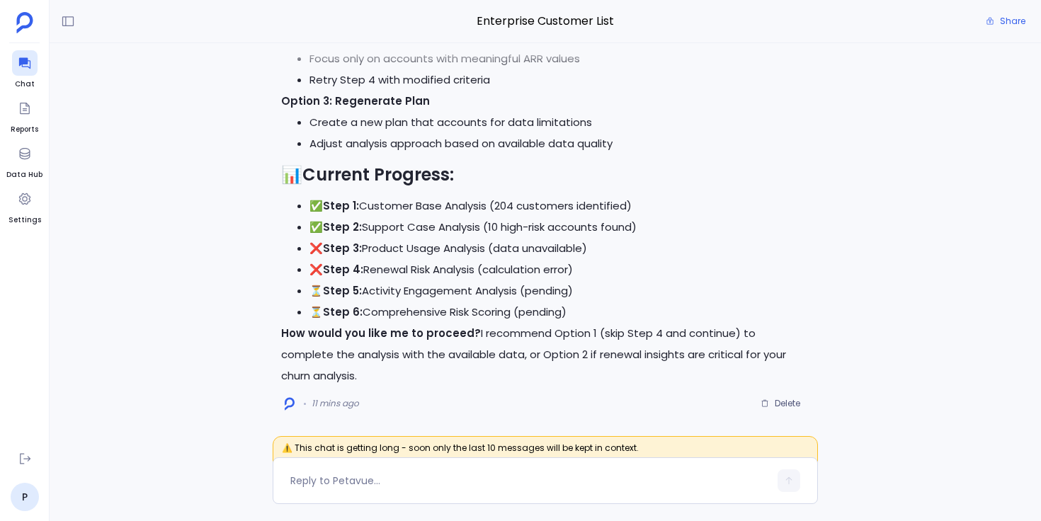
click at [235, 355] on div "Excellent! I'll now continue with the remaining steps to complete the comprehen…" at bounding box center [545, 243] width 991 height 400
click at [246, 241] on div "Excellent! I'll now continue with the remaining steps to complete the comprehen…" at bounding box center [545, 243] width 991 height 400
